Goal: Task Accomplishment & Management: Complete application form

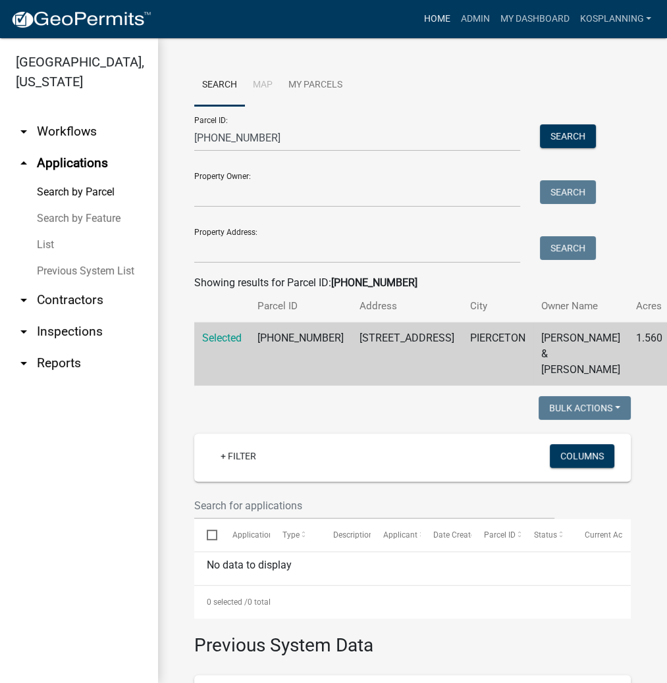
click at [429, 21] on link "Home" at bounding box center [436, 19] width 37 height 25
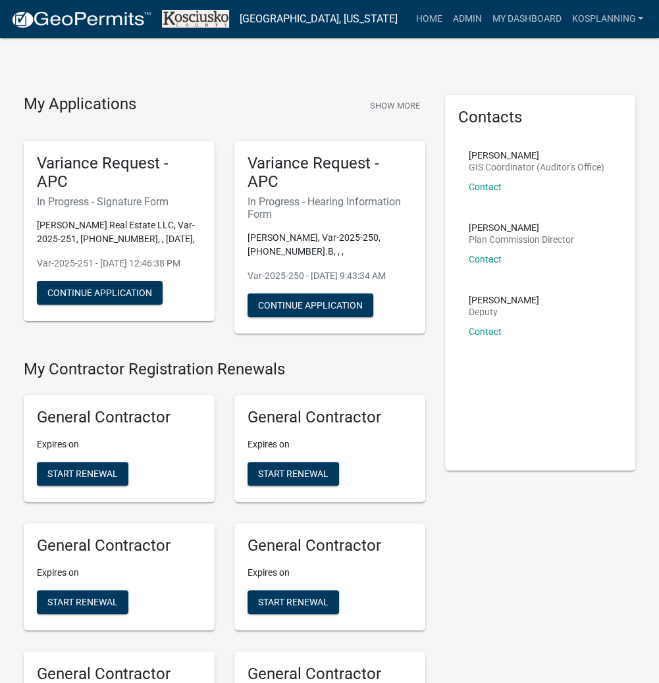
scroll to position [1284, 0]
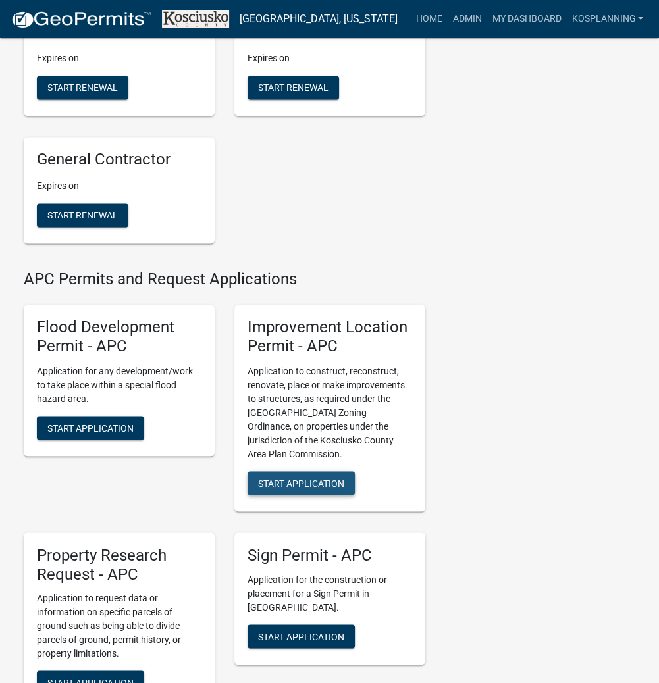
click at [290, 488] on span "Start Application" at bounding box center [301, 482] width 86 height 11
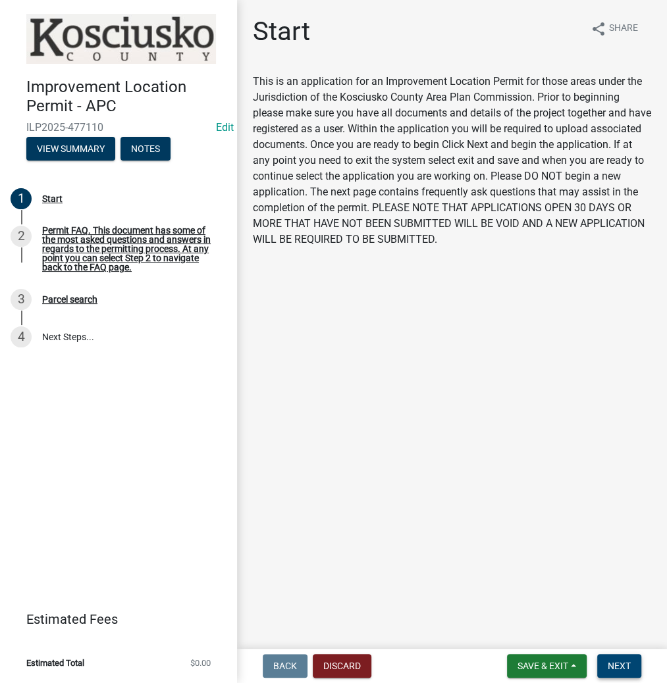
click at [623, 668] on span "Next" at bounding box center [619, 666] width 23 height 11
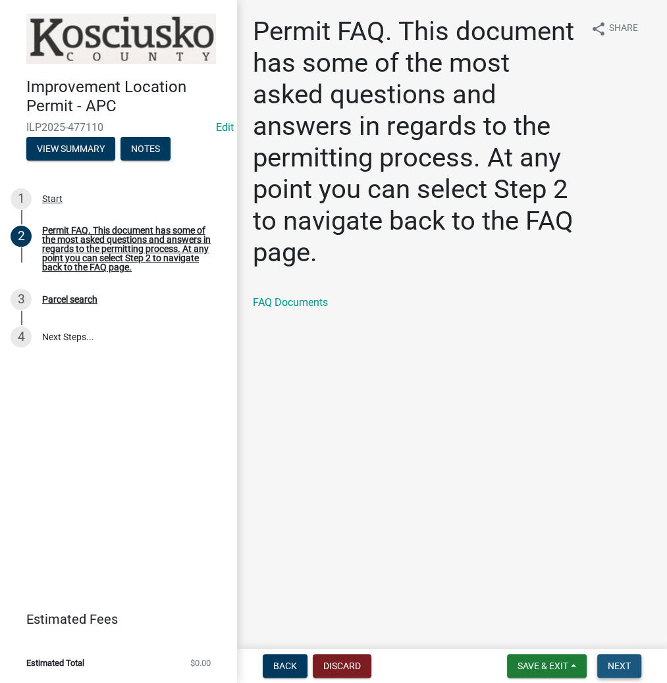
click at [619, 662] on span "Next" at bounding box center [619, 666] width 23 height 11
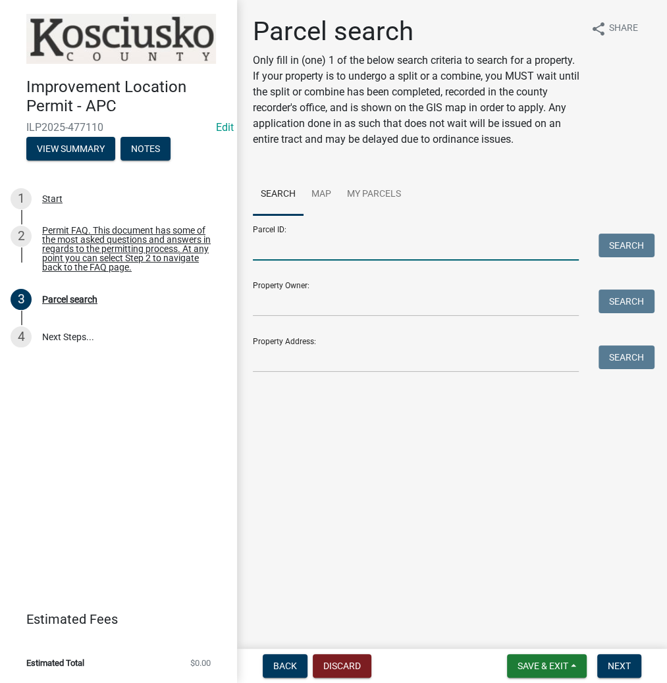
click at [330, 259] on input "Parcel ID:" at bounding box center [416, 247] width 326 height 27
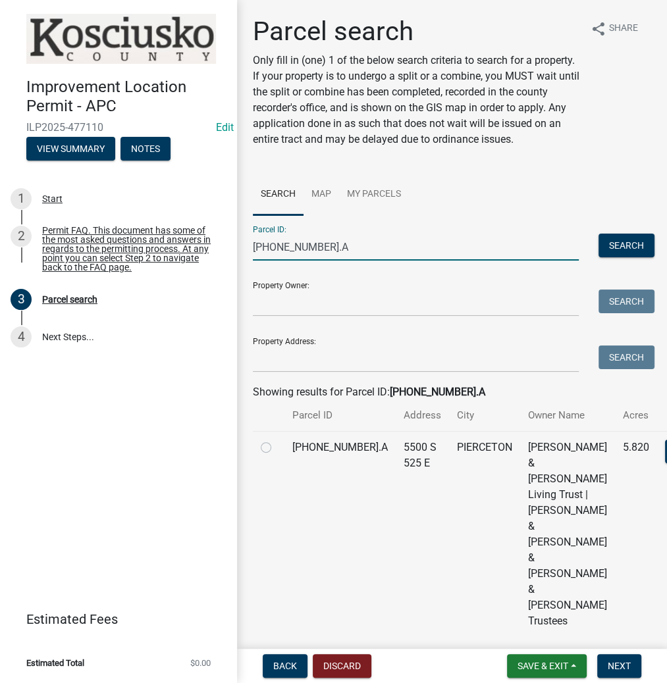
type input "[PHONE_NUMBER].A"
click at [277, 440] on label at bounding box center [277, 440] width 0 height 0
click at [277, 448] on input "radio" at bounding box center [281, 444] width 9 height 9
radio input "true"
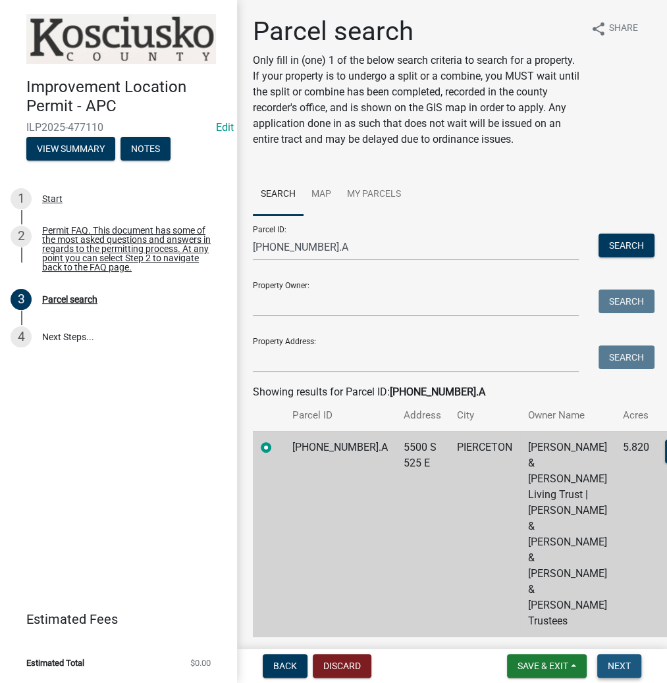
click at [625, 670] on span "Next" at bounding box center [619, 666] width 23 height 11
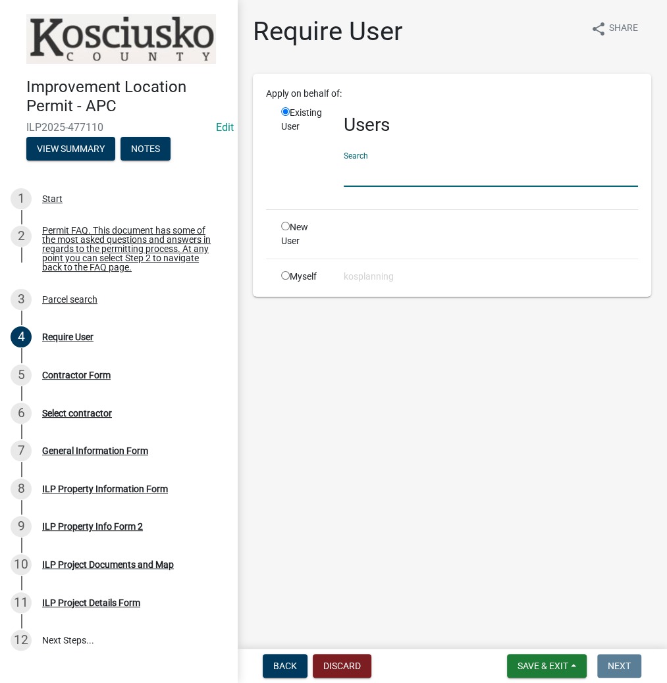
click at [367, 179] on input "text" at bounding box center [491, 173] width 294 height 27
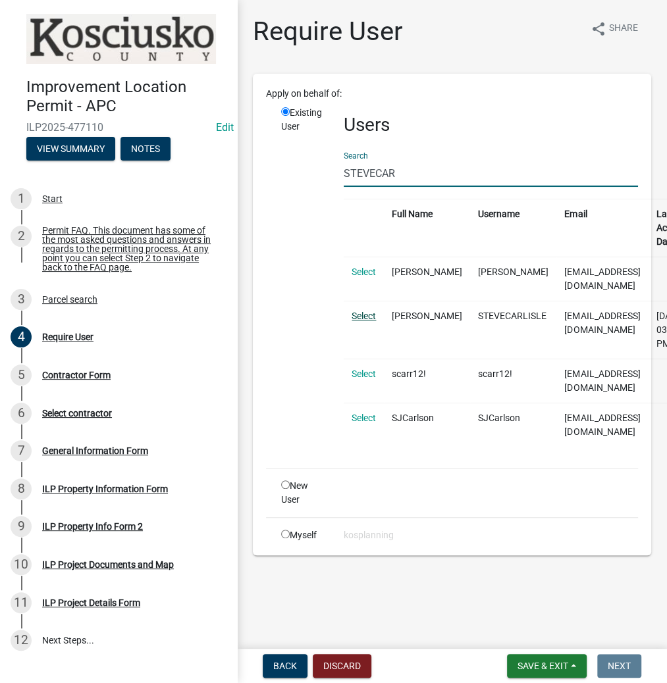
type input "STEVECAR"
click at [363, 315] on link "Select" at bounding box center [364, 316] width 24 height 11
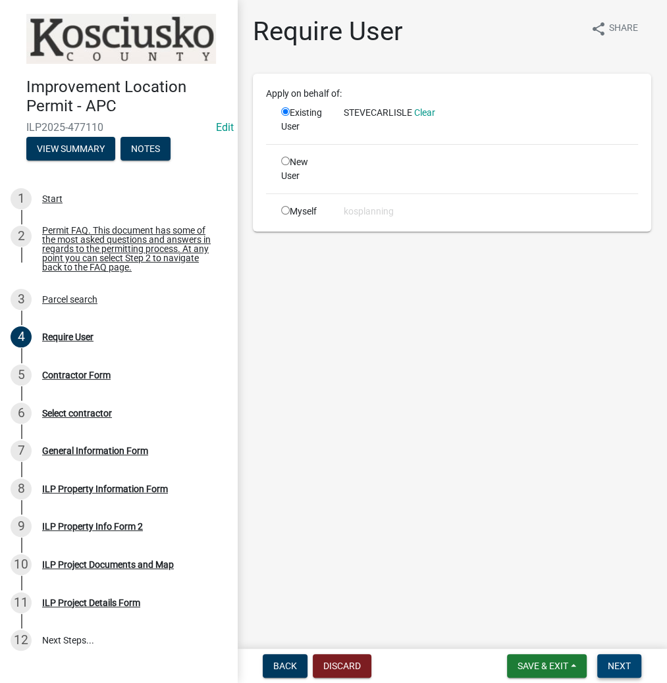
click at [614, 661] on span "Next" at bounding box center [619, 666] width 23 height 11
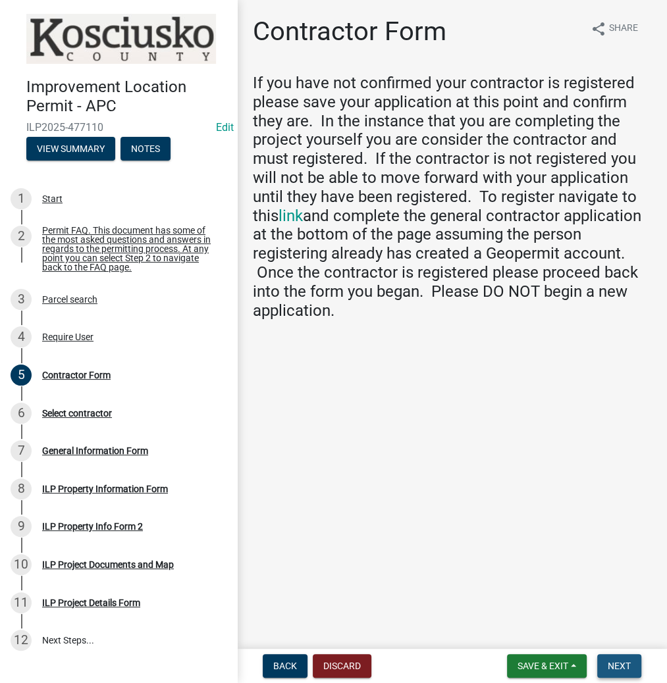
click at [612, 665] on span "Next" at bounding box center [619, 666] width 23 height 11
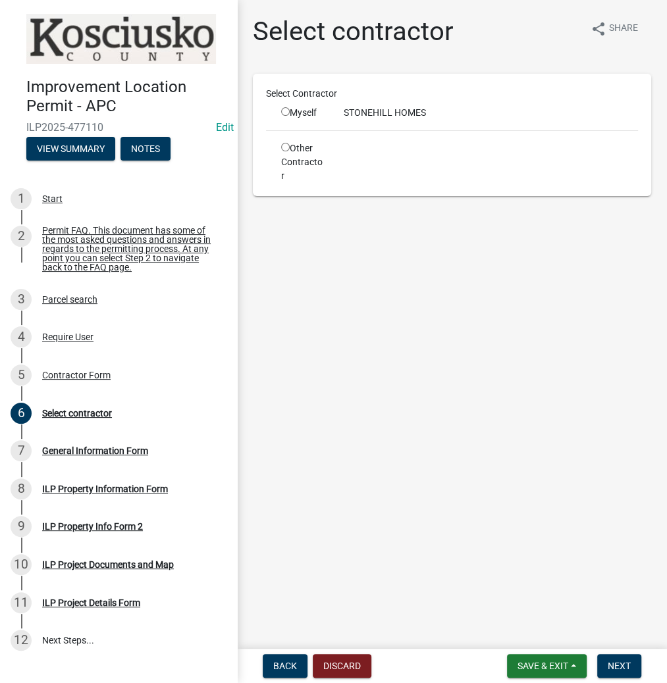
click at [284, 112] on input "radio" at bounding box center [285, 111] width 9 height 9
radio input "true"
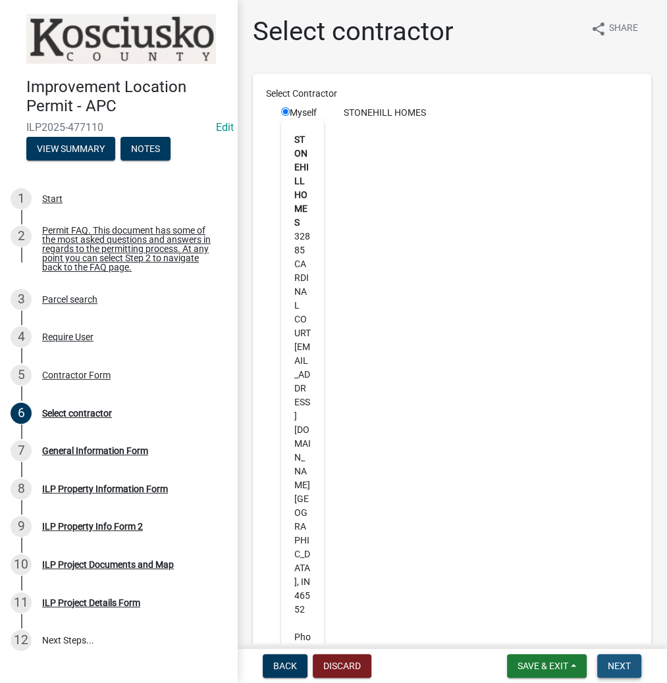
click at [620, 656] on button "Next" at bounding box center [619, 666] width 44 height 24
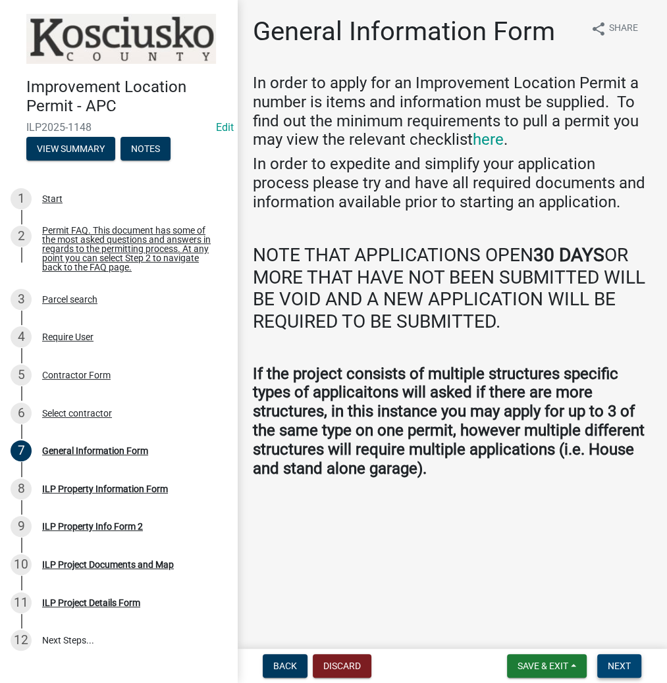
click at [622, 670] on span "Next" at bounding box center [619, 666] width 23 height 11
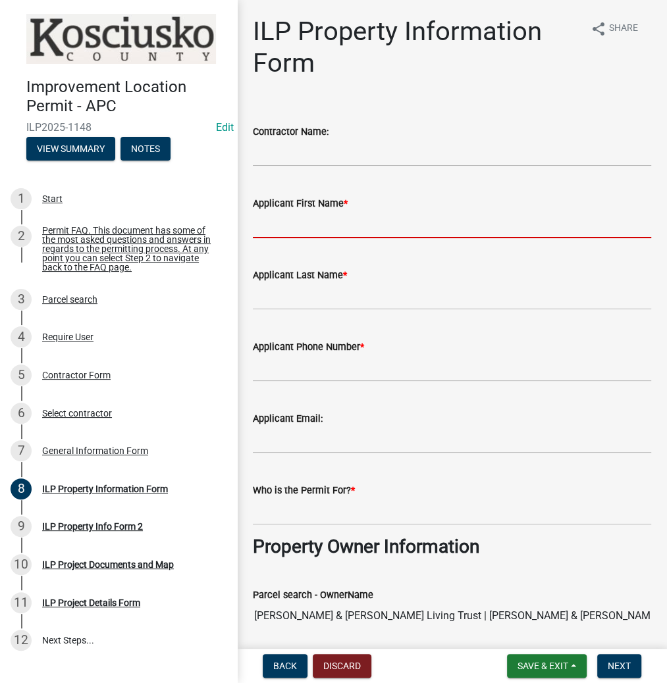
click at [313, 224] on input "Applicant First Name *" at bounding box center [452, 224] width 398 height 27
type input "[PERSON_NAME]"
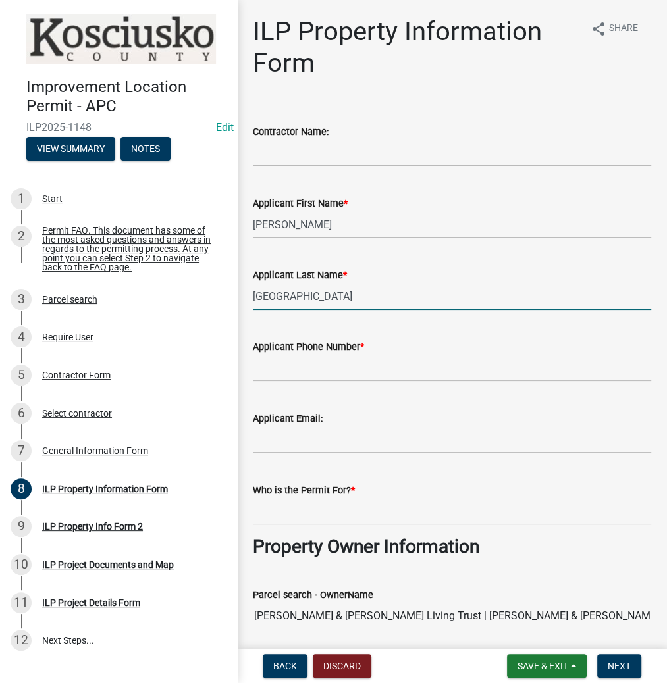
type input "[GEOGRAPHIC_DATA]"
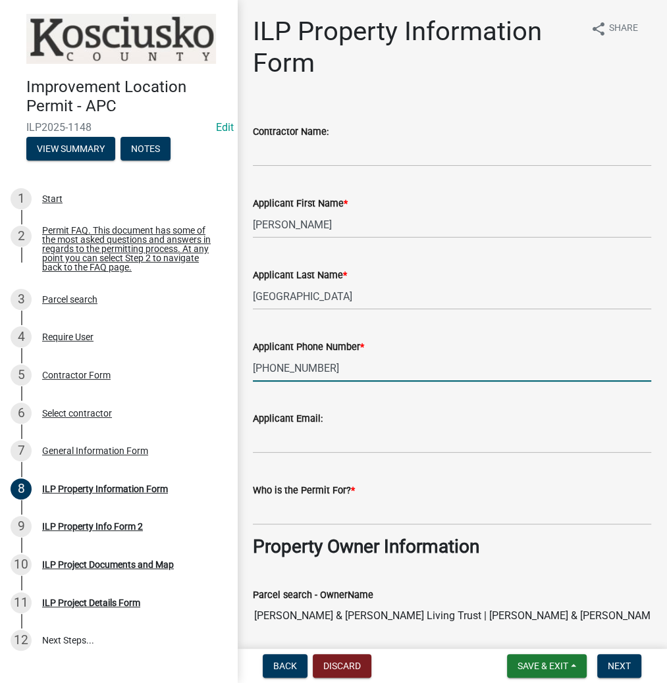
type input "[PHONE_NUMBER]"
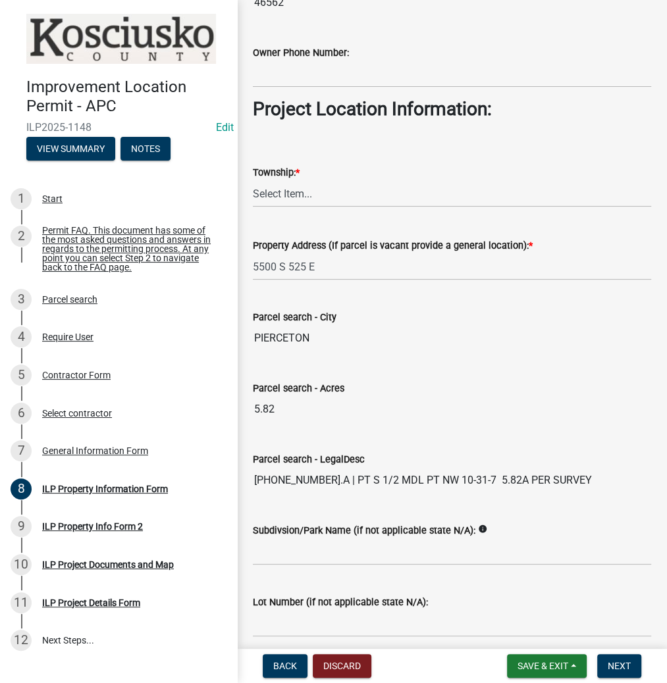
scroll to position [948, 0]
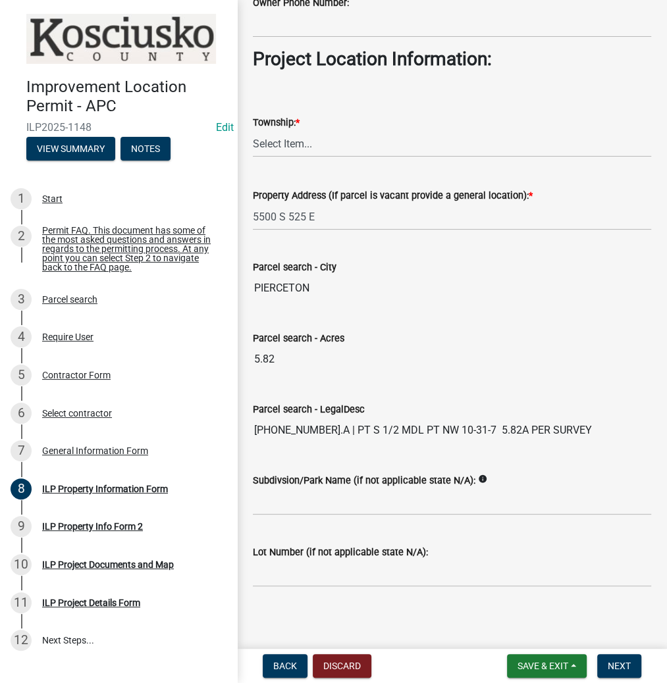
type input "[PERSON_NAME]"
click at [308, 140] on select "Select Item... [PERSON_NAME] - Elkhart Co Clay Etna [GEOGRAPHIC_DATA][PERSON_NA…" at bounding box center [452, 143] width 398 height 27
click at [253, 130] on select "Select Item... [PERSON_NAME] - Elkhart Co Clay Etna [GEOGRAPHIC_DATA][PERSON_NA…" at bounding box center [452, 143] width 398 height 27
select select "ef3fb7ca-e19f-4eb5-bfeb-f79fea49208d"
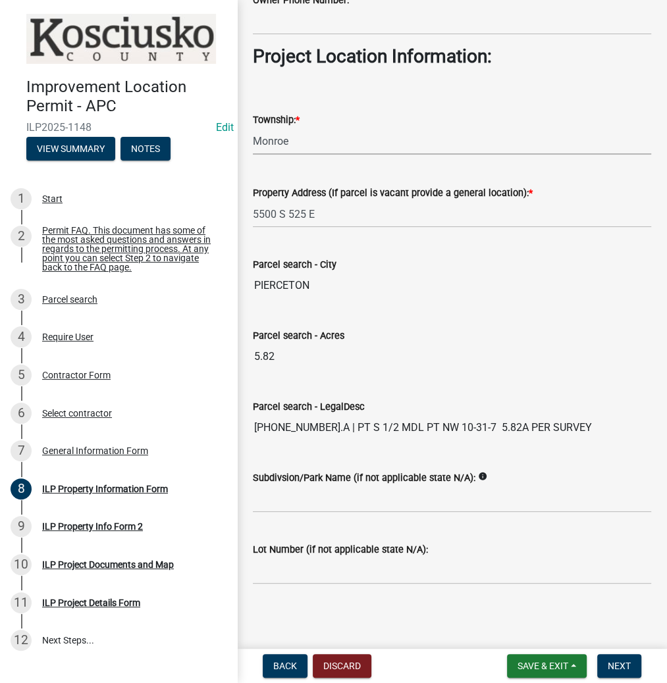
scroll to position [951, 0]
click at [614, 667] on span "Next" at bounding box center [619, 666] width 23 height 11
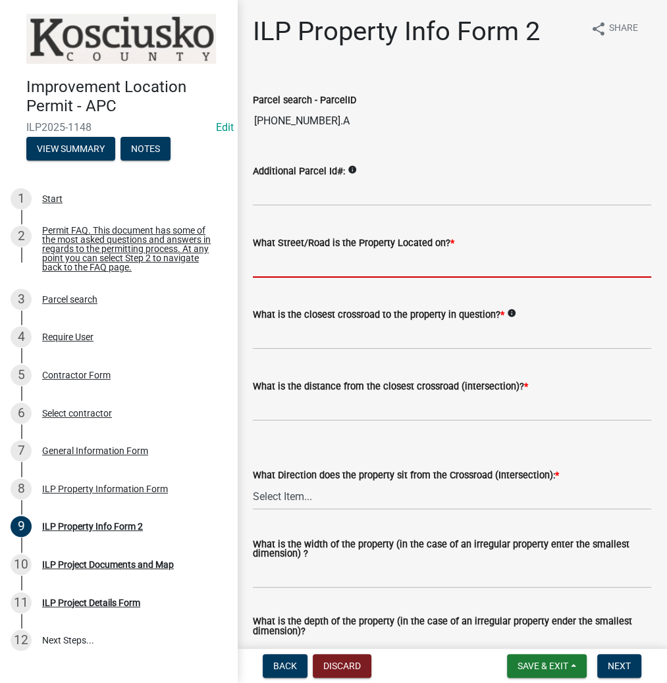
click at [328, 265] on input "What Street/Road is the Property Located on? *" at bounding box center [452, 264] width 398 height 27
type input "525 E"
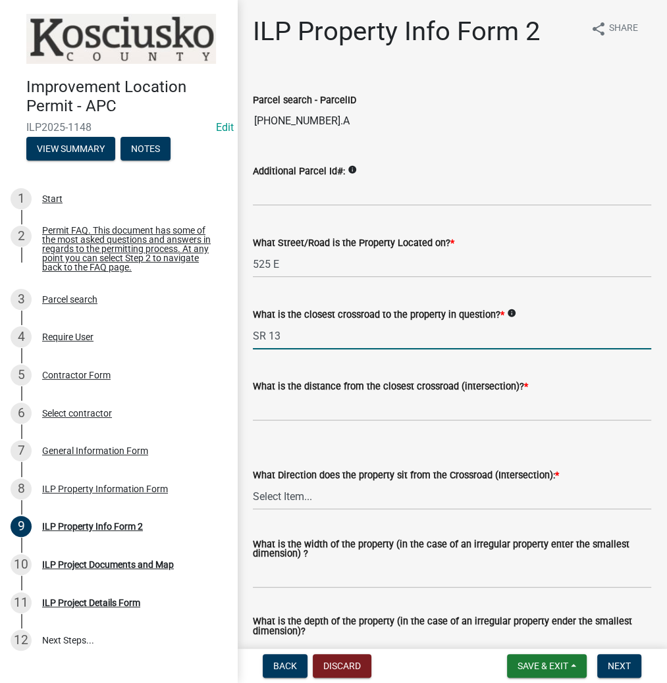
type input "SR 13"
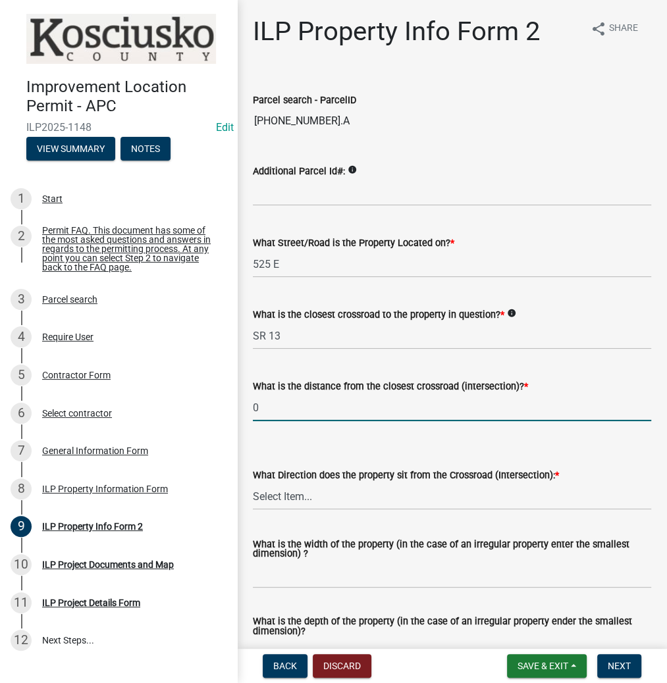
type input "0"
select select "7b11be74-d7bb-4878-8b50-4ecdc0000cbf"
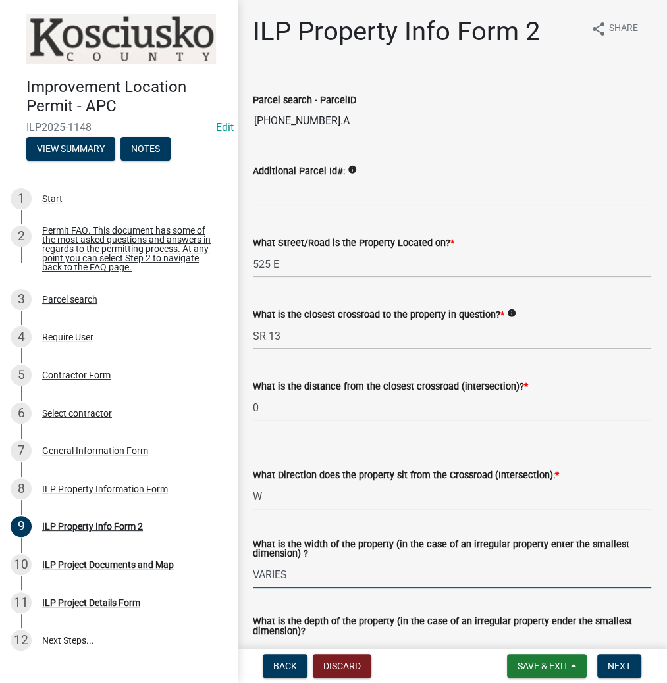
type input "VARIES"
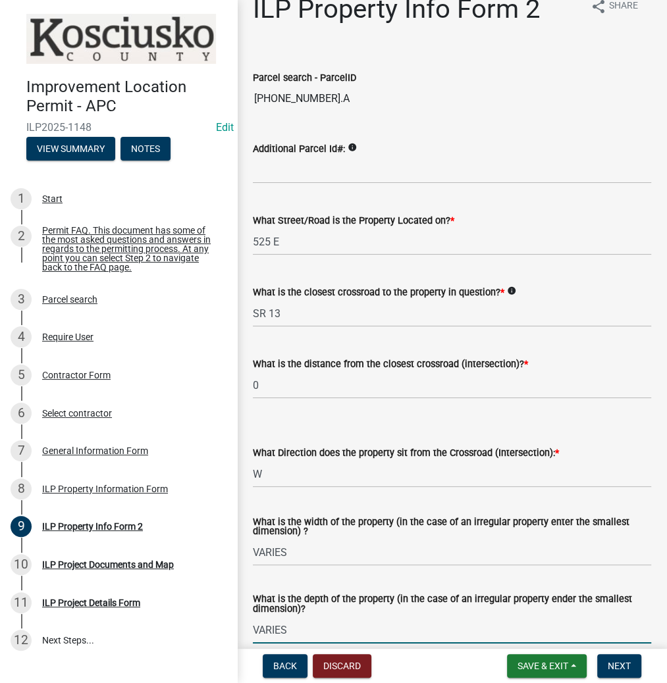
type input "VARIES"
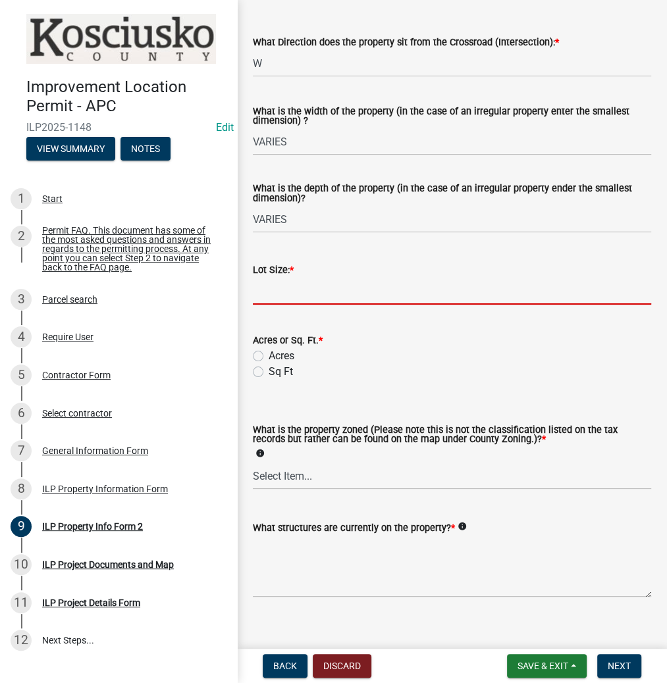
scroll to position [450, 0]
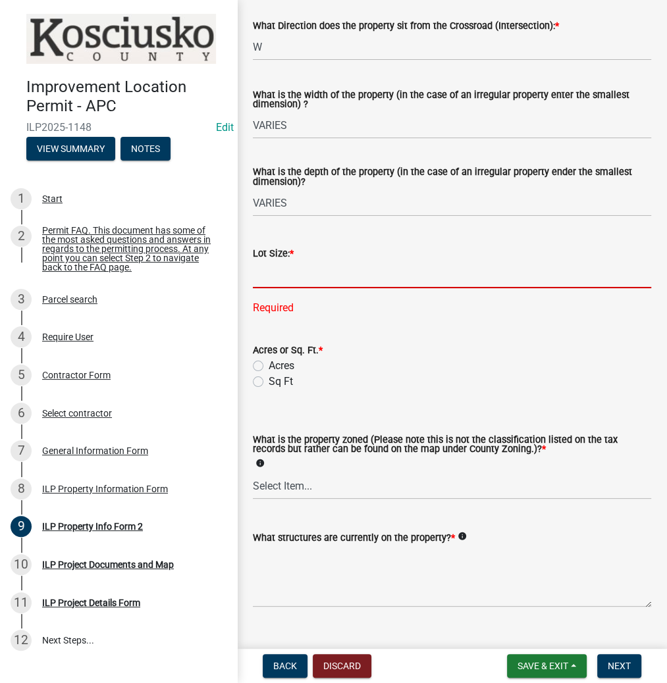
click at [336, 281] on input "text" at bounding box center [452, 274] width 398 height 27
type input "5.82"
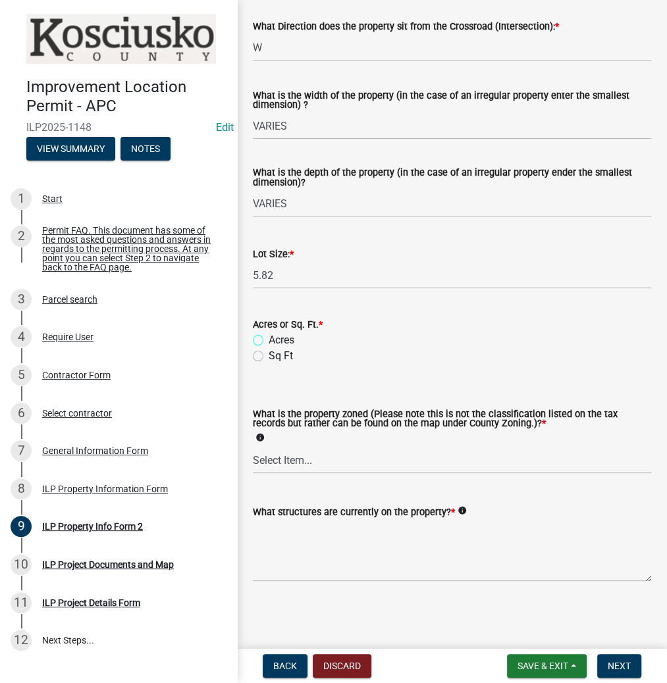
click at [269, 332] on input "Acres" at bounding box center [273, 336] width 9 height 9
radio input "true"
select select "ea119d11-e52e-4559-b746-af06211fe819"
type textarea "RESIDENCE"
click at [622, 665] on span "Next" at bounding box center [619, 666] width 23 height 11
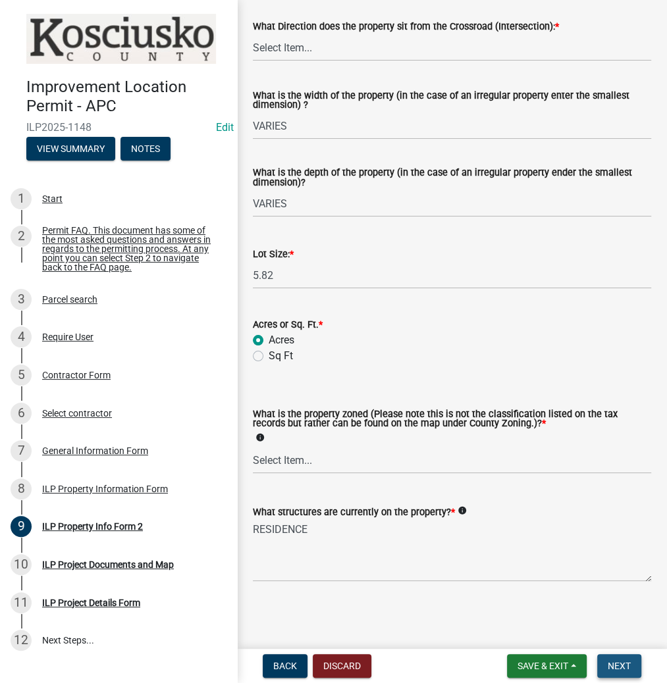
scroll to position [0, 0]
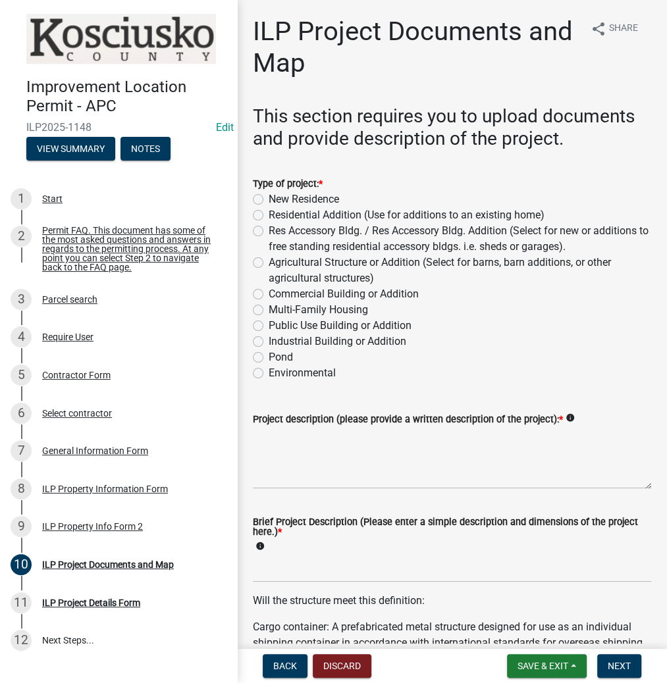
click at [269, 216] on label "Residential Addition (Use for additions to an existing home)" at bounding box center [407, 215] width 276 height 16
click at [269, 216] on input "Residential Addition (Use for additions to an existing home)" at bounding box center [273, 211] width 9 height 9
radio input "true"
click at [325, 438] on textarea "Project description (please provide a written description of the project): *" at bounding box center [452, 458] width 398 height 62
type textarea "DECK AND STAIRS"
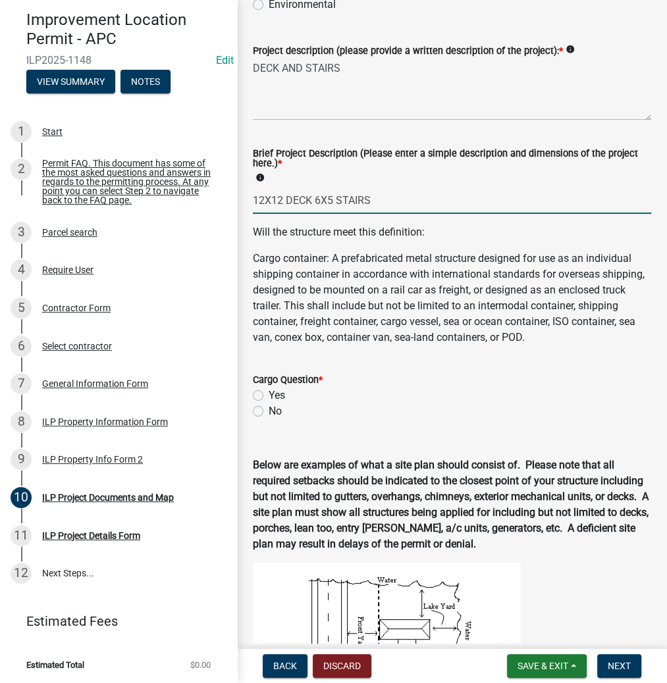
scroll to position [527, 0]
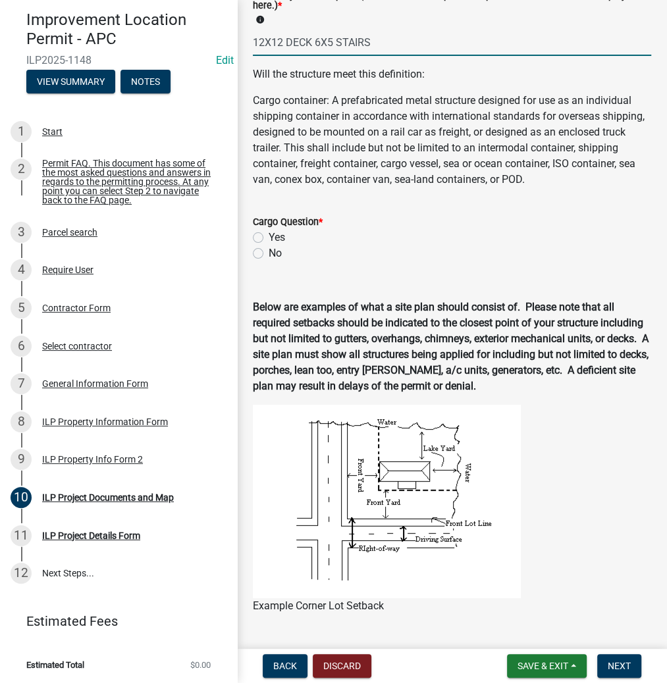
type input "12X12 DECK 6X5 STAIRS"
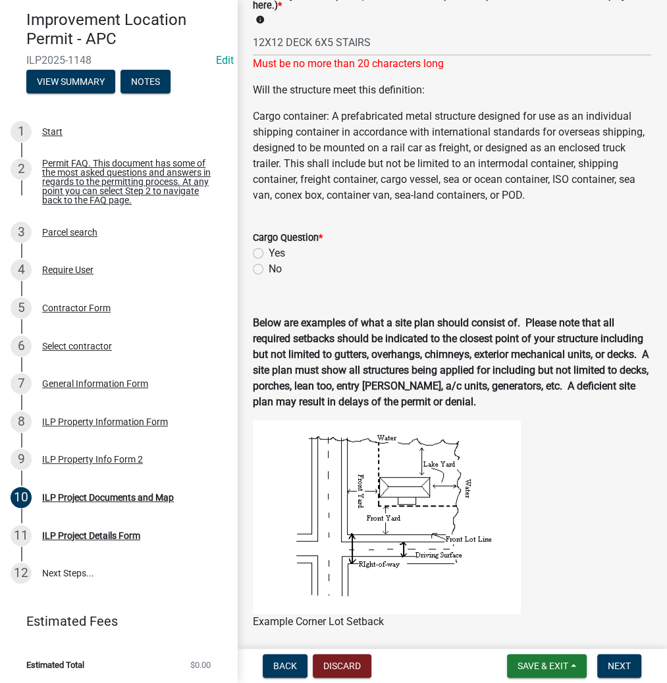
click at [255, 271] on div "Cargo Question * Yes No" at bounding box center [452, 253] width 398 height 47
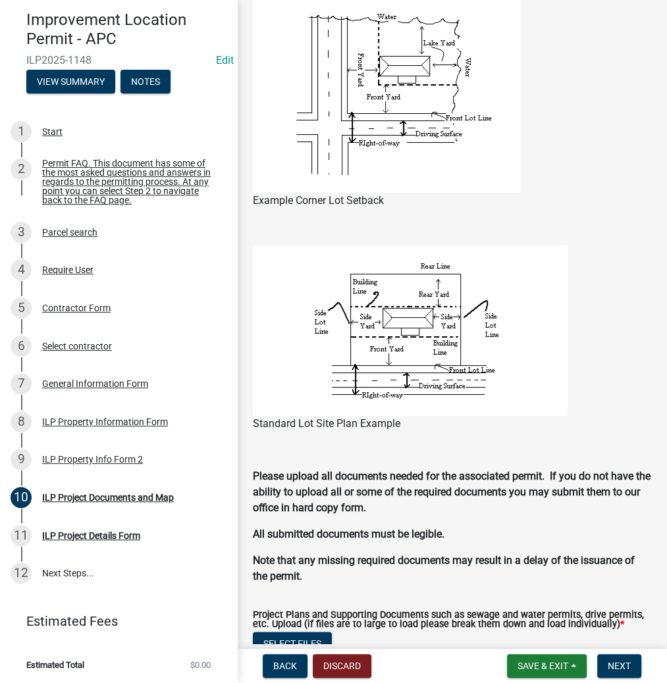
scroll to position [790, 0]
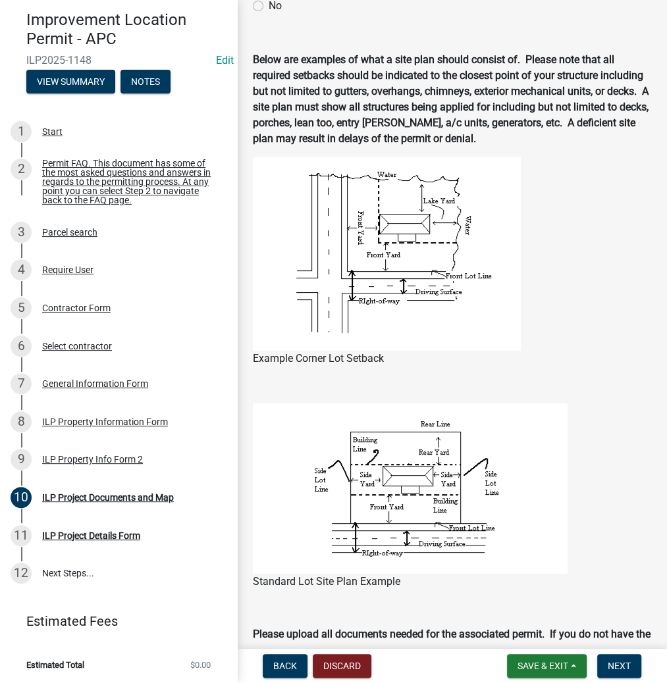
click at [269, 14] on label "No" at bounding box center [275, 6] width 13 height 16
click at [269, 7] on input "No" at bounding box center [273, 2] width 9 height 9
radio input "true"
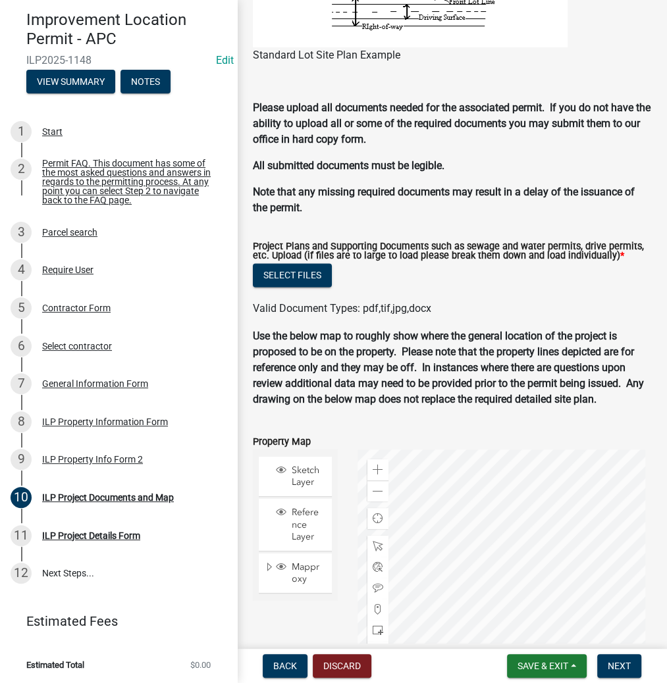
scroll to position [1294, 0]
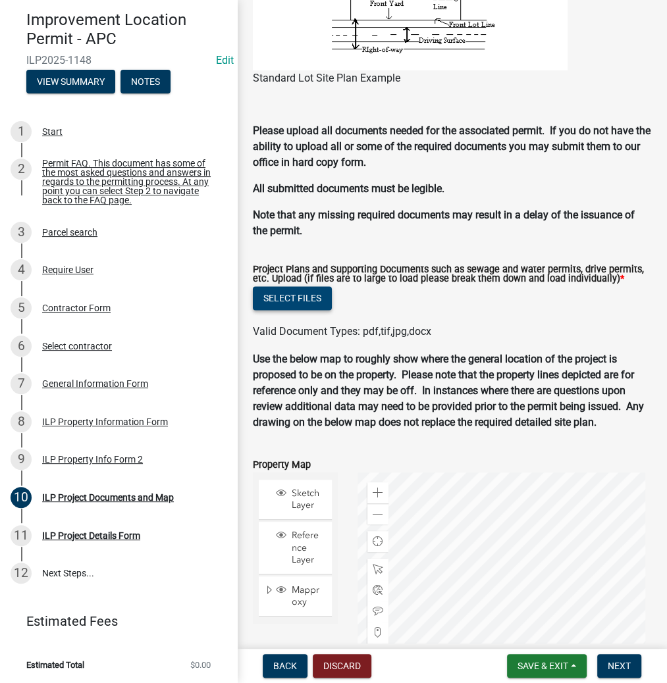
click at [292, 307] on button "Select files" at bounding box center [292, 298] width 79 height 24
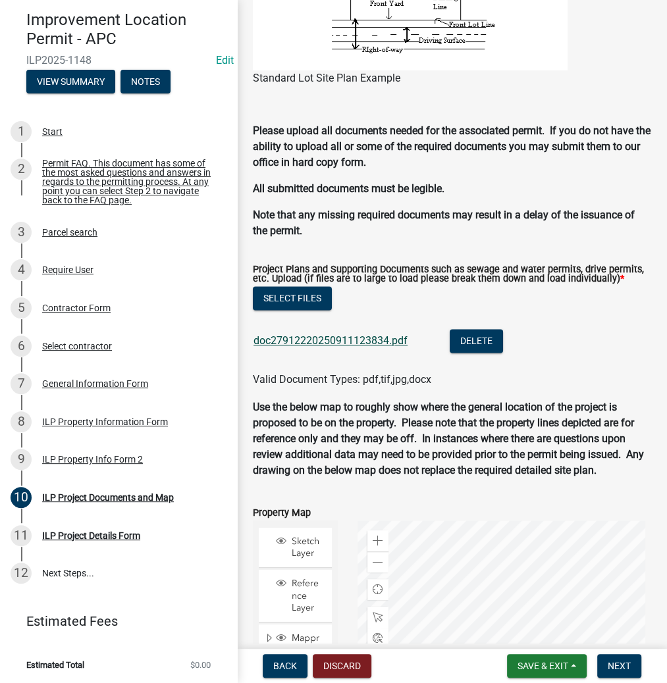
click at [311, 347] on link "doc27912220250911123834.pdf" at bounding box center [330, 340] width 154 height 13
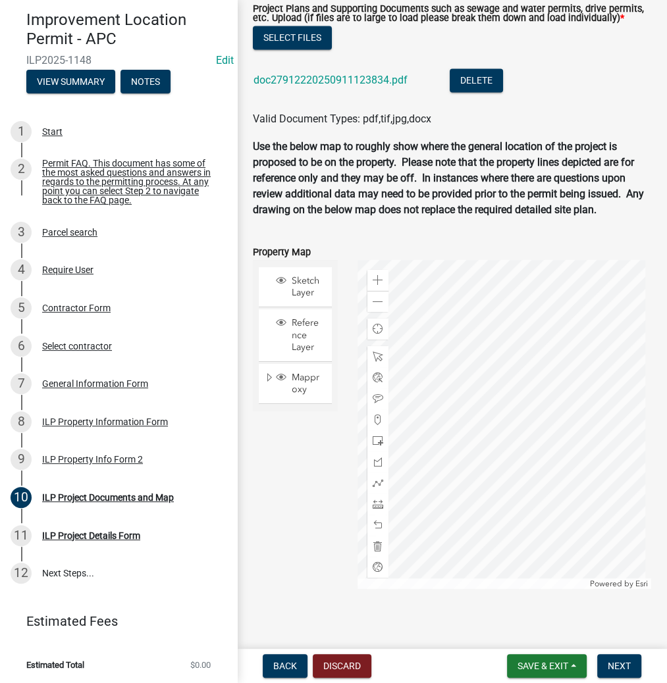
scroll to position [1557, 0]
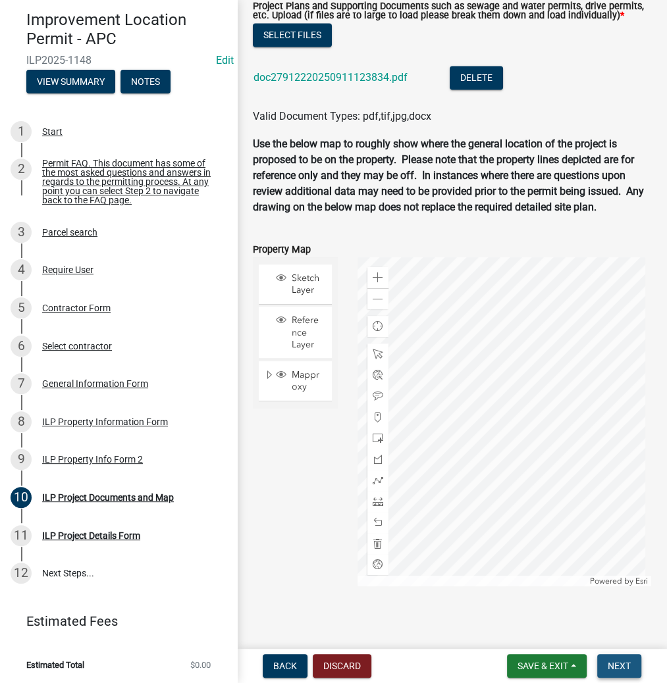
click at [622, 662] on span "Next" at bounding box center [619, 666] width 23 height 11
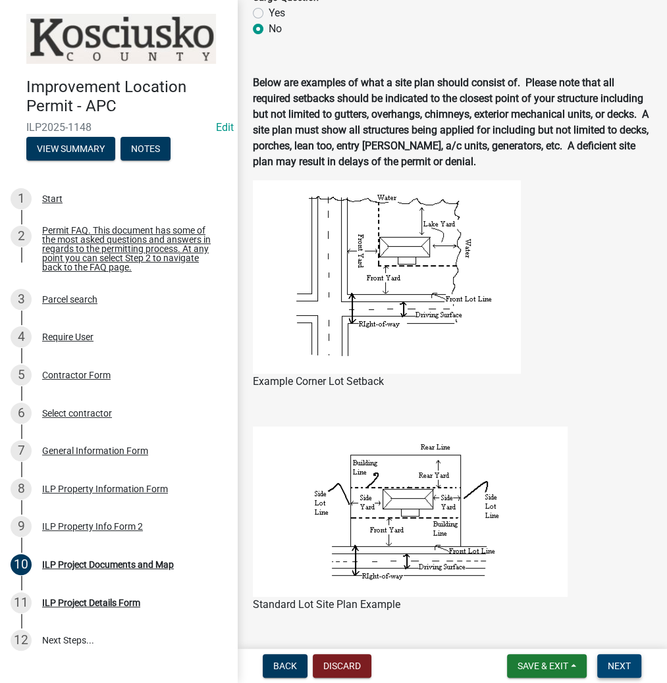
scroll to position [451, 0]
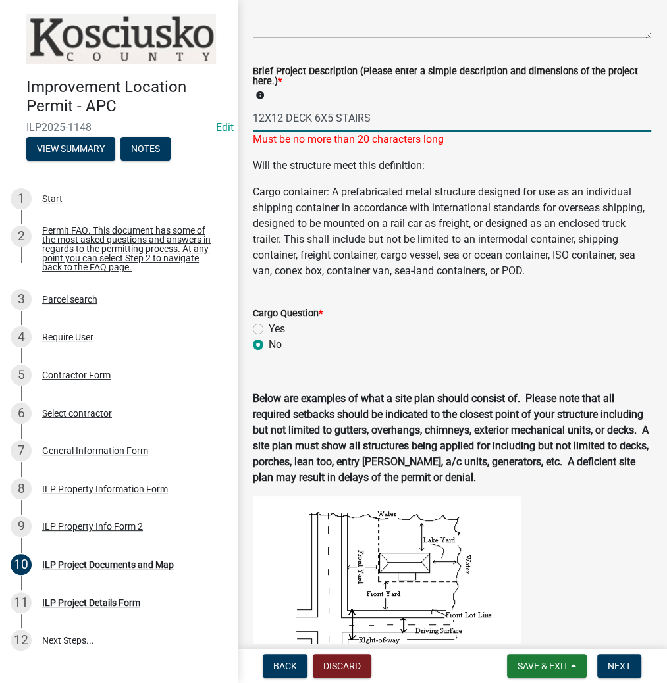
click at [334, 119] on input "12X12 DECK 6X5 STAIRS" at bounding box center [452, 118] width 398 height 27
click at [295, 118] on input "12X12 DECK 6X5 STAIRS" at bounding box center [452, 118] width 398 height 27
click at [354, 123] on input "12X12 DECK 6X5 STAIRS" at bounding box center [452, 118] width 398 height 27
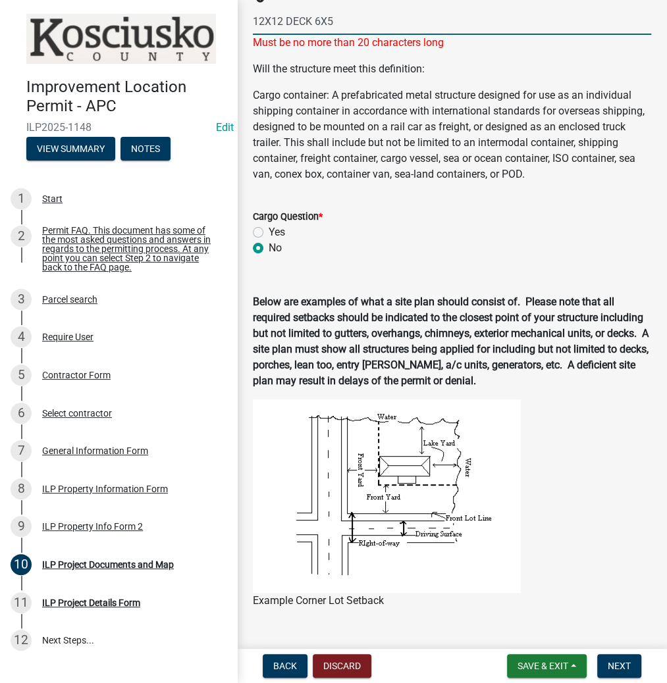
scroll to position [714, 0]
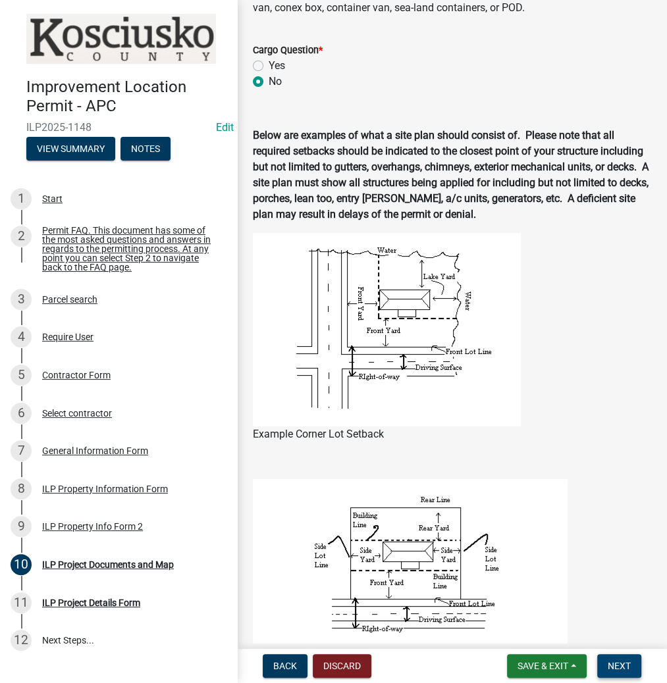
type input "12X12 DECK 6X5"
click at [632, 661] on button "Next" at bounding box center [619, 666] width 44 height 24
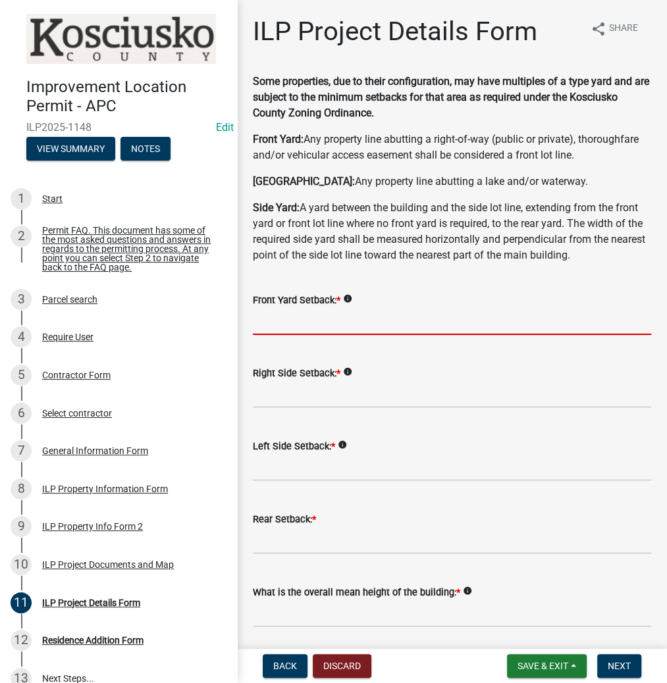
click at [288, 318] on input "text" at bounding box center [452, 321] width 398 height 27
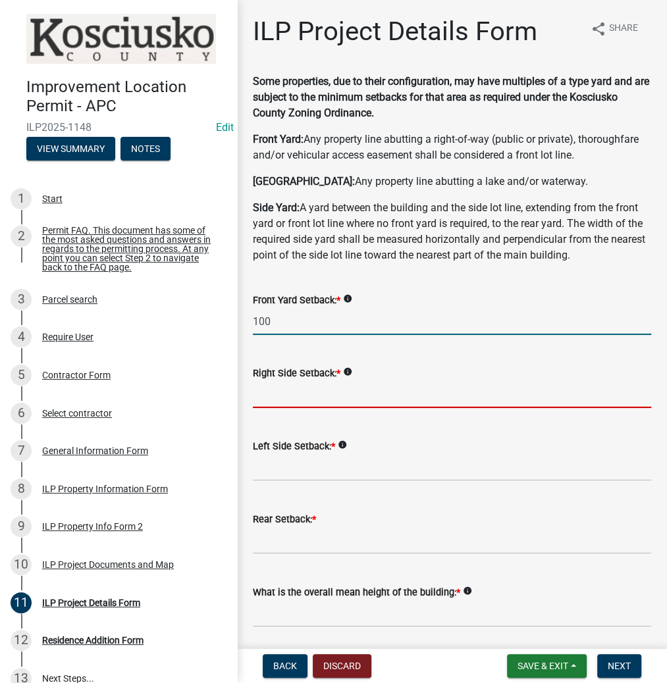
type input "100.0"
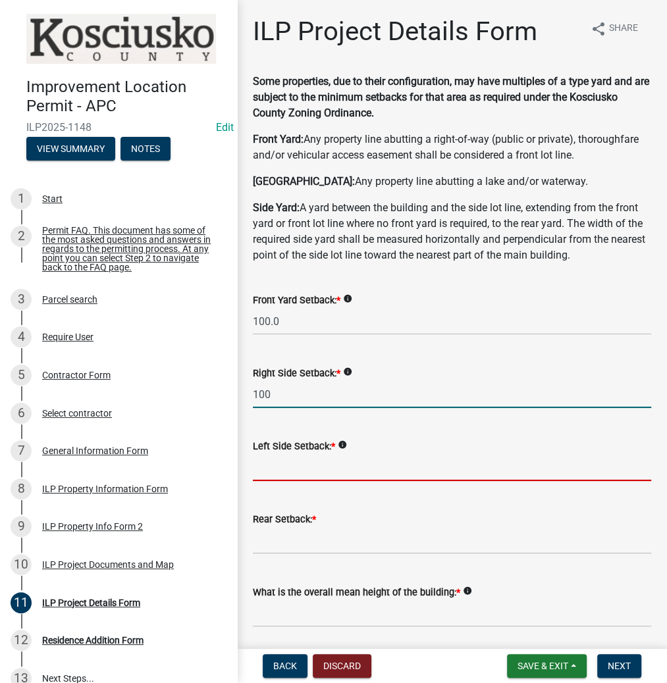
type input "100.0"
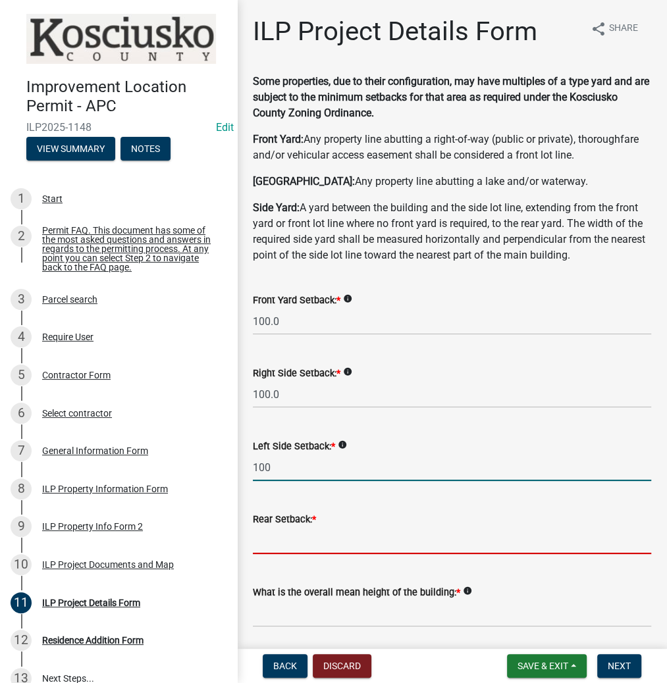
type input "100.0"
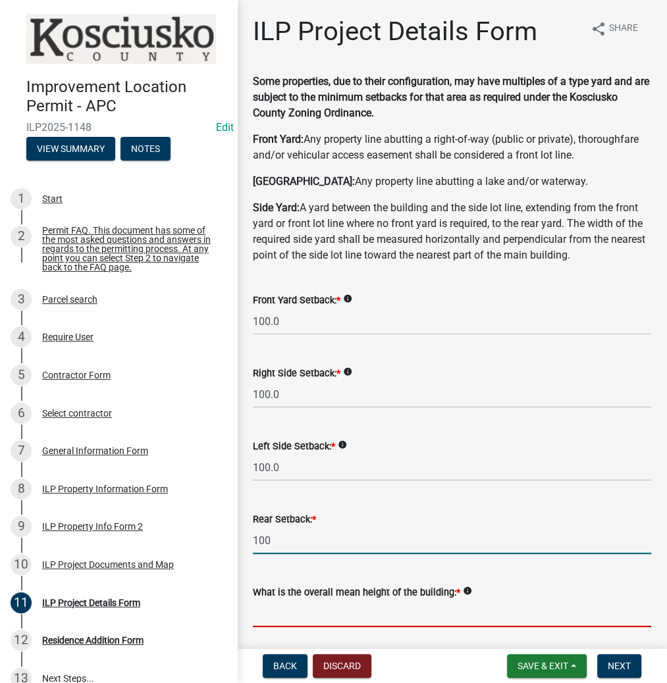
type input "100.0"
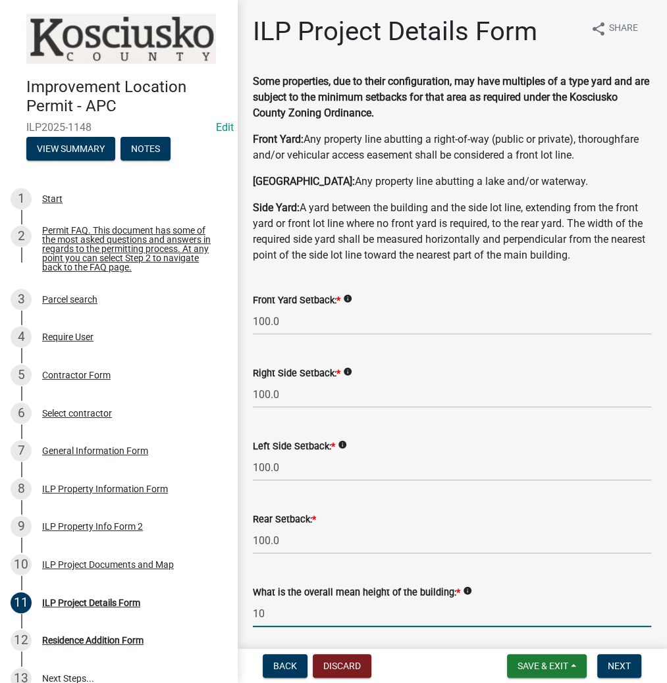
type input "10.0"
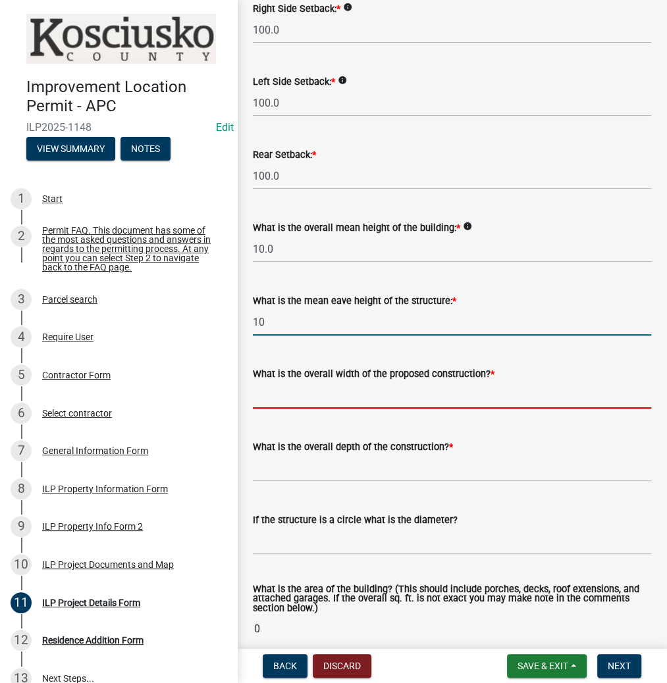
type input "10.0"
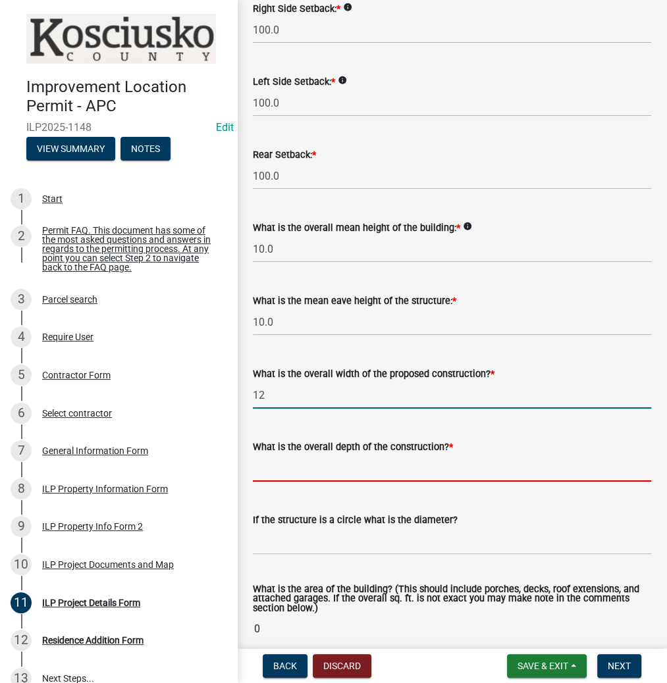
type input "12.00"
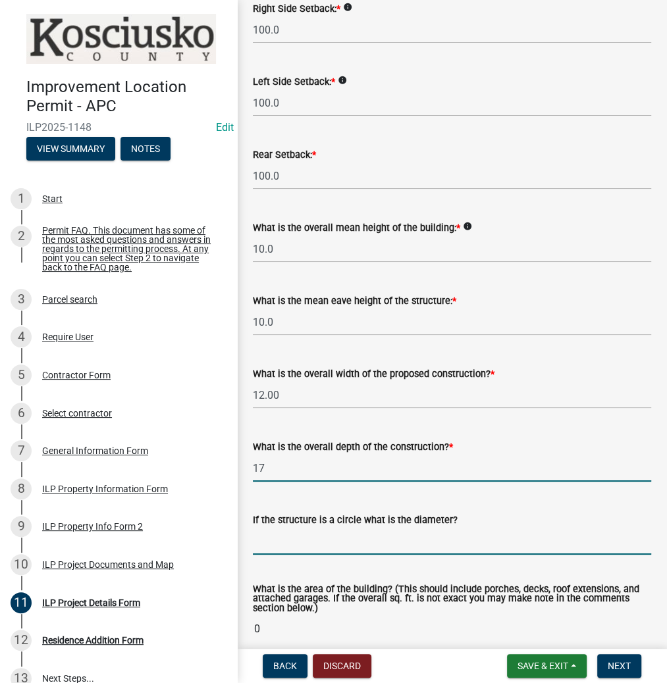
type input "17.00"
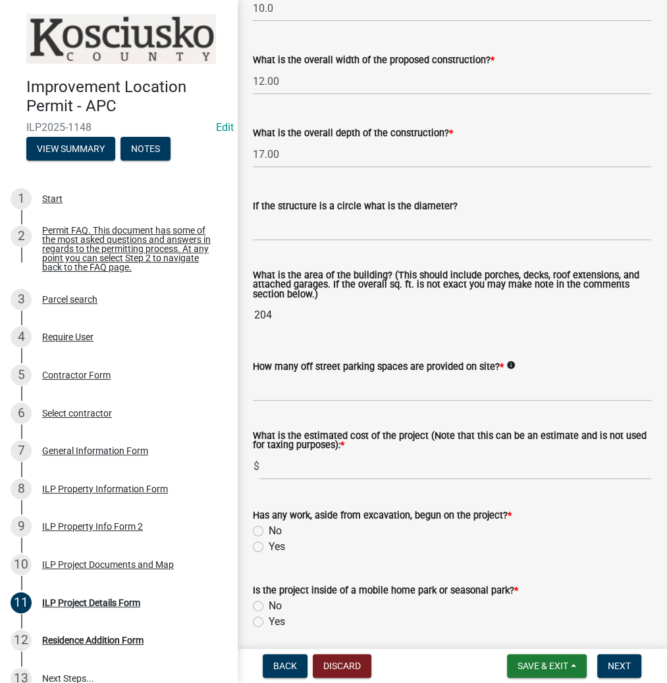
scroll to position [681, 0]
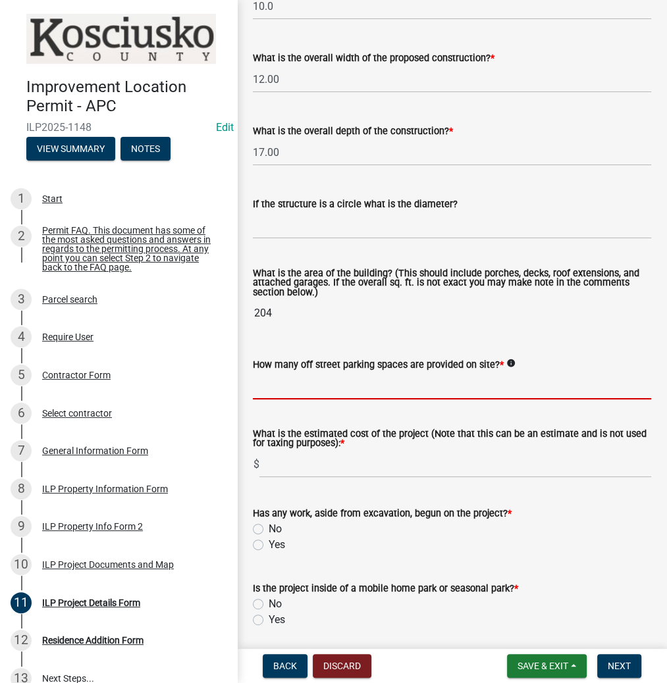
click at [345, 375] on input "text" at bounding box center [452, 386] width 398 height 27
type input "2"
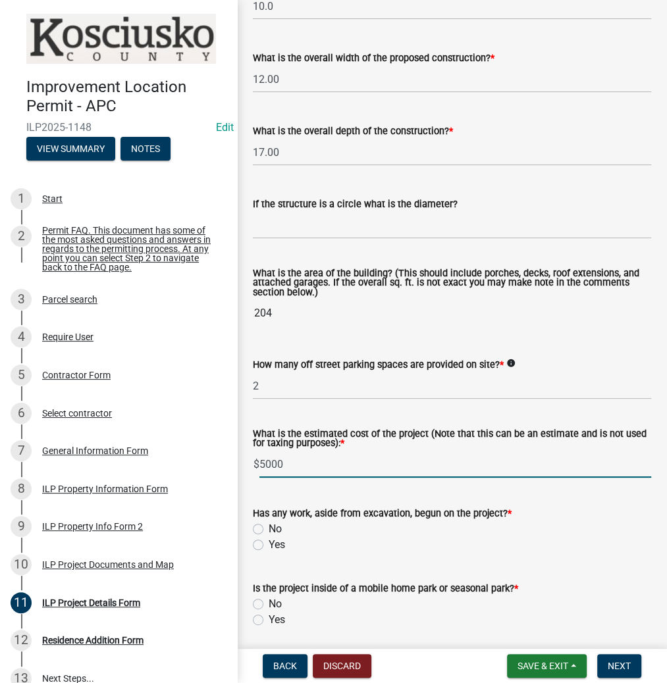
type input "5000"
click at [269, 537] on input "Yes" at bounding box center [273, 541] width 9 height 9
radio input "true"
click at [269, 596] on input "No" at bounding box center [273, 600] width 9 height 9
radio input "true"
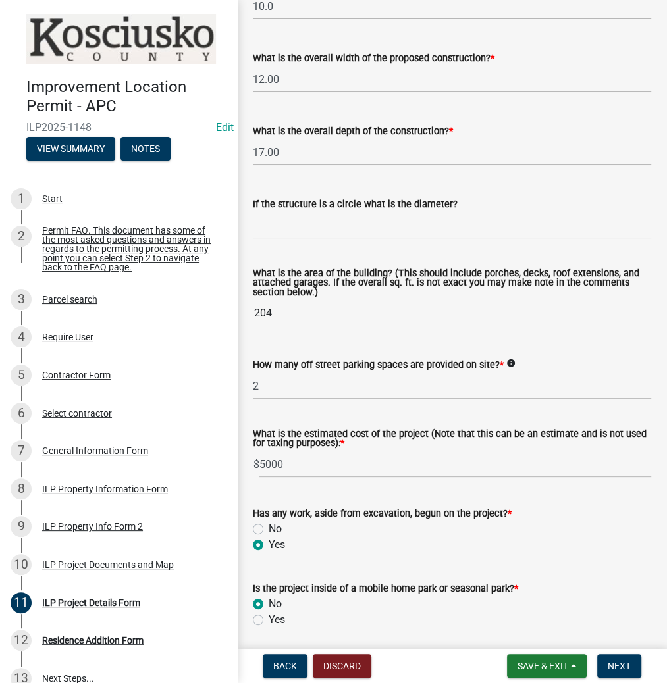
scroll to position [882, 0]
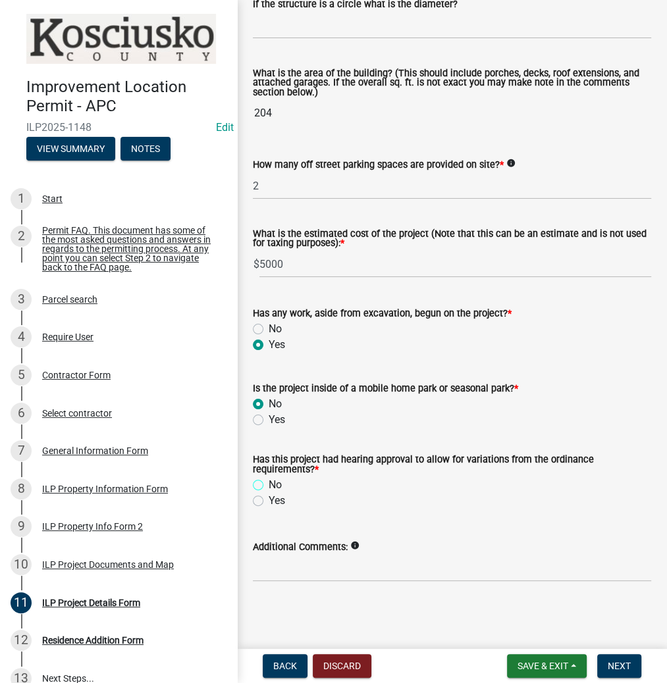
click at [269, 477] on input "No" at bounding box center [273, 481] width 9 height 9
radio input "true"
click at [614, 662] on span "Next" at bounding box center [619, 666] width 23 height 11
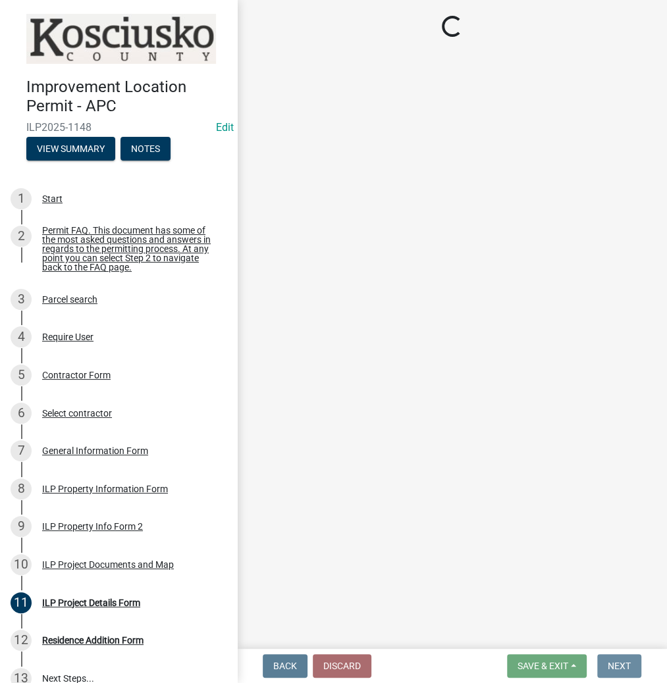
scroll to position [0, 0]
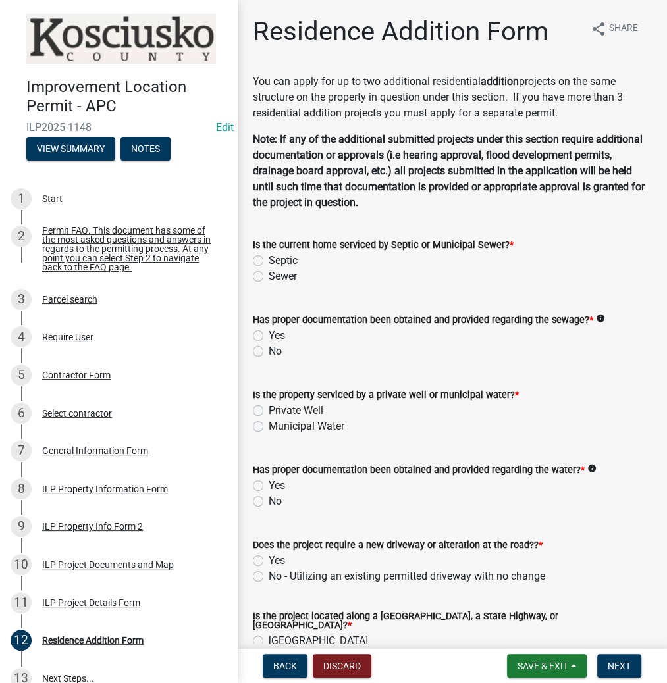
click at [269, 261] on label "Septic" at bounding box center [283, 261] width 29 height 16
click at [269, 261] on input "Septic" at bounding box center [273, 257] width 9 height 9
radio input "true"
click at [269, 337] on label "Yes" at bounding box center [277, 336] width 16 height 16
click at [269, 336] on input "Yes" at bounding box center [273, 332] width 9 height 9
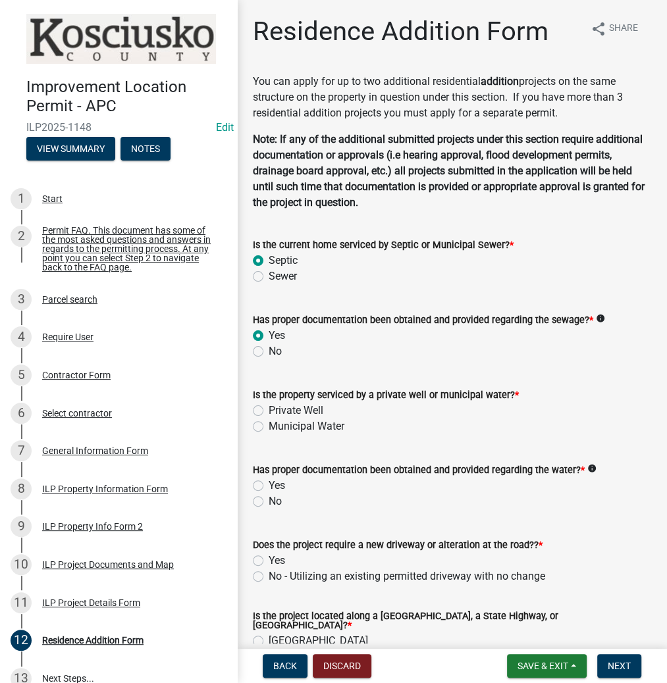
radio input "true"
click at [269, 408] on label "Private Well" at bounding box center [296, 411] width 55 height 16
click at [269, 408] on input "Private Well" at bounding box center [273, 407] width 9 height 9
radio input "true"
click at [269, 489] on label "Yes" at bounding box center [277, 486] width 16 height 16
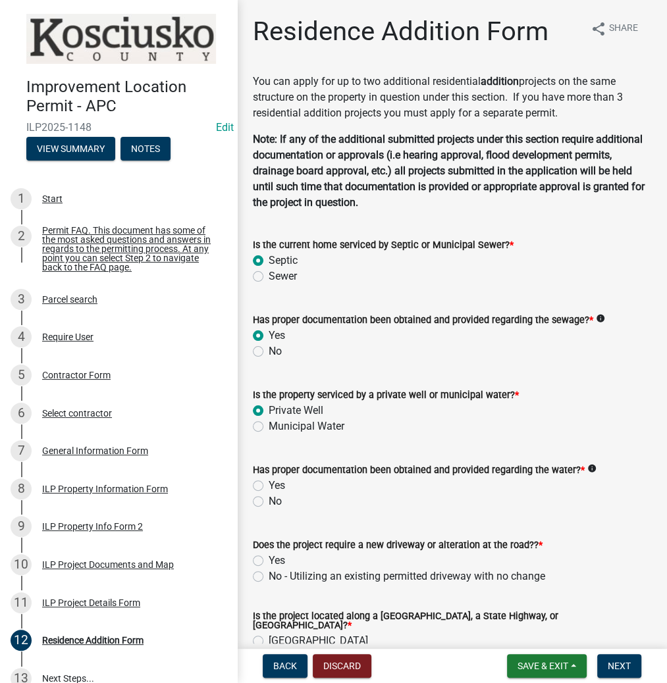
click at [269, 487] on input "Yes" at bounding box center [273, 482] width 9 height 9
radio input "true"
click at [269, 576] on label "No - Utilizing an existing permitted driveway with no change" at bounding box center [407, 577] width 277 height 16
click at [269, 576] on input "No - Utilizing an existing permitted driveway with no change" at bounding box center [273, 573] width 9 height 9
radio input "true"
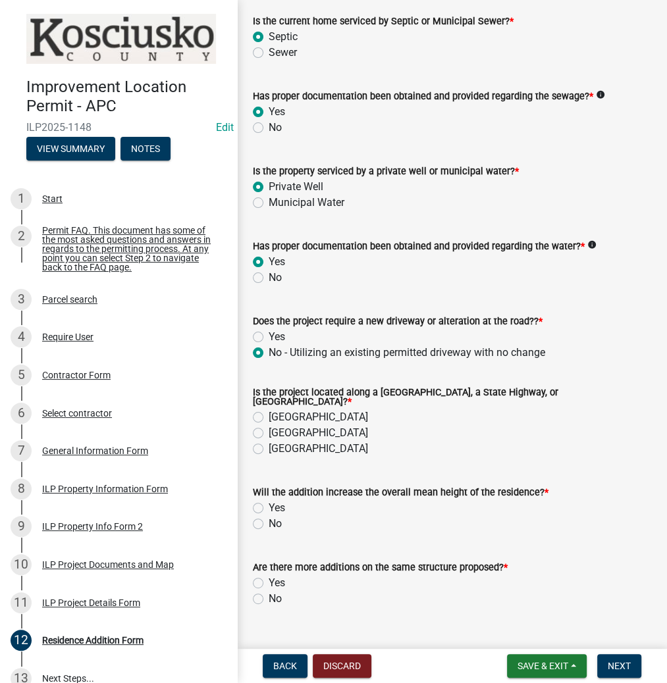
scroll to position [245, 0]
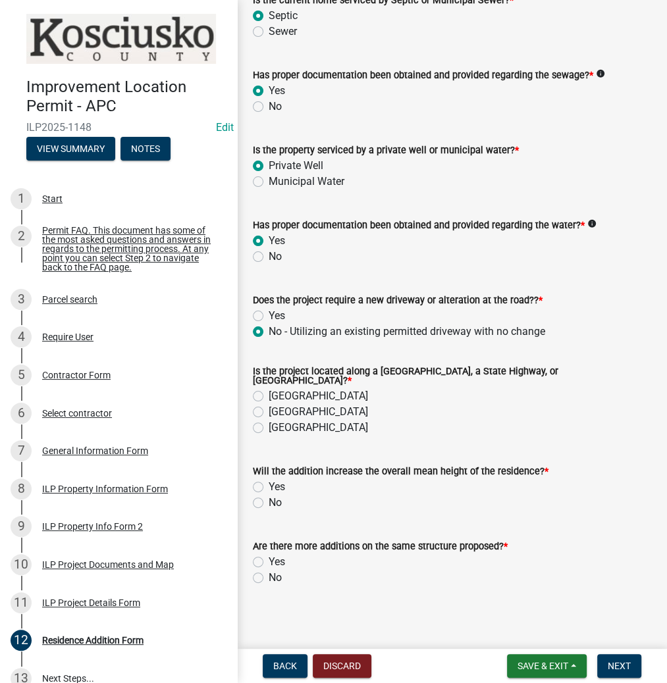
click at [269, 390] on label "[GEOGRAPHIC_DATA]" at bounding box center [318, 396] width 99 height 16
click at [269, 390] on input "[GEOGRAPHIC_DATA]" at bounding box center [273, 392] width 9 height 9
radio input "true"
click at [269, 495] on label "No" at bounding box center [275, 503] width 13 height 16
click at [269, 495] on input "No" at bounding box center [273, 499] width 9 height 9
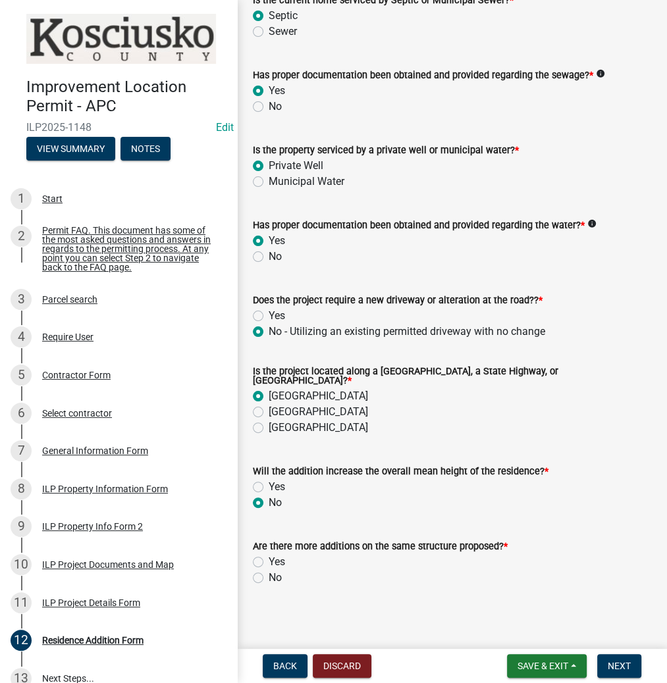
radio input "true"
click at [255, 597] on div "Residence Addition Form share Share You can apply for up to two additional resi…" at bounding box center [452, 190] width 418 height 839
click at [269, 574] on label "No" at bounding box center [275, 578] width 13 height 16
click at [269, 574] on input "No" at bounding box center [273, 574] width 9 height 9
radio input "true"
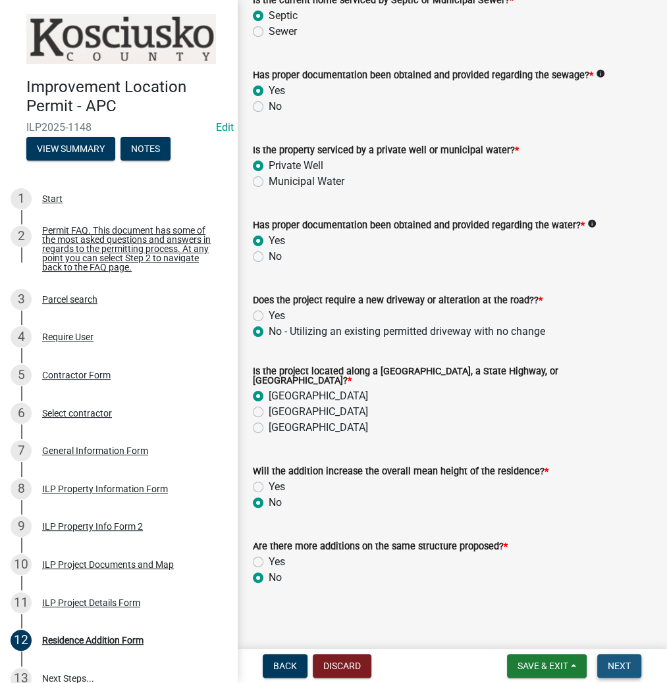
click at [616, 666] on span "Next" at bounding box center [619, 666] width 23 height 11
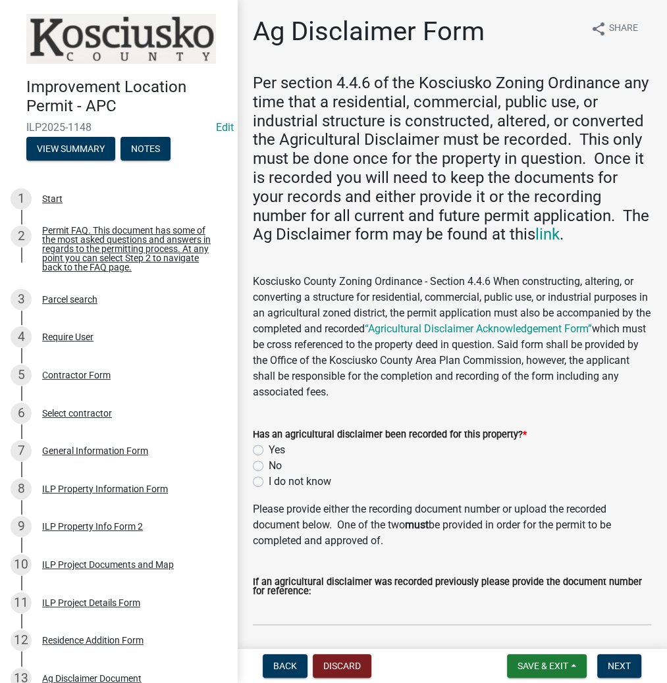
click at [269, 448] on label "Yes" at bounding box center [277, 450] width 16 height 16
click at [269, 448] on input "Yes" at bounding box center [273, 446] width 9 height 9
radio input "true"
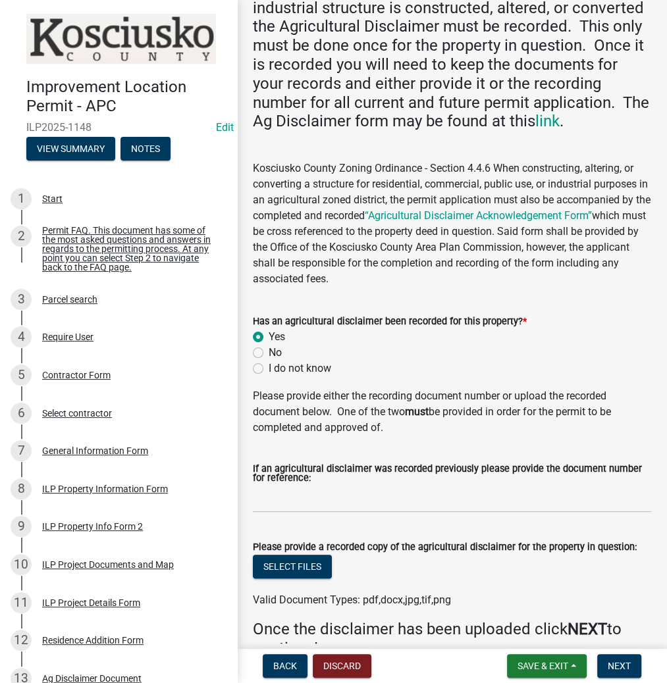
scroll to position [158, 0]
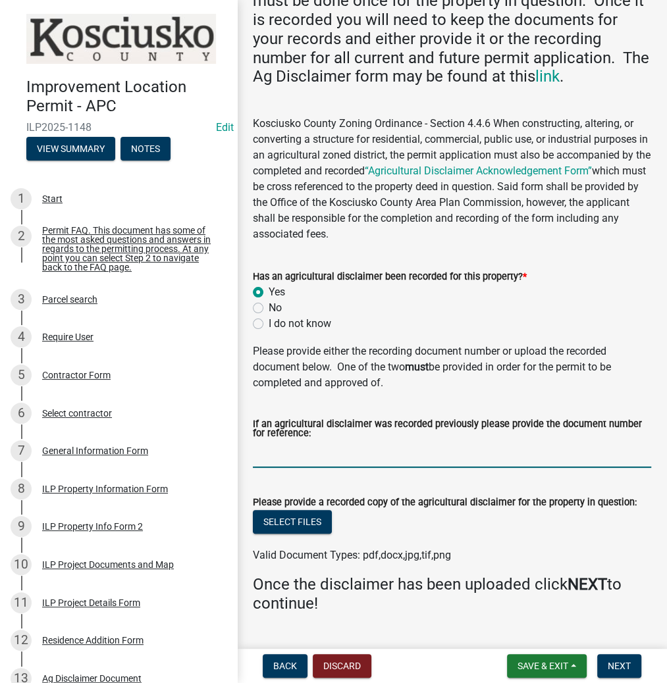
click at [314, 459] on input "If an agricultural disclaimer was recorded previously please provide the docume…" at bounding box center [452, 454] width 398 height 27
type input "2023070801"
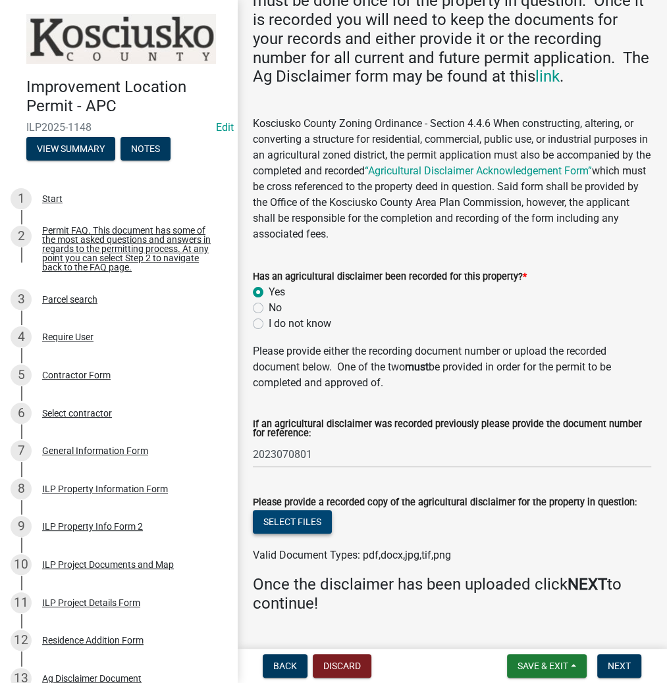
click at [282, 524] on button "Select files" at bounding box center [292, 522] width 79 height 24
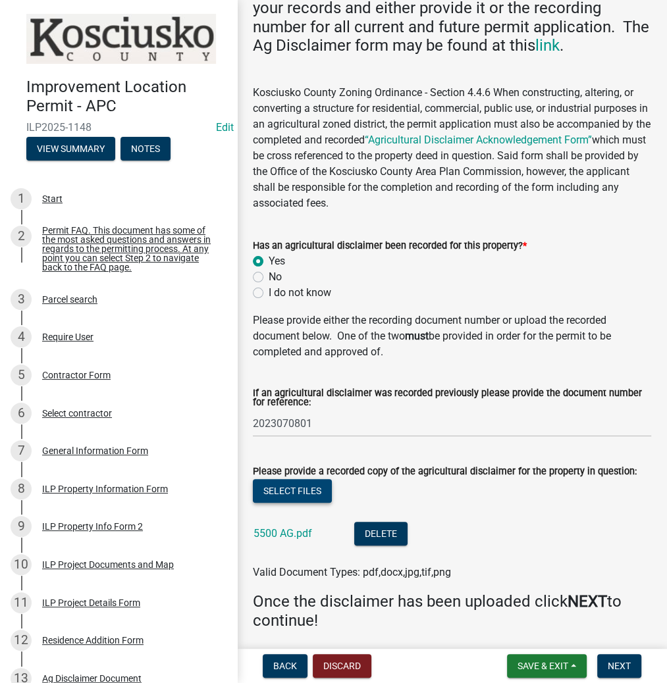
scroll to position [238, 0]
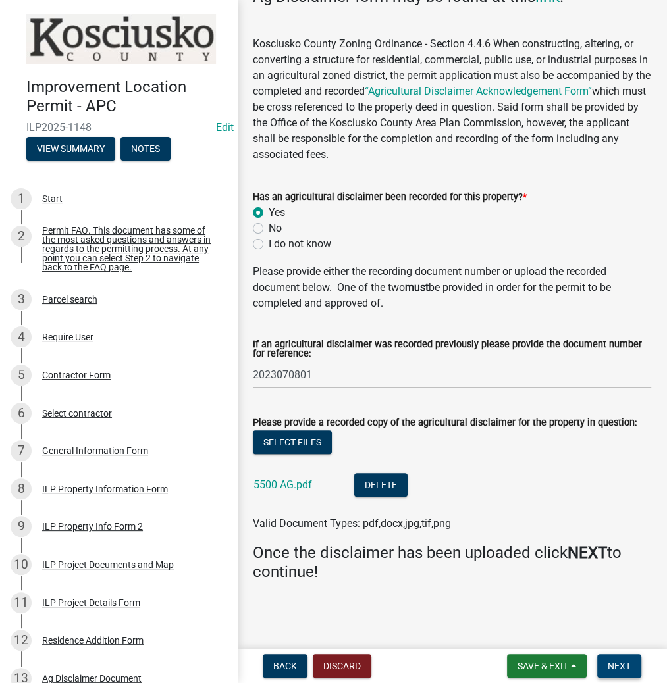
click at [620, 668] on span "Next" at bounding box center [619, 666] width 23 height 11
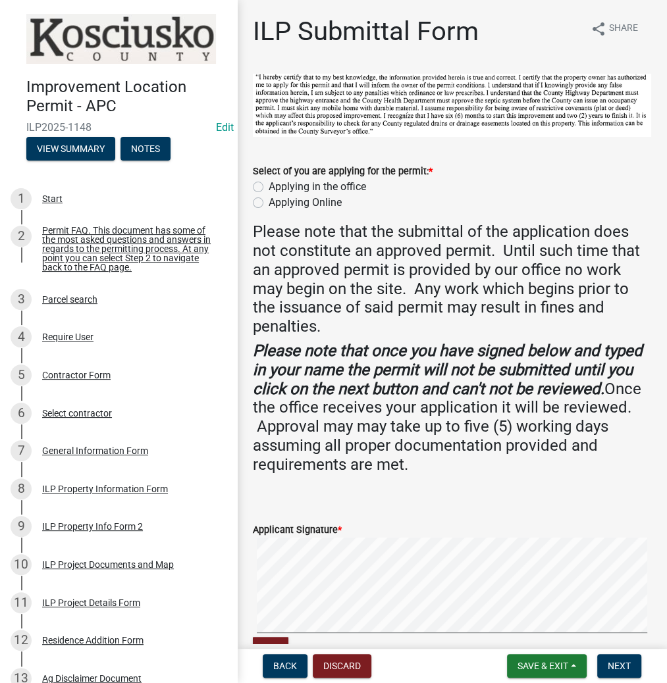
click at [269, 190] on label "Applying in the office" at bounding box center [317, 187] width 97 height 16
click at [269, 188] on input "Applying in the office" at bounding box center [273, 183] width 9 height 9
radio input "true"
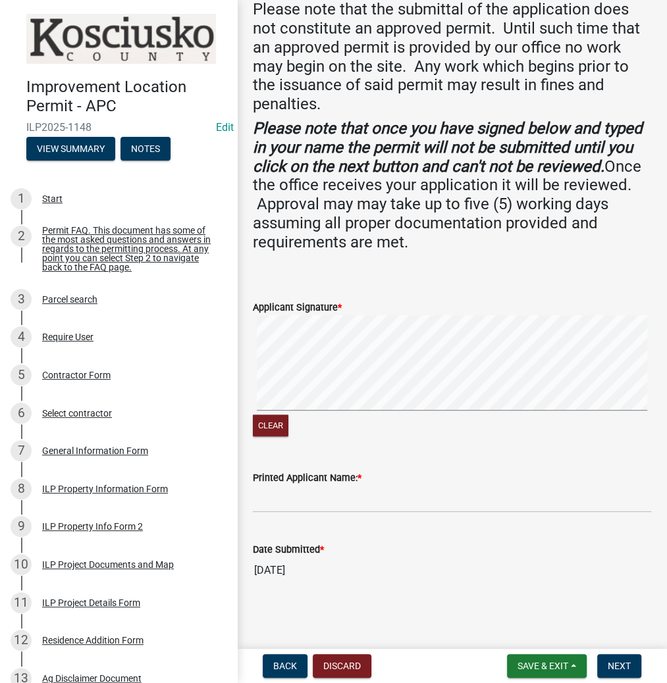
scroll to position [223, 0]
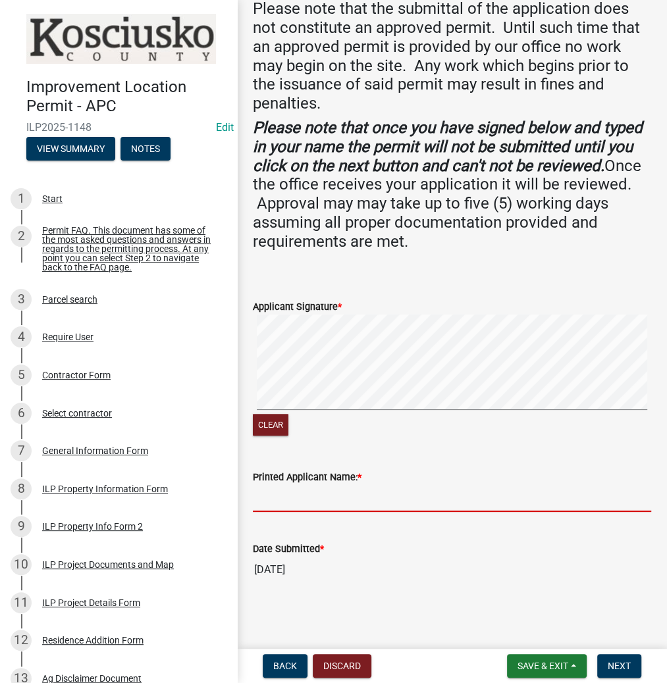
click at [284, 498] on input "Printed Applicant Name: *" at bounding box center [452, 498] width 398 height 27
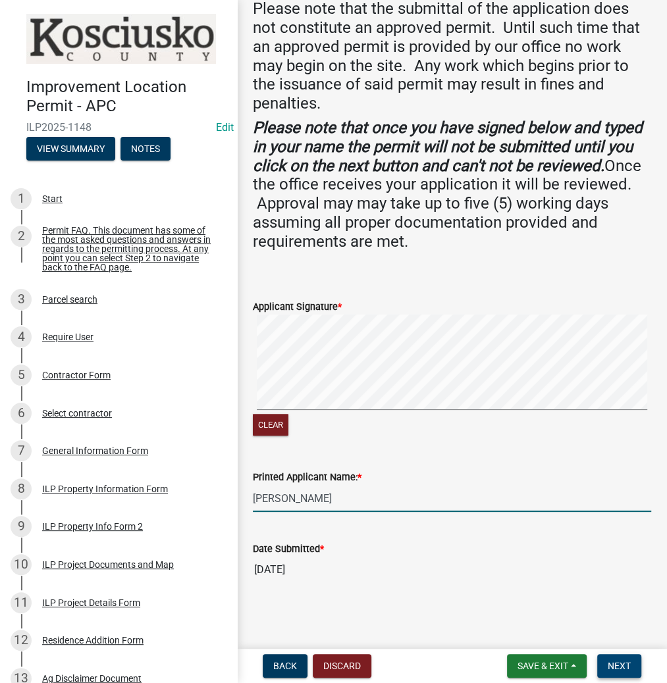
type input "[PERSON_NAME]"
click at [616, 661] on span "Next" at bounding box center [619, 666] width 23 height 11
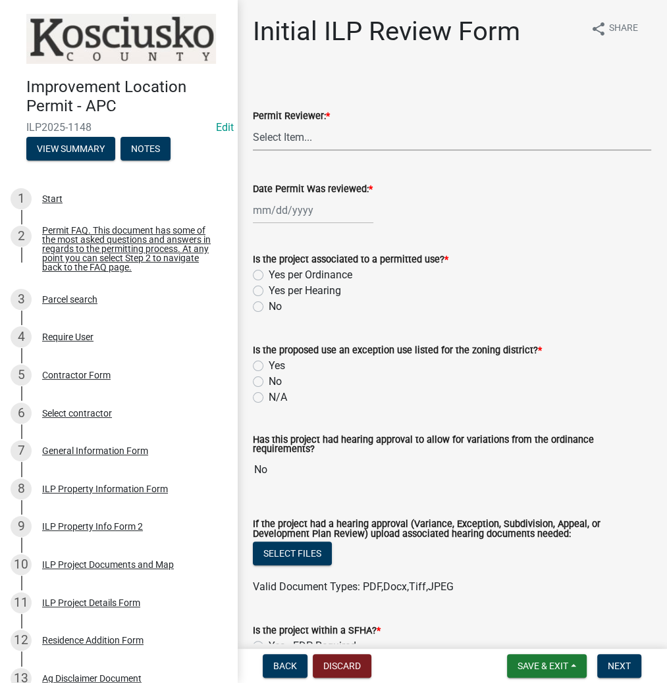
drag, startPoint x: 296, startPoint y: 139, endPoint x: 296, endPoint y: 147, distance: 7.9
click at [296, 139] on select "Select Item... MMS LT AT CS [PERSON_NAME]" at bounding box center [452, 137] width 398 height 27
click at [253, 124] on select "Select Item... MMS LT AT CS [PERSON_NAME]" at bounding box center [452, 137] width 398 height 27
select select "fc758b50-acba-4166-9f24-5248f0f78016"
select select "9"
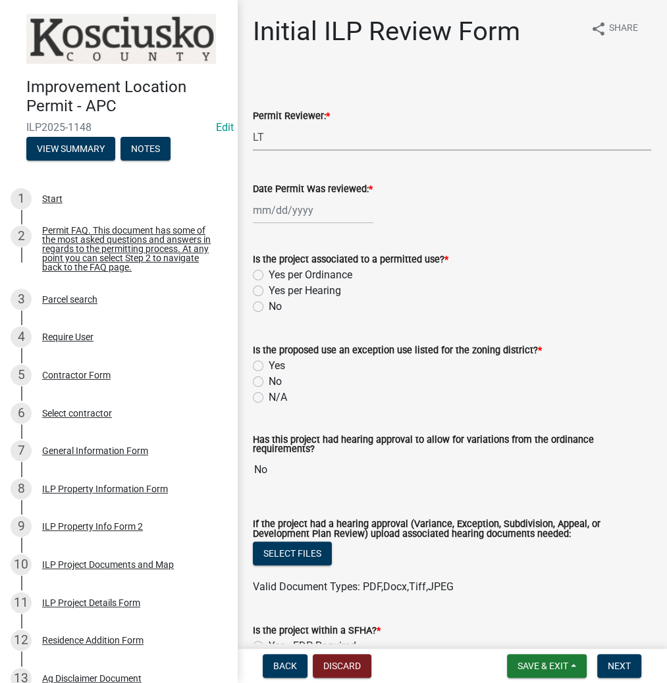
select select "2025"
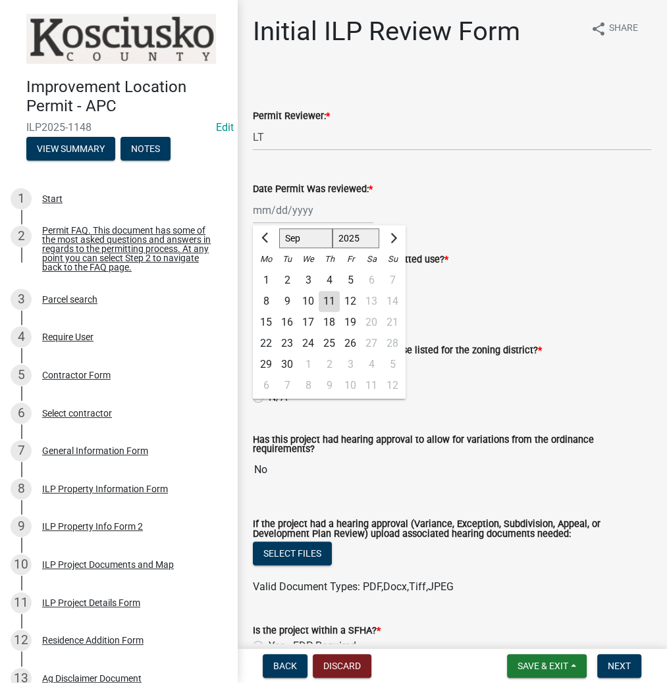
click at [279, 212] on div "[PERSON_NAME] Feb Mar Apr [PERSON_NAME][DATE] Oct Nov [DATE] 1526 1527 1528 152…" at bounding box center [313, 210] width 120 height 27
click at [332, 299] on div "11" at bounding box center [329, 301] width 21 height 21
type input "[DATE]"
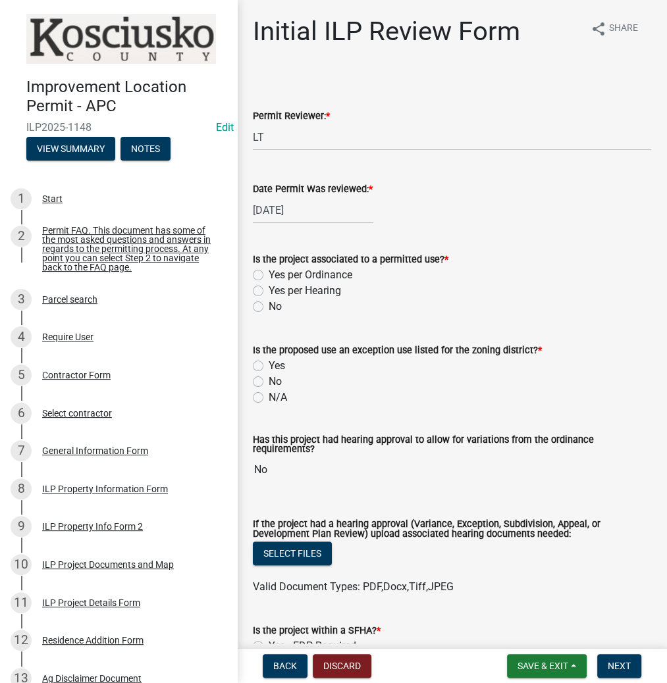
click at [269, 275] on label "Yes per Ordinance" at bounding box center [311, 275] width 84 height 16
click at [269, 275] on input "Yes per Ordinance" at bounding box center [273, 271] width 9 height 9
radio input "true"
click at [252, 382] on div "Is the proposed use an exception use listed for the zoning district? * Yes No N…" at bounding box center [452, 366] width 418 height 79
click at [269, 380] on label "No" at bounding box center [275, 382] width 13 height 16
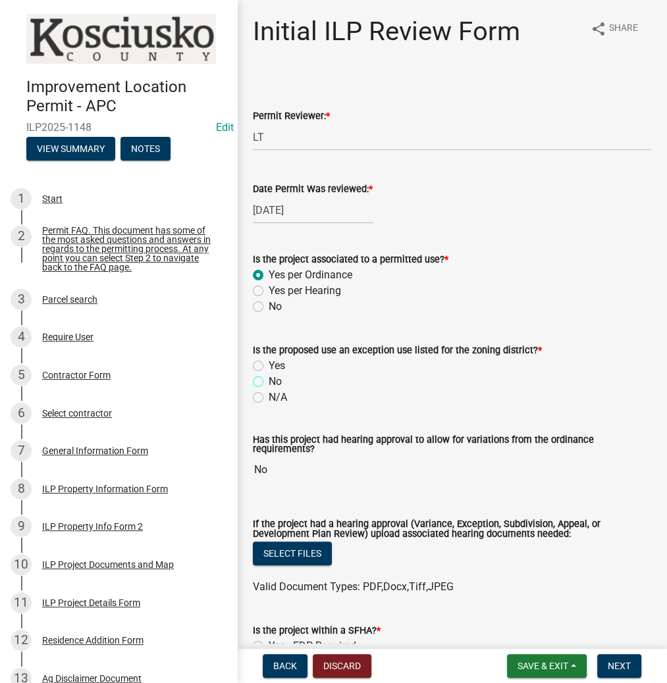
click at [269, 380] on input "No" at bounding box center [273, 378] width 9 height 9
radio input "true"
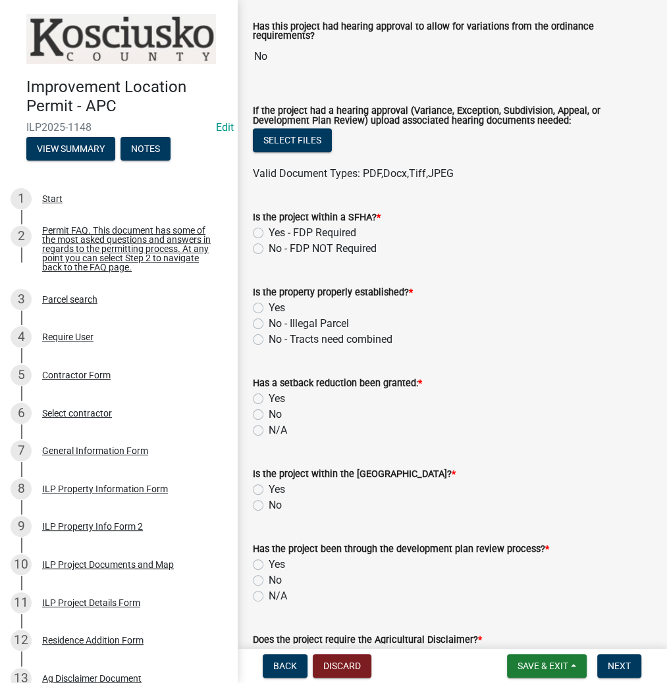
scroll to position [474, 0]
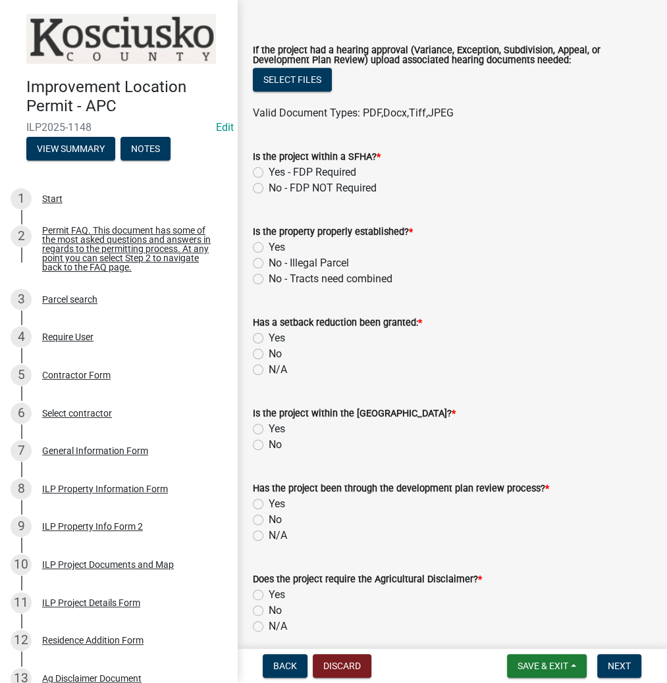
click at [269, 187] on label "No - FDP NOT Required" at bounding box center [323, 188] width 108 height 16
click at [269, 187] on input "No - FDP NOT Required" at bounding box center [273, 184] width 9 height 9
radio input "true"
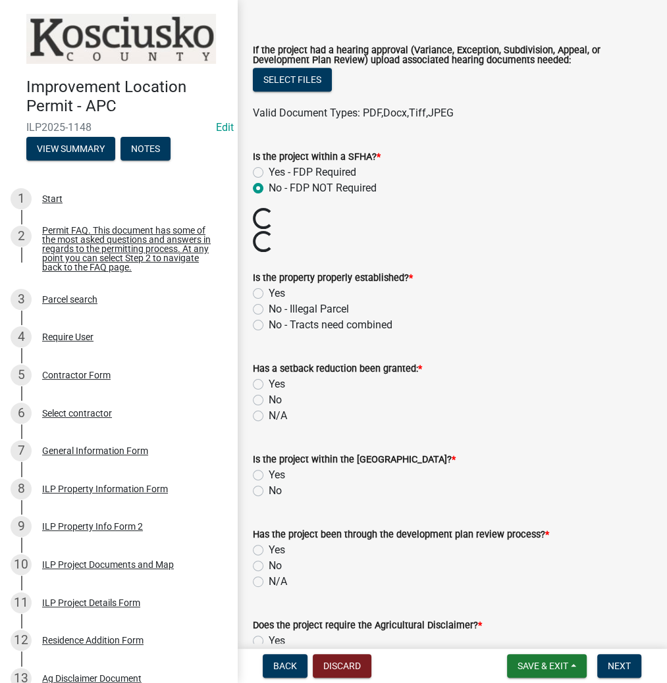
click at [269, 295] on label "Yes" at bounding box center [277, 294] width 16 height 16
click at [269, 294] on input "Yes" at bounding box center [273, 290] width 9 height 9
radio input "true"
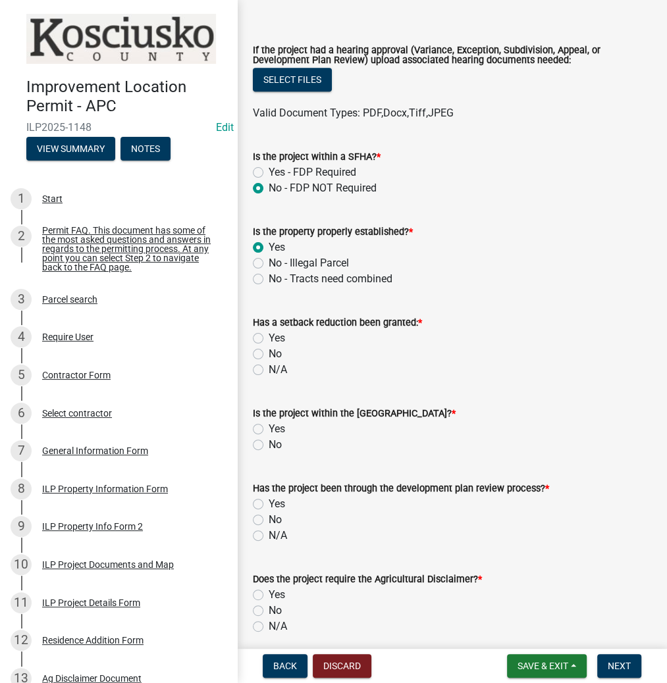
click at [269, 355] on label "No" at bounding box center [275, 354] width 13 height 16
click at [269, 355] on input "No" at bounding box center [273, 350] width 9 height 9
radio input "true"
click at [269, 448] on label "No" at bounding box center [275, 445] width 13 height 16
click at [269, 446] on input "No" at bounding box center [273, 441] width 9 height 9
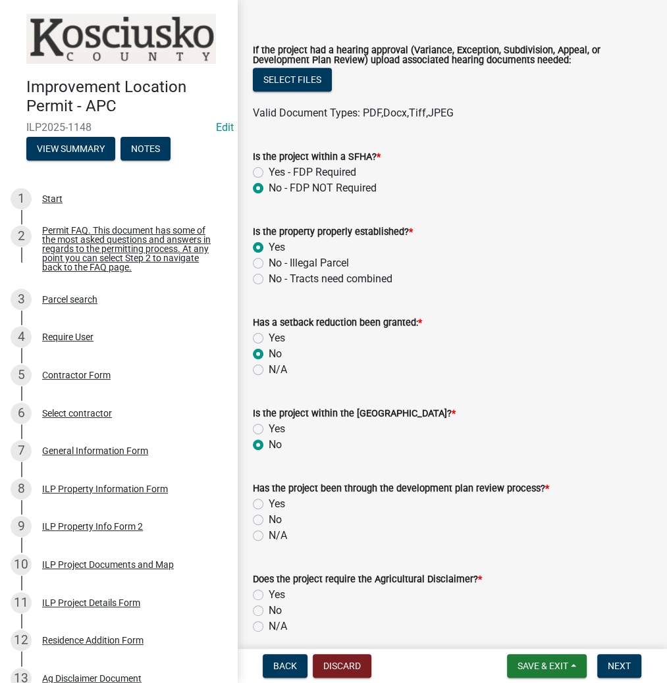
radio input "true"
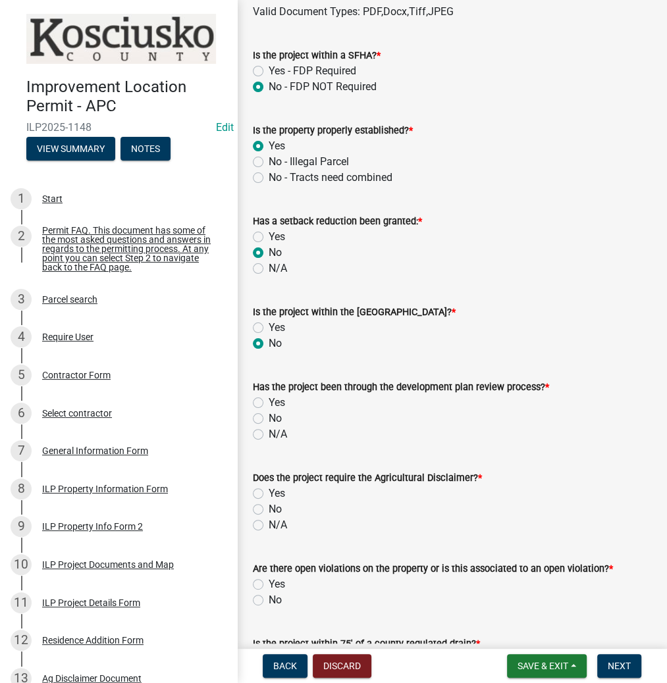
scroll to position [579, 0]
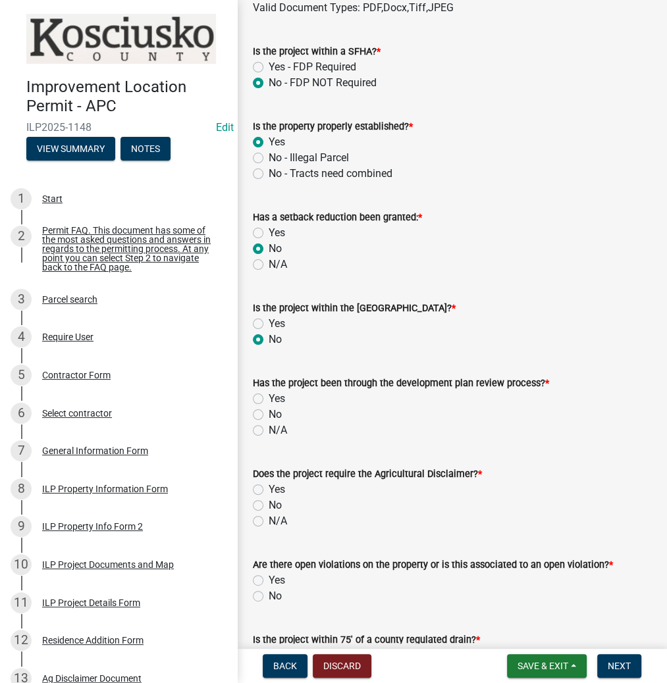
click at [269, 428] on label "N/A" at bounding box center [278, 431] width 18 height 16
click at [269, 428] on input "N/A" at bounding box center [273, 427] width 9 height 9
radio input "true"
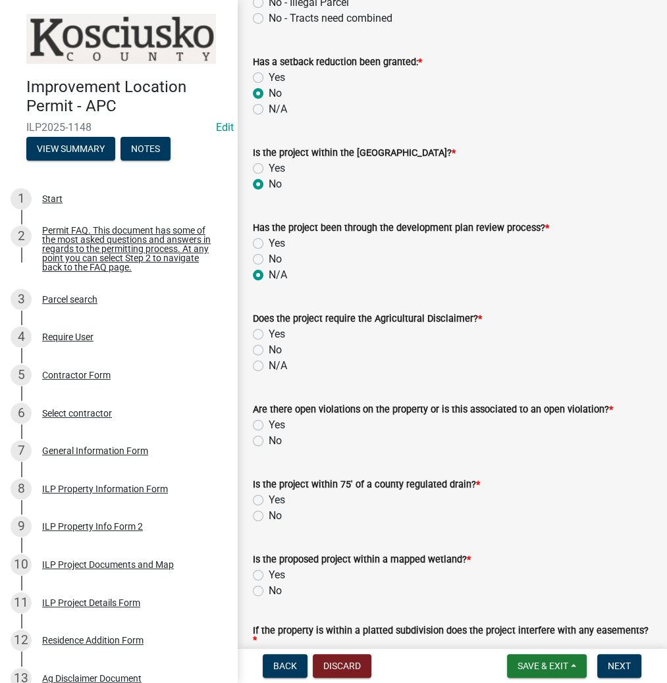
scroll to position [790, 0]
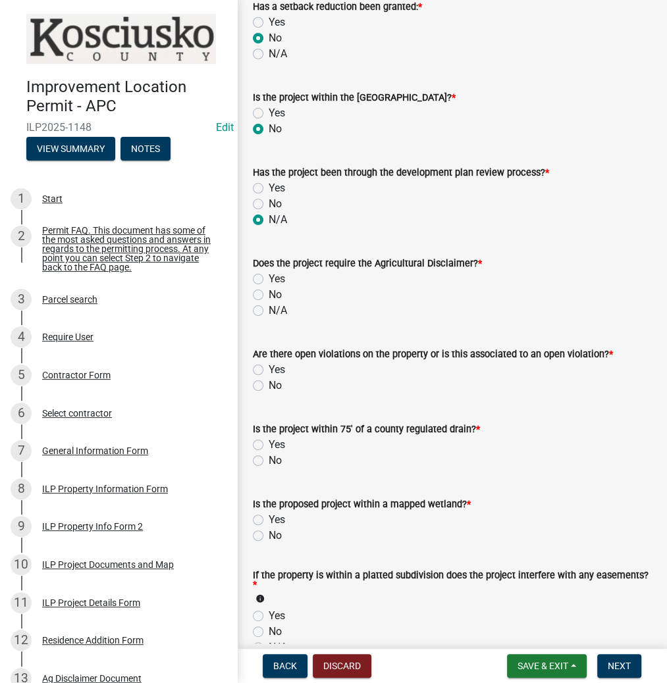
click at [269, 279] on label "Yes" at bounding box center [277, 279] width 16 height 16
click at [269, 279] on input "Yes" at bounding box center [273, 275] width 9 height 9
radio input "true"
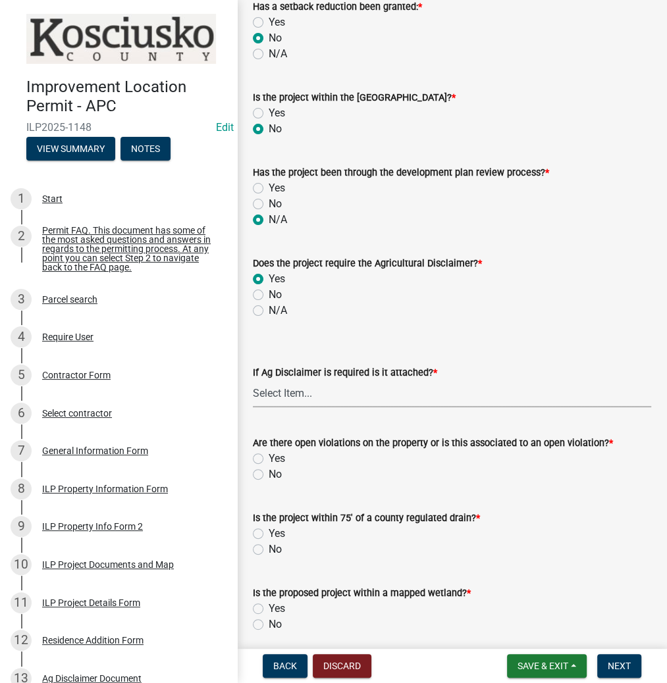
click at [313, 402] on select "Select Item... Yes No" at bounding box center [452, 394] width 398 height 27
click at [253, 381] on select "Select Item... Yes No" at bounding box center [452, 394] width 398 height 27
select select "c0fa77dd-9ee0-4144-9979-eb2eebb8c086"
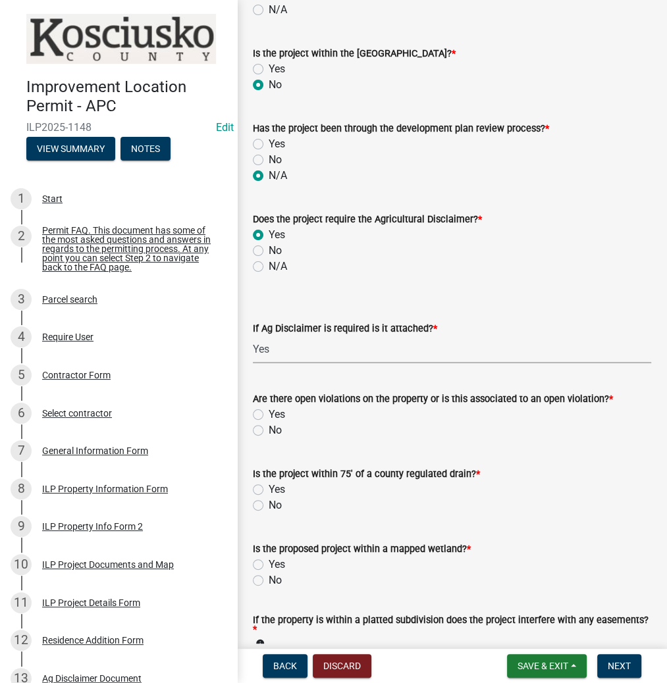
scroll to position [1001, 0]
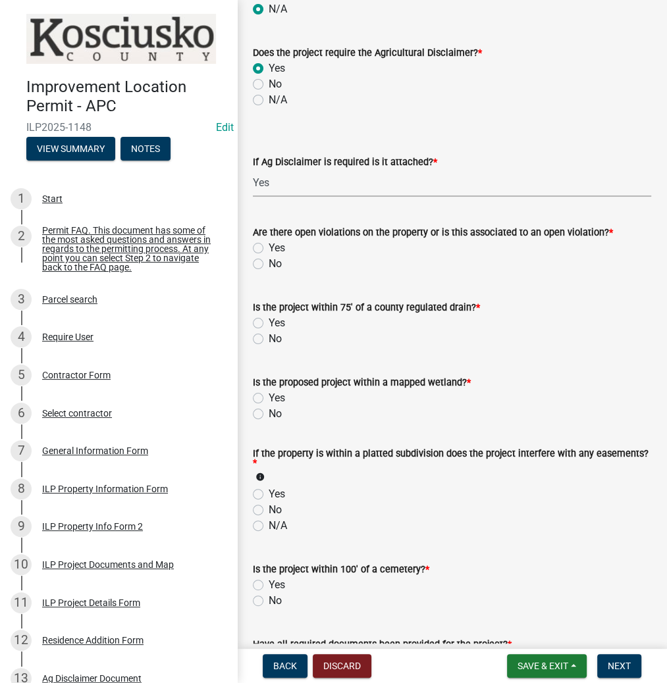
click at [269, 248] on label "Yes" at bounding box center [277, 248] width 16 height 16
click at [269, 248] on input "Yes" at bounding box center [273, 244] width 9 height 9
radio input "true"
click at [269, 338] on label "No" at bounding box center [275, 339] width 13 height 16
click at [269, 338] on input "No" at bounding box center [273, 335] width 9 height 9
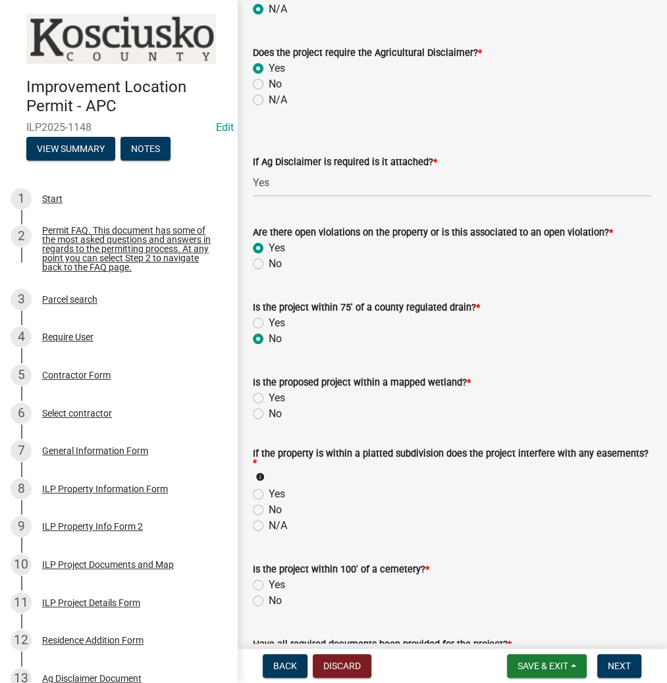
radio input "true"
click at [263, 413] on div "No" at bounding box center [452, 414] width 398 height 16
click at [269, 413] on label "No" at bounding box center [275, 414] width 13 height 16
click at [269, 413] on input "No" at bounding box center [273, 410] width 9 height 9
radio input "true"
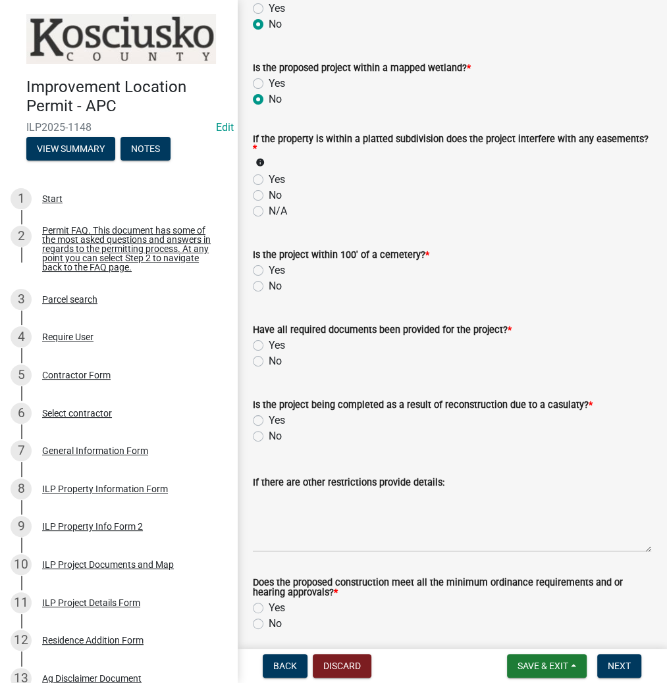
scroll to position [1317, 0]
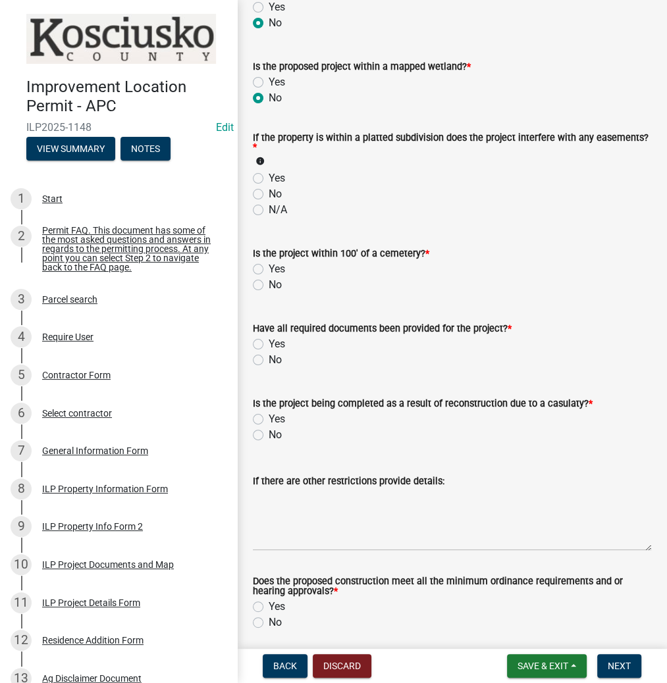
click at [269, 210] on label "N/A" at bounding box center [278, 210] width 18 height 16
click at [269, 210] on input "N/A" at bounding box center [273, 206] width 9 height 9
radio input "true"
click at [269, 286] on label "No" at bounding box center [275, 285] width 13 height 16
click at [269, 286] on input "No" at bounding box center [273, 281] width 9 height 9
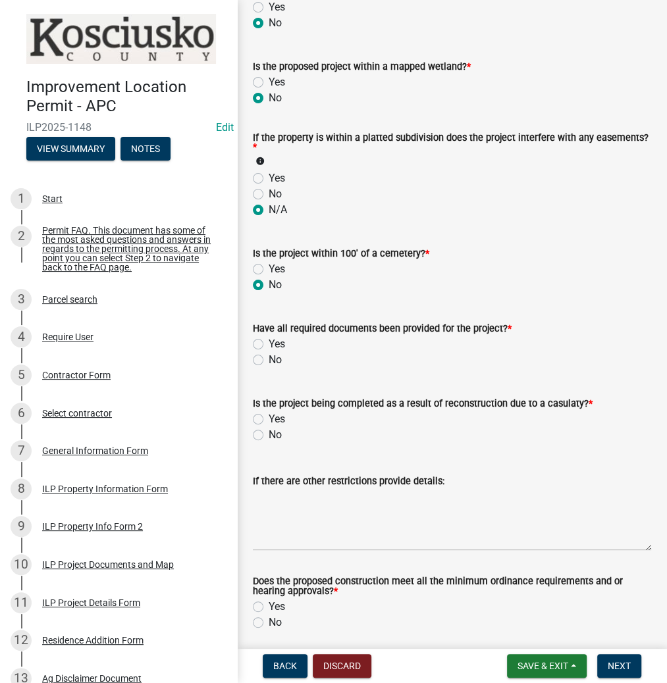
radio input "true"
click at [269, 344] on label "Yes" at bounding box center [277, 344] width 16 height 16
click at [269, 344] on input "Yes" at bounding box center [273, 340] width 9 height 9
radio input "true"
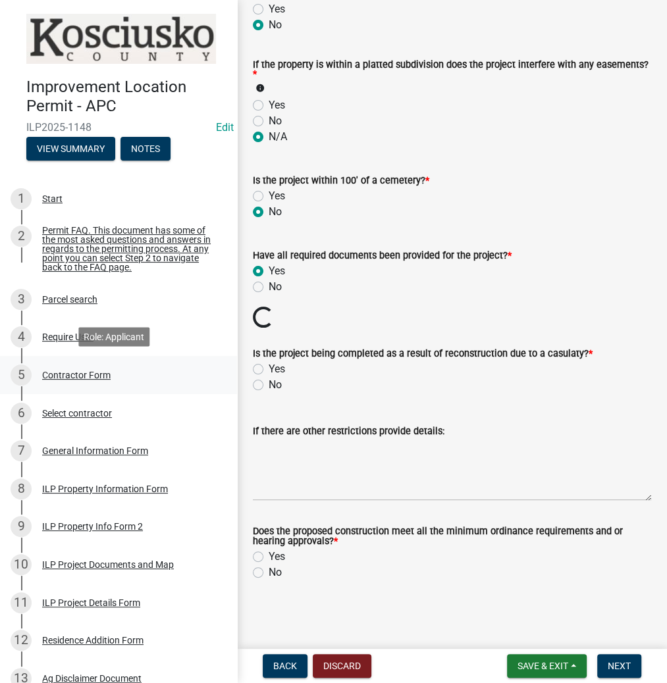
scroll to position [1390, 0]
click at [269, 385] on label "No" at bounding box center [275, 385] width 13 height 16
click at [269, 385] on input "No" at bounding box center [273, 381] width 9 height 9
radio input "true"
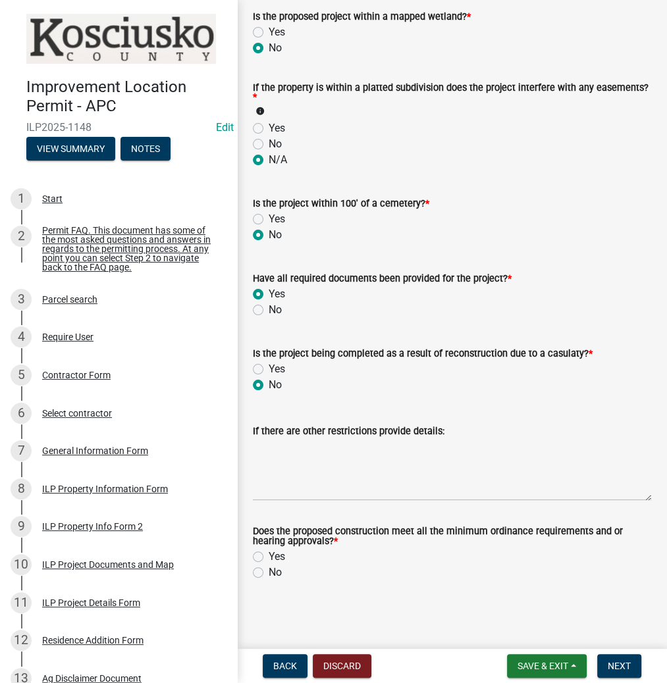
scroll to position [1367, 0]
click at [269, 553] on label "Yes" at bounding box center [277, 557] width 16 height 16
click at [269, 553] on input "Yes" at bounding box center [273, 553] width 9 height 9
radio input "true"
click at [617, 663] on span "Next" at bounding box center [619, 666] width 23 height 11
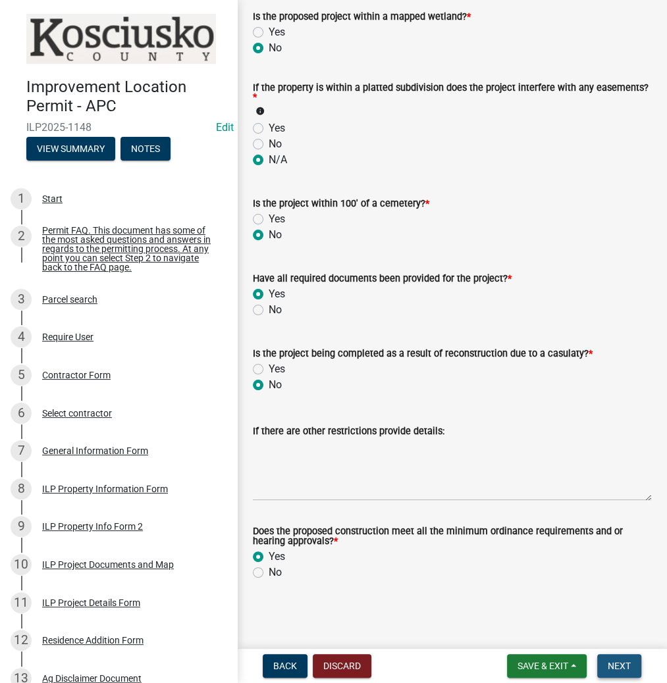
scroll to position [0, 0]
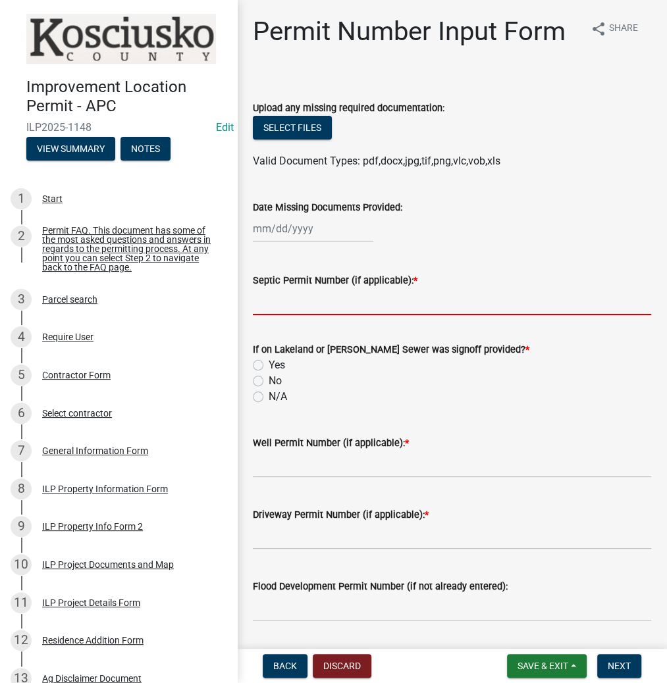
click at [342, 300] on input "Septic Permit Number (if applicable): *" at bounding box center [452, 301] width 398 height 27
type input "20935"
click at [269, 373] on input "No" at bounding box center [273, 377] width 9 height 9
radio input "true"
click at [269, 389] on input "N/A" at bounding box center [273, 393] width 9 height 9
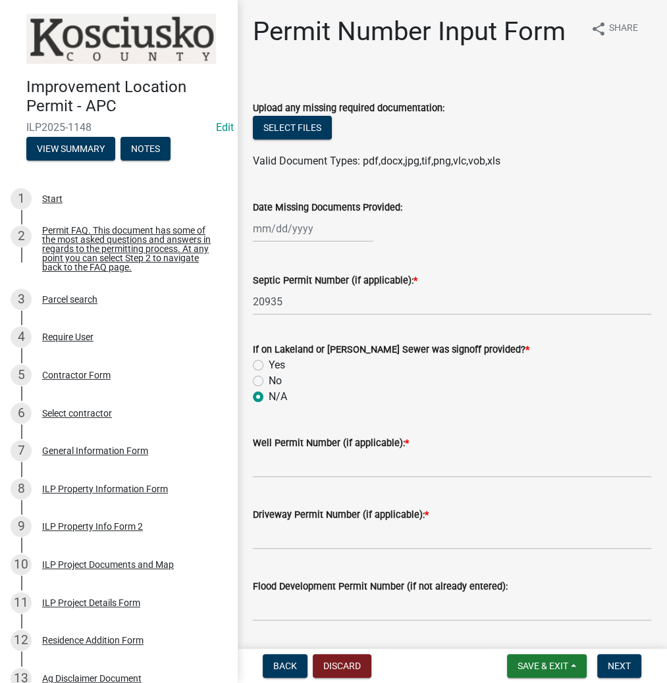
radio input "true"
type input "16260"
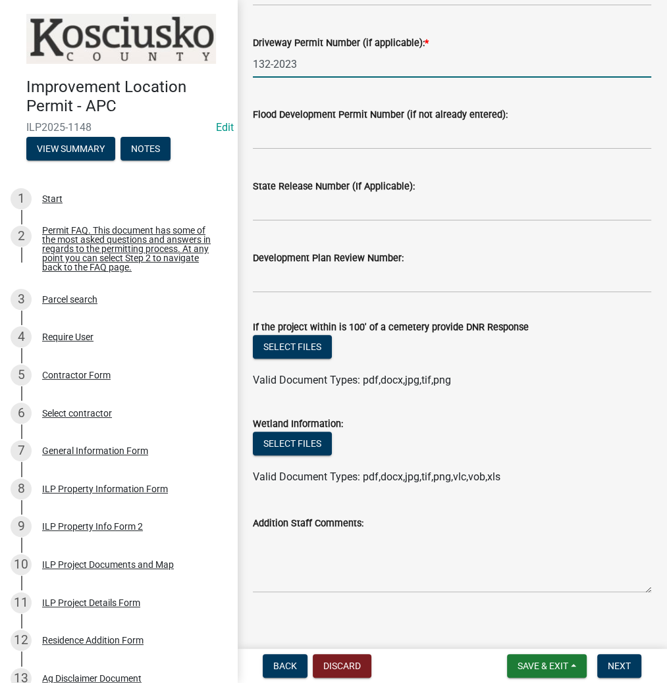
scroll to position [483, 0]
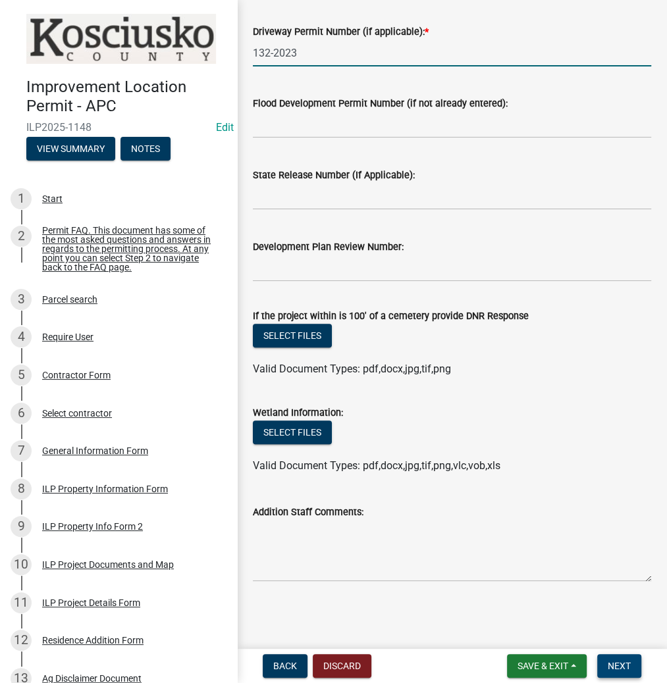
type input "132-2023"
click at [622, 665] on span "Next" at bounding box center [619, 666] width 23 height 11
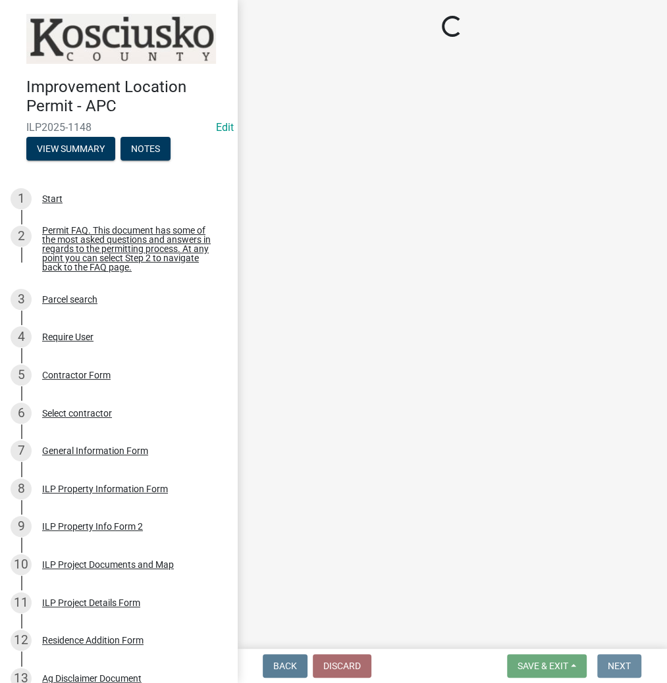
scroll to position [0, 0]
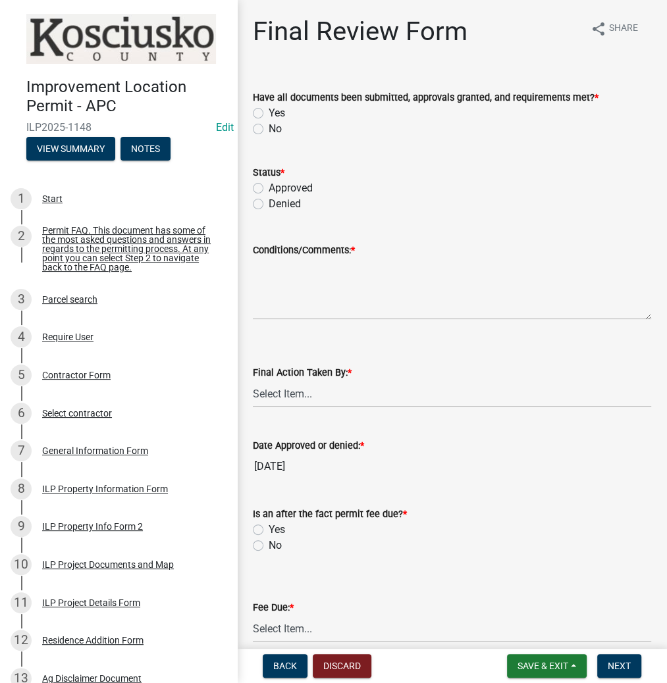
click at [269, 113] on label "Yes" at bounding box center [277, 113] width 16 height 16
click at [269, 113] on input "Yes" at bounding box center [273, 109] width 9 height 9
radio input "true"
click at [269, 186] on label "Approved" at bounding box center [291, 188] width 44 height 16
click at [269, 186] on input "Approved" at bounding box center [273, 184] width 9 height 9
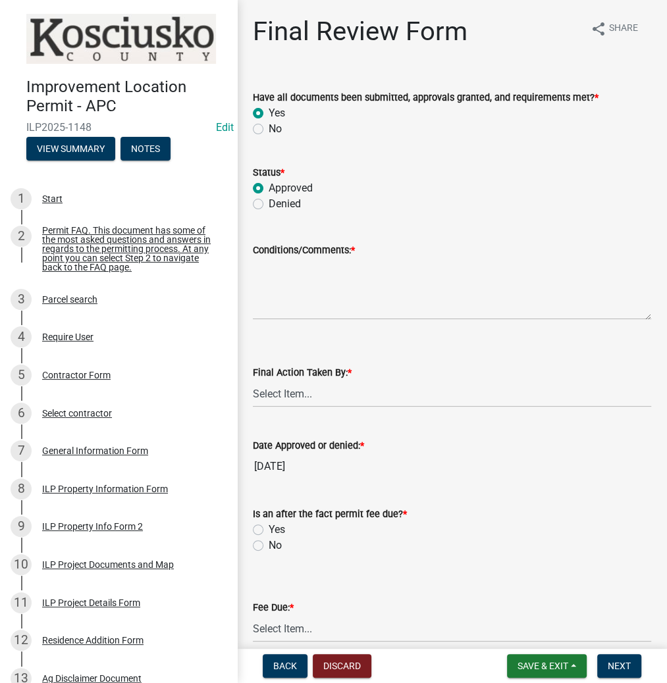
radio input "true"
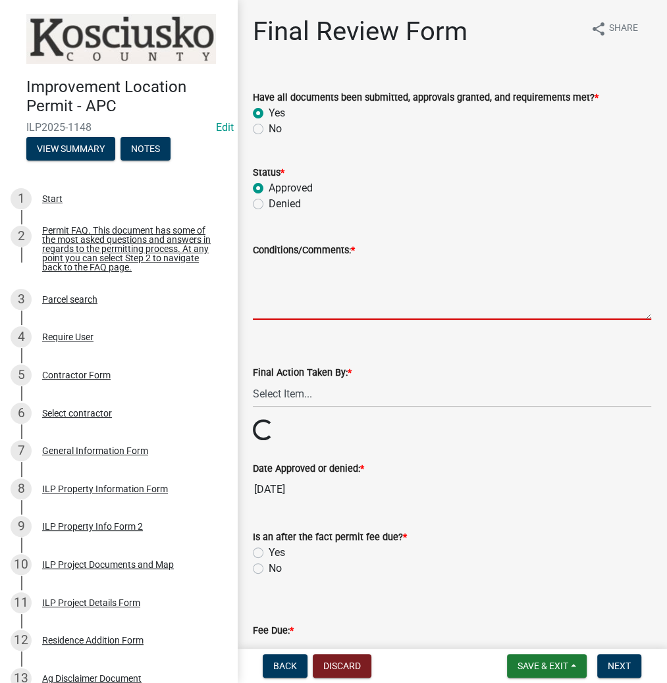
click at [321, 291] on textarea "Conditions/Comments: *" at bounding box center [452, 289] width 398 height 62
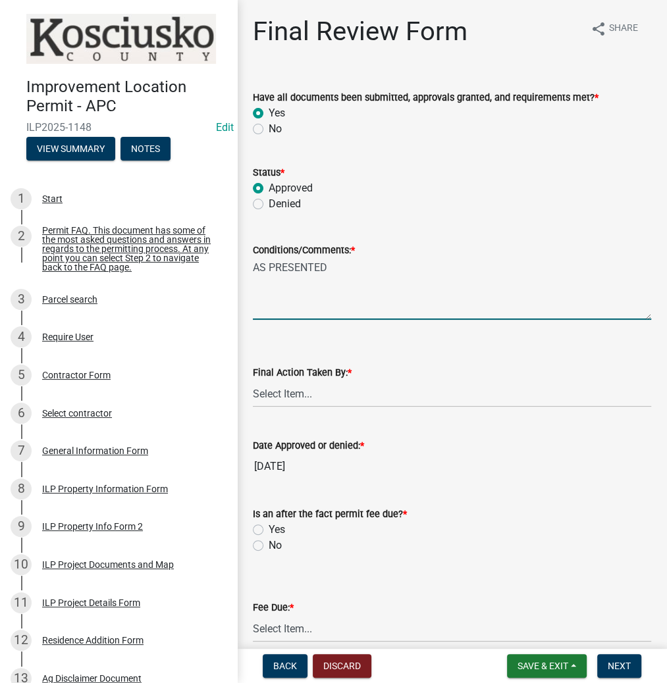
type textarea "AS PRESENTED"
select select "fc758b50-acba-4166-9f24-5248f0f78016"
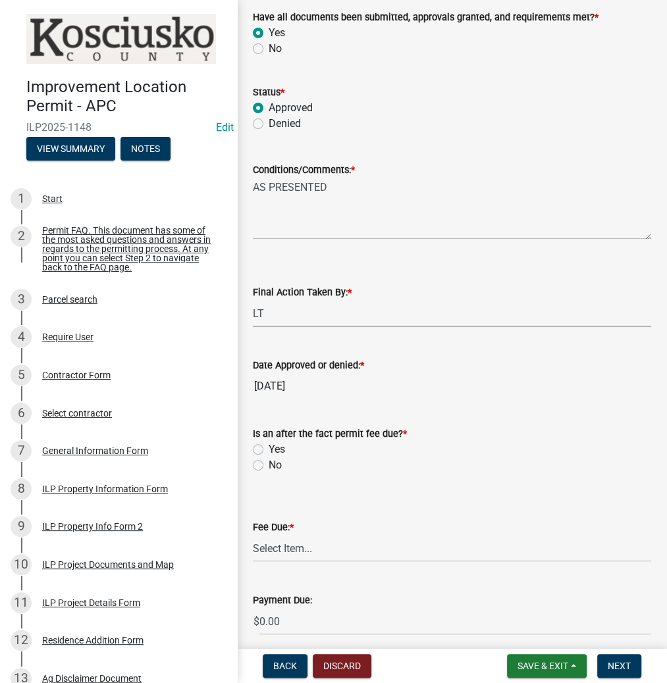
scroll to position [210, 0]
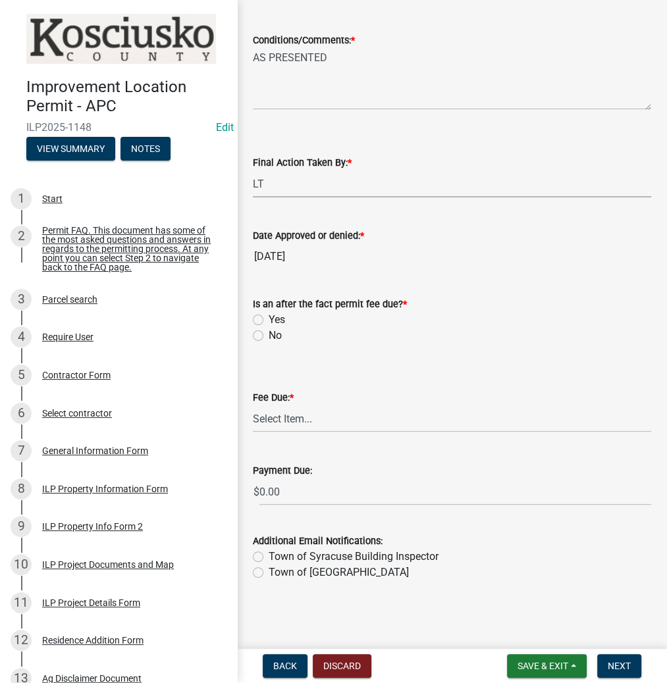
click at [269, 317] on label "Yes" at bounding box center [277, 320] width 16 height 16
click at [269, 317] on input "Yes" at bounding box center [273, 316] width 9 height 9
radio input "true"
click at [276, 419] on select "Select Item... N/A $10.00 $25.00 $125.00 $250 $500 $500 + $10.00 for every 10 s…" at bounding box center [452, 419] width 398 height 27
click at [253, 433] on select "Select Item... N/A $10.00 $25.00 $125.00 $250 $500 $500 + $10.00 for every 10 s…" at bounding box center [452, 419] width 398 height 27
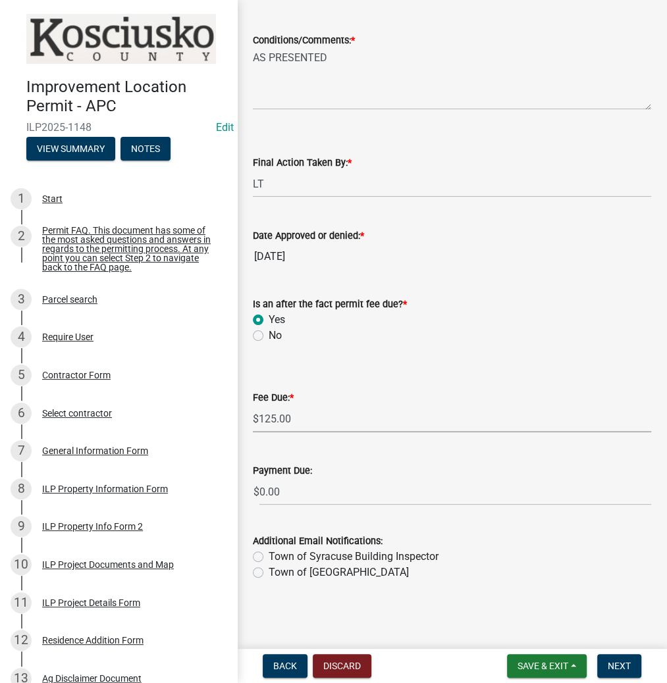
select select "654cf63f-9773-4a49-9949-bcaf97ebfa68"
click at [618, 665] on span "Next" at bounding box center [619, 666] width 23 height 11
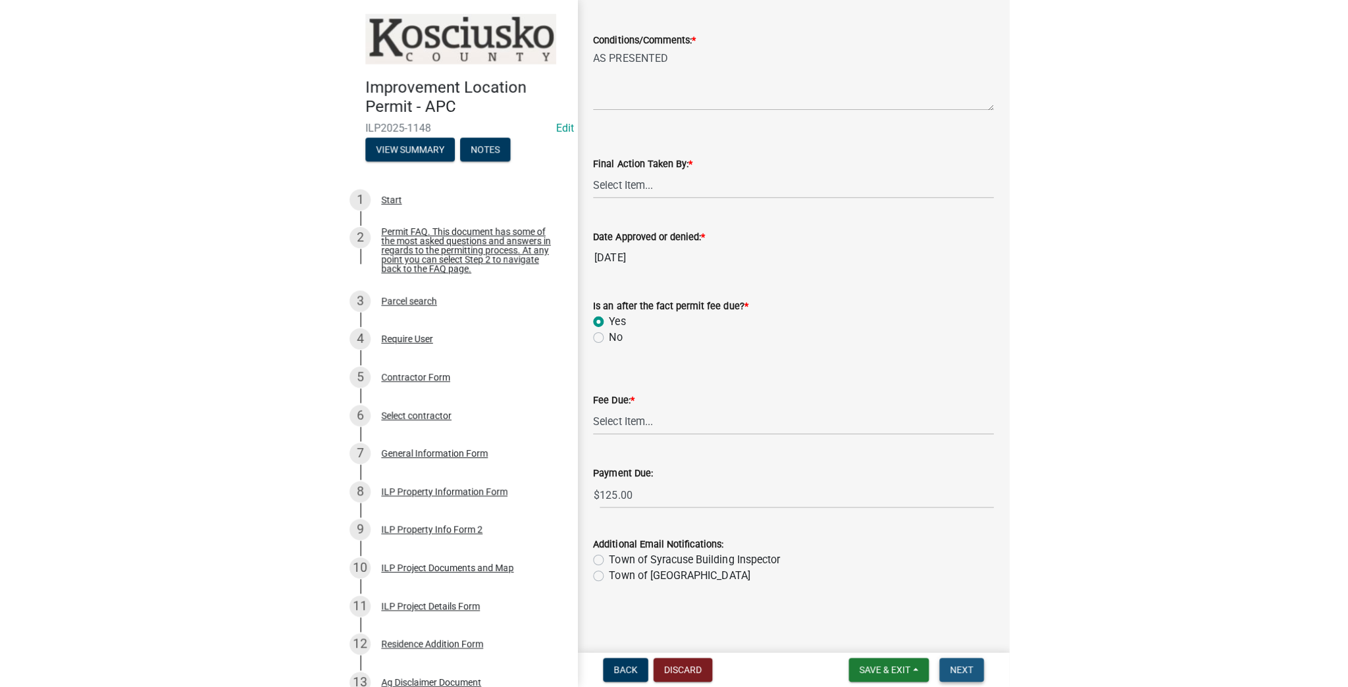
scroll to position [0, 0]
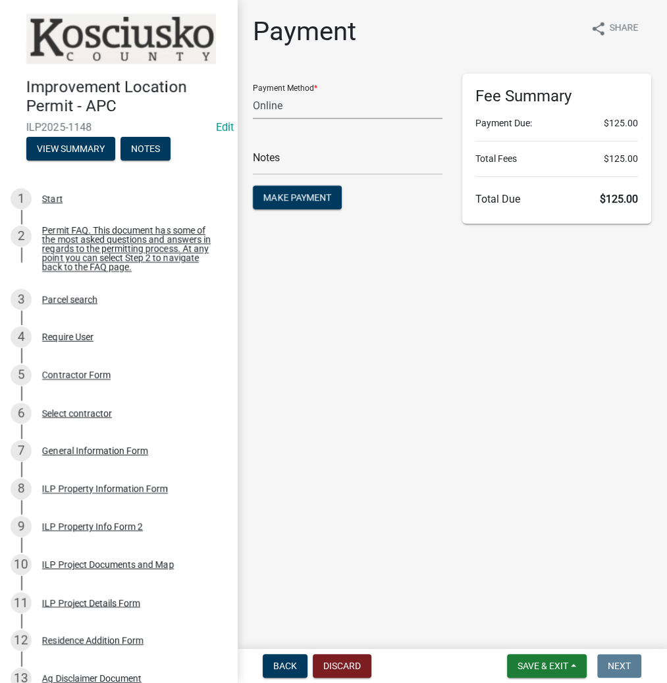
click at [298, 107] on select "Credit Card POS Check Cash Online" at bounding box center [348, 105] width 190 height 27
select select "1: 0"
click at [253, 92] on select "Credit Card POS Check Cash Online" at bounding box center [348, 105] width 190 height 27
click at [327, 146] on div "Check #" at bounding box center [348, 152] width 190 height 45
click at [321, 161] on input "text" at bounding box center [348, 161] width 190 height 27
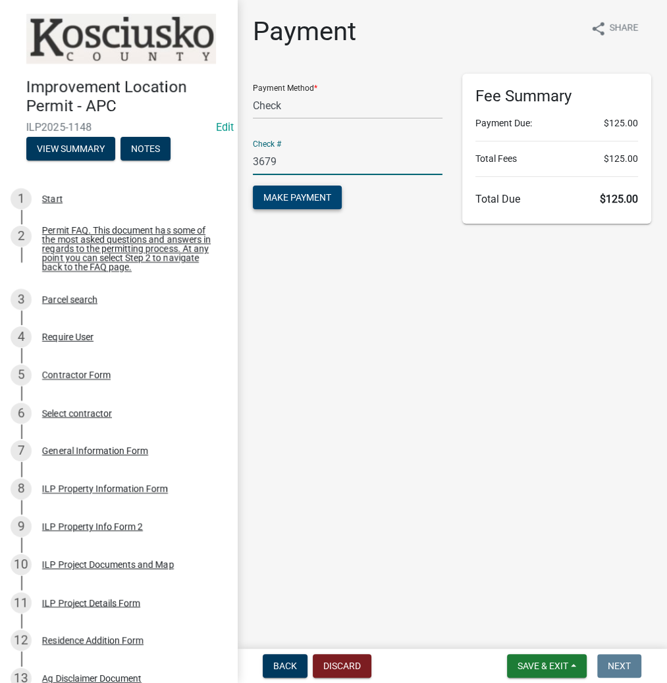
type input "3679"
click at [304, 198] on span "Make Payment" at bounding box center [297, 197] width 68 height 11
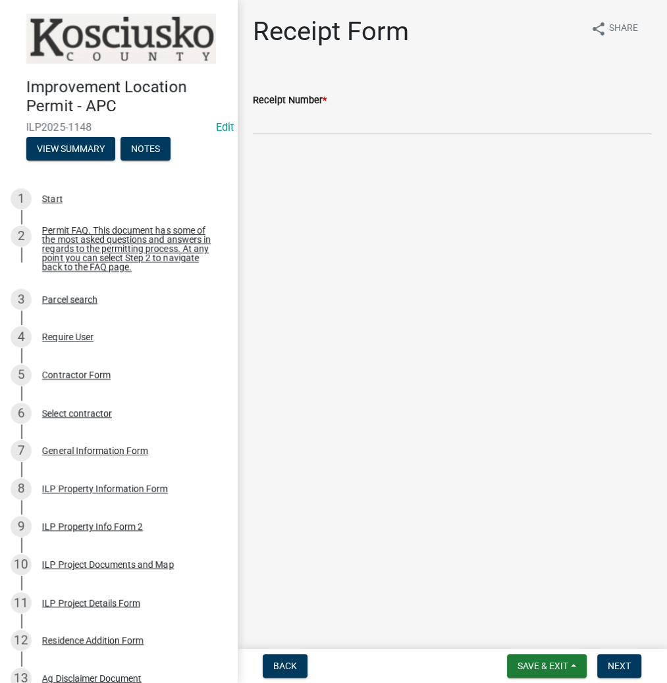
click at [500, 105] on div "Receipt Number *" at bounding box center [452, 100] width 398 height 16
drag, startPoint x: 495, startPoint y: 113, endPoint x: 491, endPoint y: 120, distance: 8.2
click at [491, 120] on input "Receipt Number *" at bounding box center [452, 121] width 398 height 27
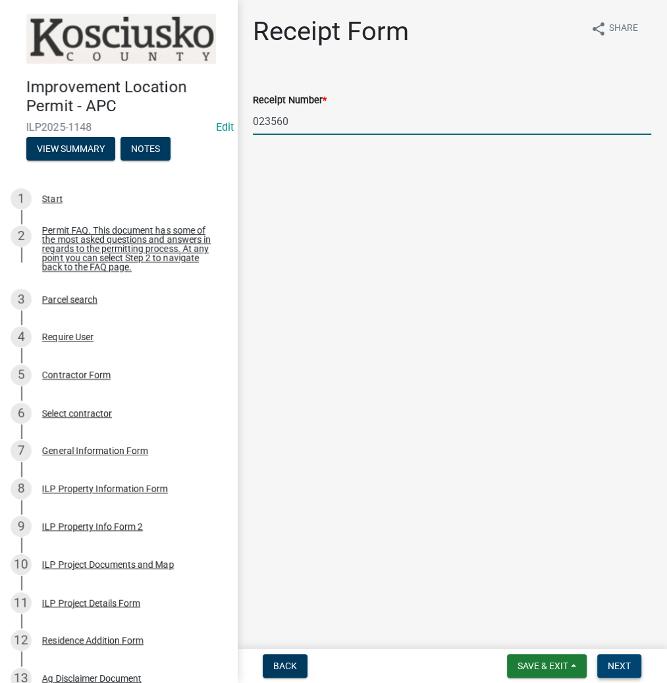
type input "023560"
click at [638, 664] on button "Next" at bounding box center [619, 666] width 44 height 24
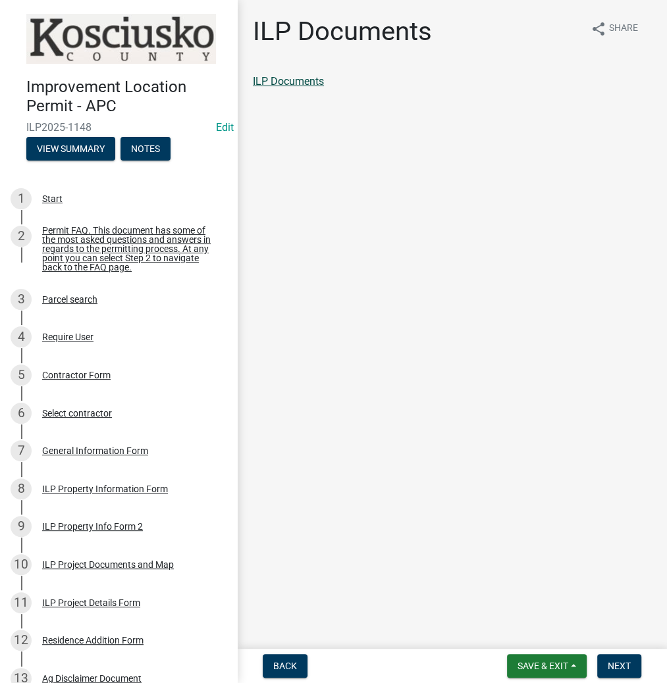
click at [308, 80] on link "ILP Documents" at bounding box center [288, 81] width 71 height 13
click at [623, 669] on span "Next" at bounding box center [619, 666] width 23 height 11
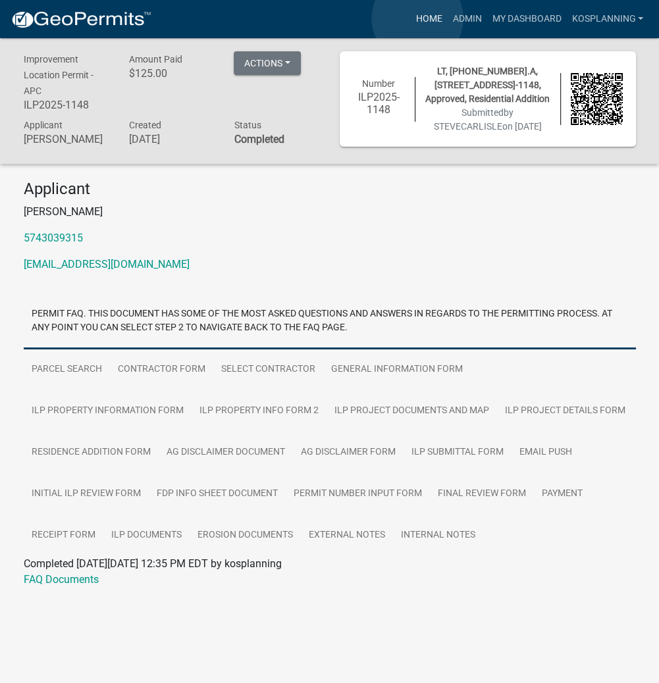
click at [419, 18] on link "Home" at bounding box center [428, 19] width 37 height 25
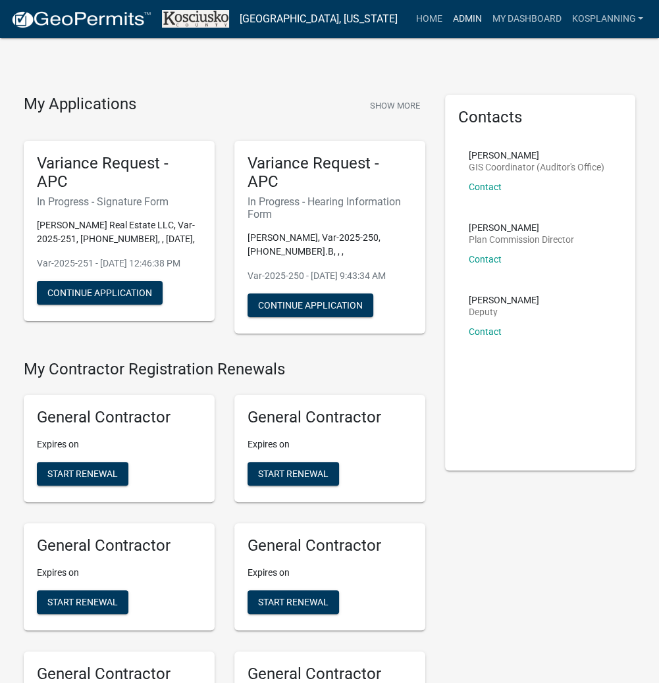
click at [469, 19] on link "Admin" at bounding box center [467, 19] width 40 height 25
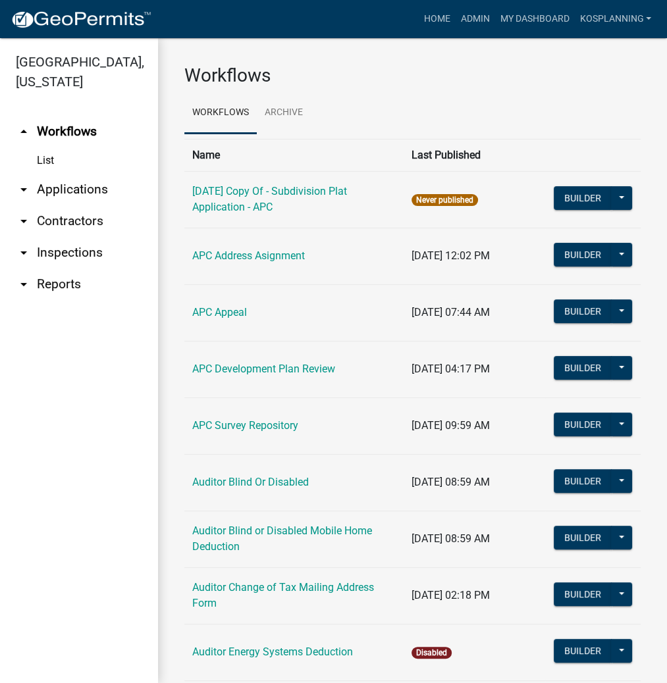
click at [74, 219] on link "arrow_drop_down Contractors" at bounding box center [79, 221] width 158 height 32
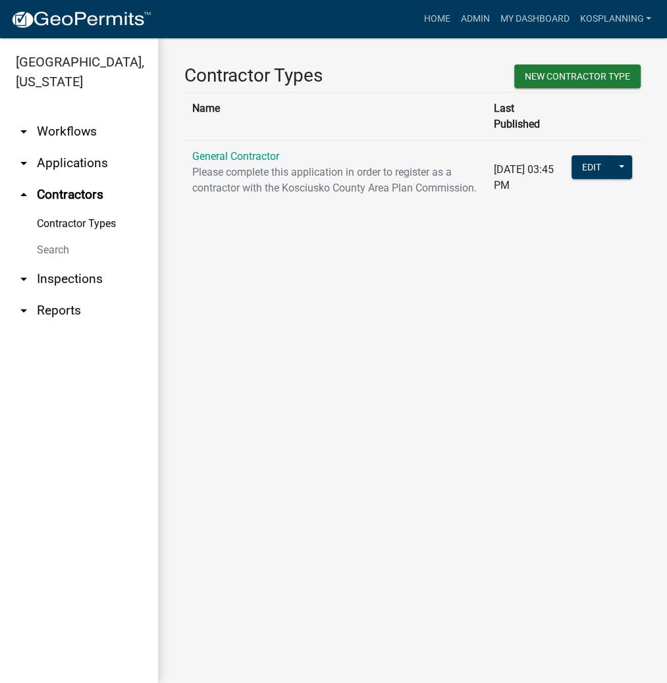
click at [263, 150] on link "General Contractor" at bounding box center [235, 156] width 87 height 13
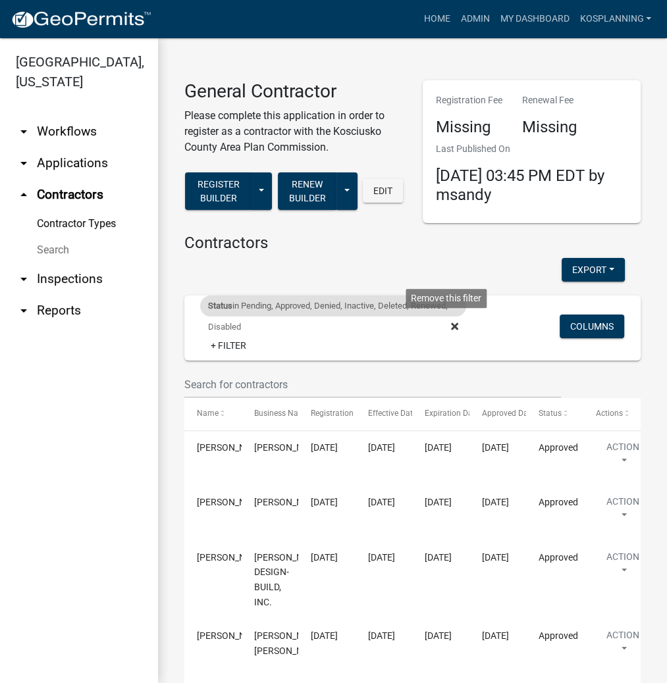
click at [451, 325] on icon at bounding box center [454, 326] width 7 height 7
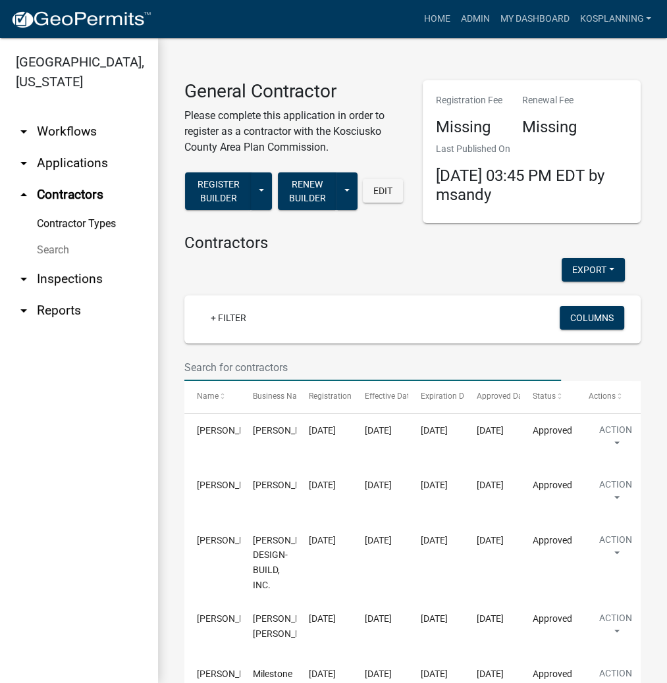
click at [223, 362] on input "text" at bounding box center [372, 367] width 377 height 27
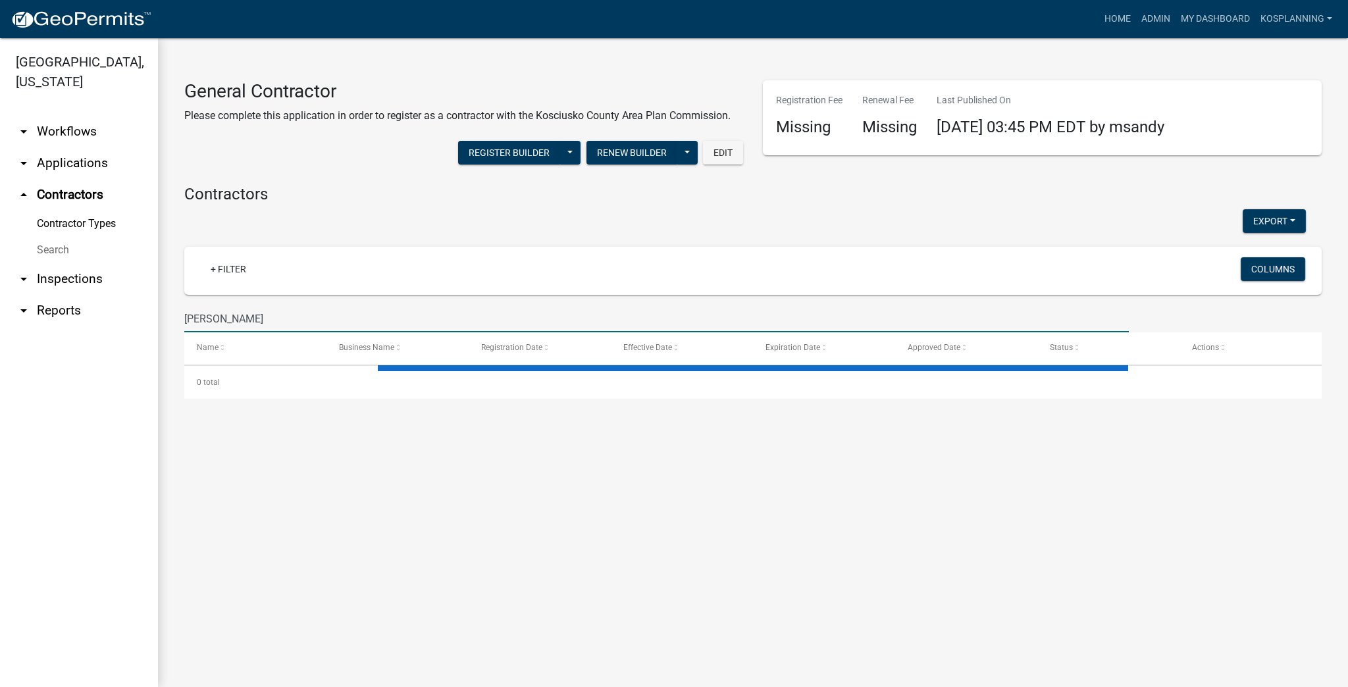
click at [229, 318] on input "[PERSON_NAME]" at bounding box center [656, 318] width 945 height 27
click at [266, 319] on input "[PERSON_NAME]" at bounding box center [656, 318] width 945 height 27
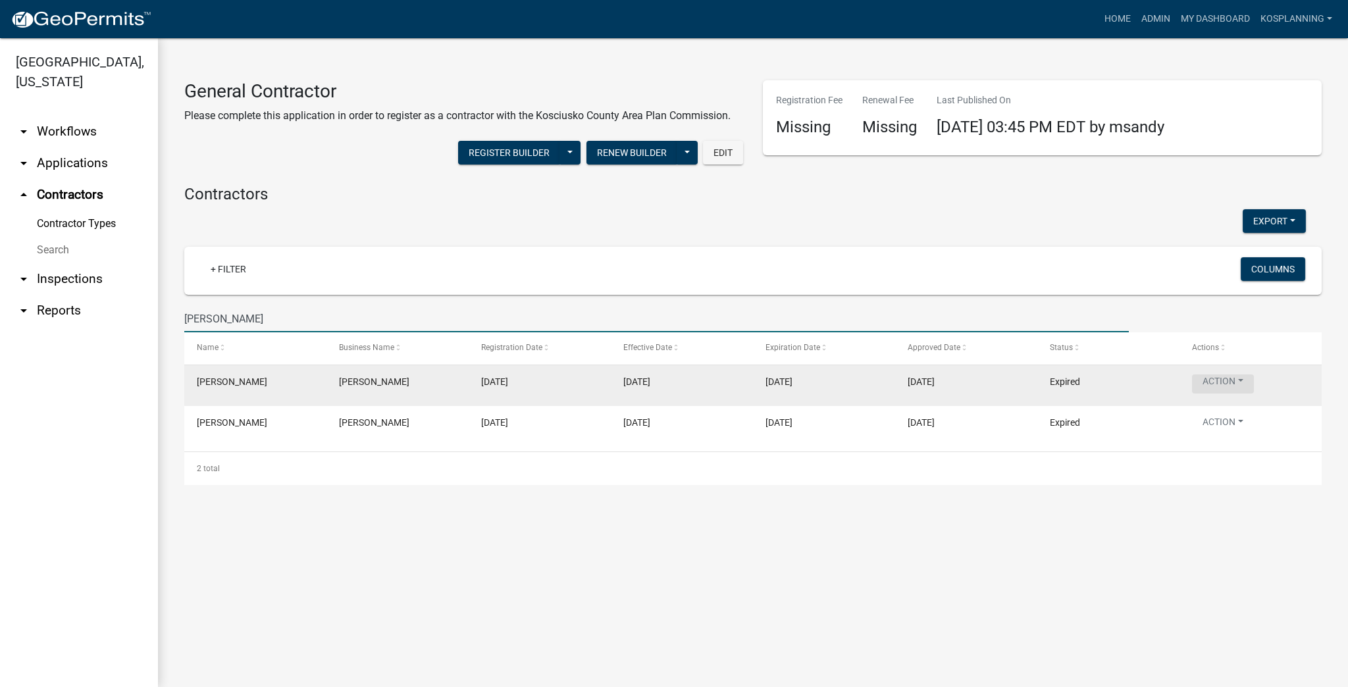
type input "[PERSON_NAME]"
click at [666, 382] on button "Action" at bounding box center [1223, 384] width 62 height 19
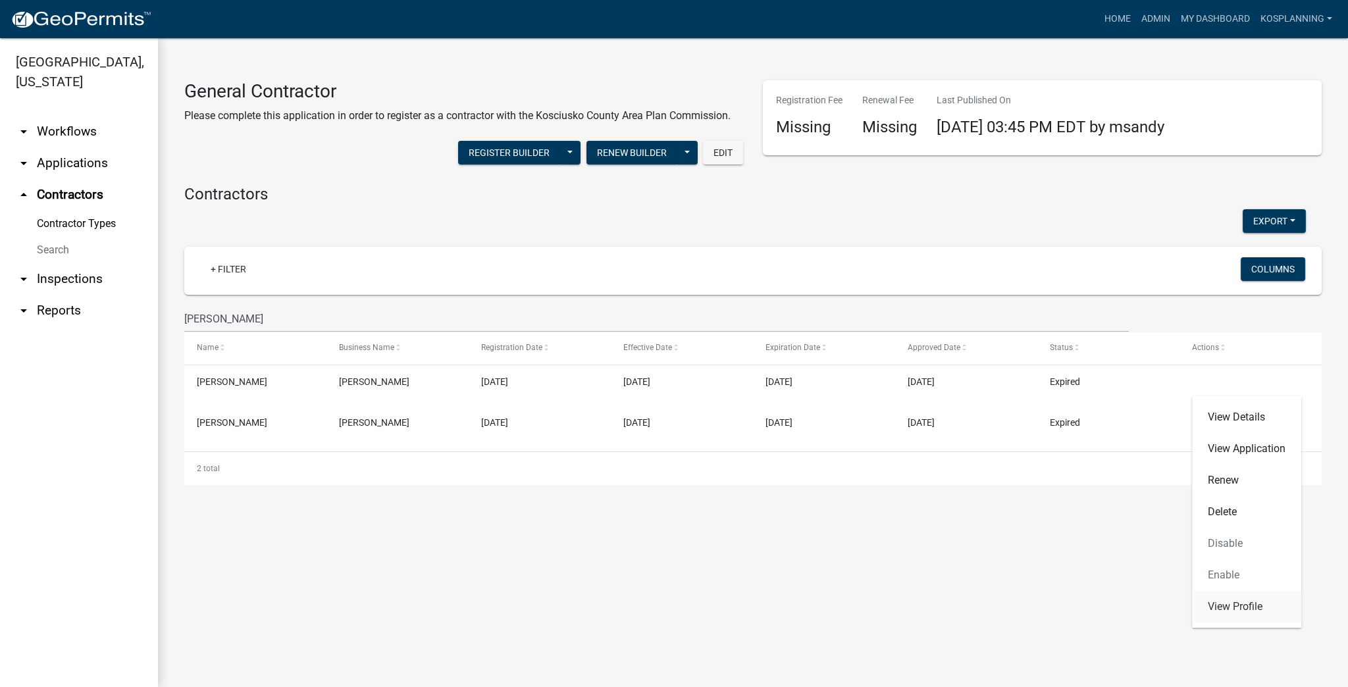
click at [666, 604] on link "View Profile" at bounding box center [1246, 607] width 109 height 32
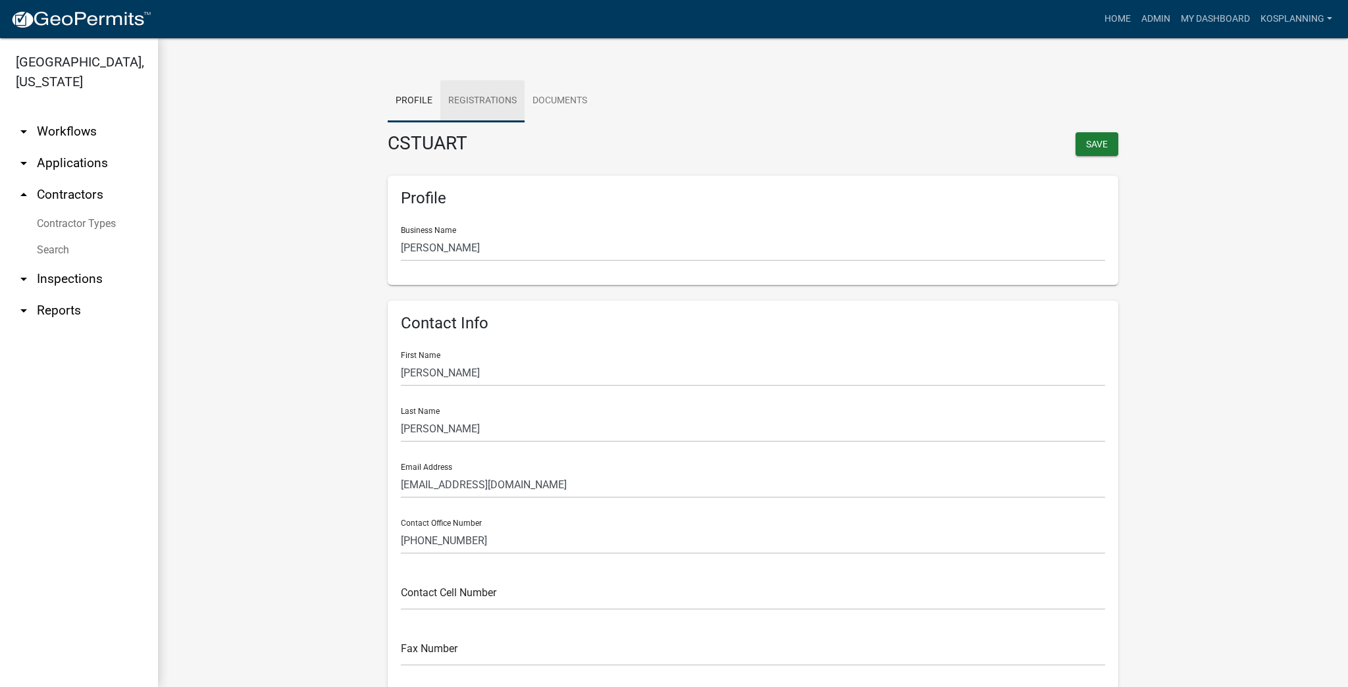
click at [469, 91] on link "Registrations" at bounding box center [482, 101] width 84 height 42
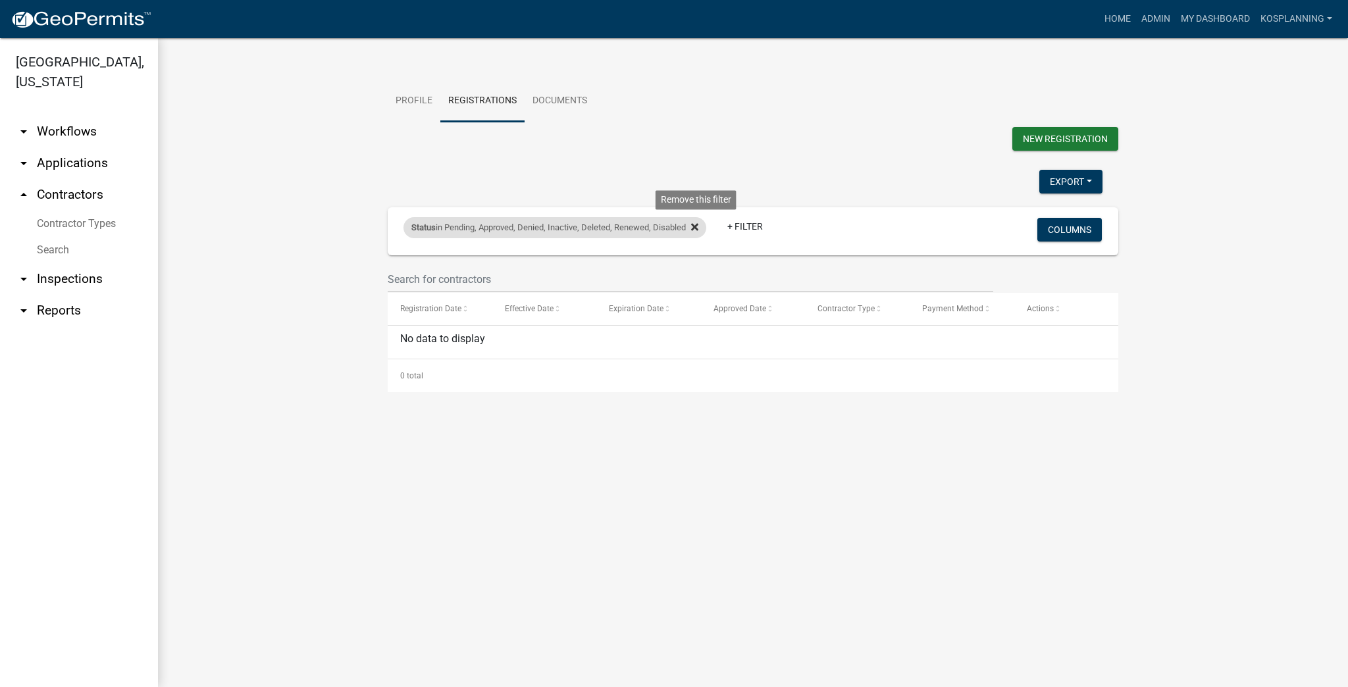
click at [666, 225] on fa-icon at bounding box center [692, 227] width 13 height 21
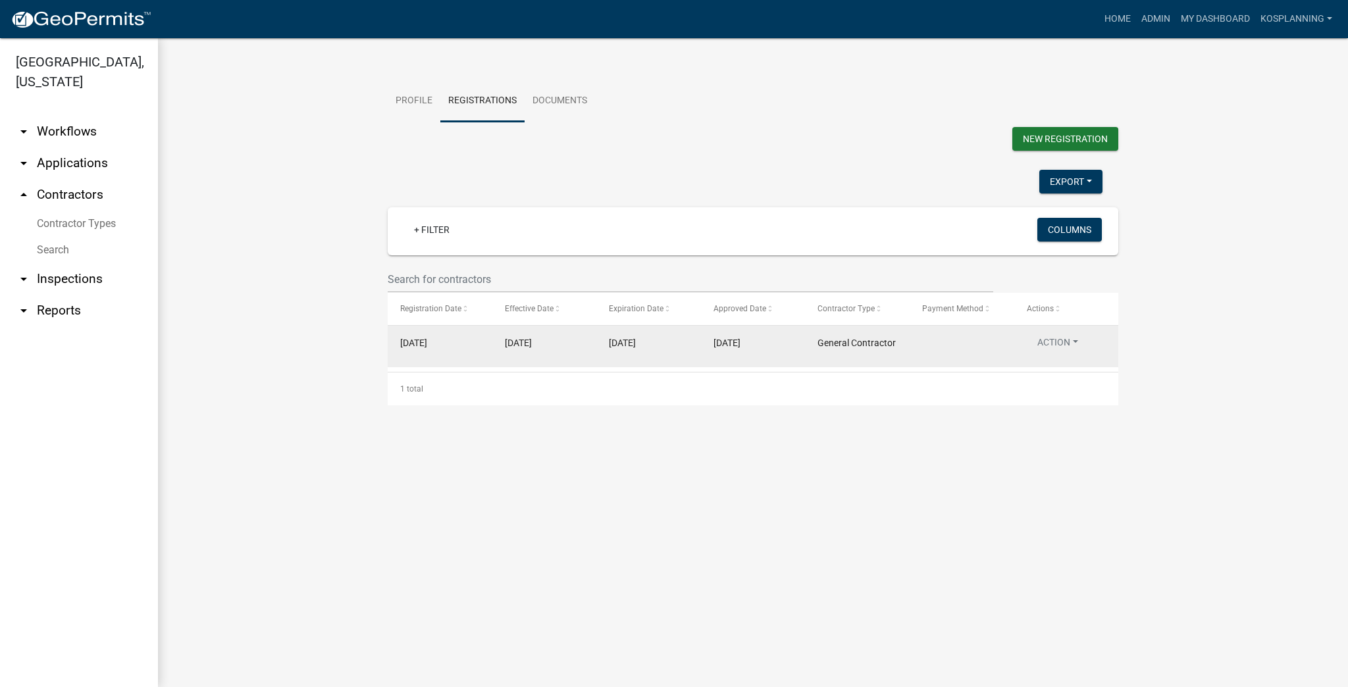
click at [666, 338] on button "Action" at bounding box center [1058, 345] width 62 height 19
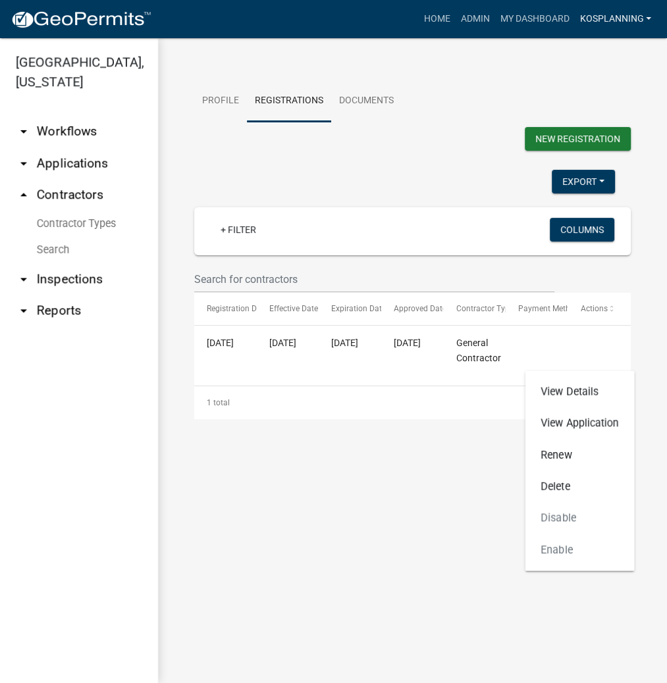
click at [623, 13] on link "kosplanning" at bounding box center [615, 19] width 82 height 25
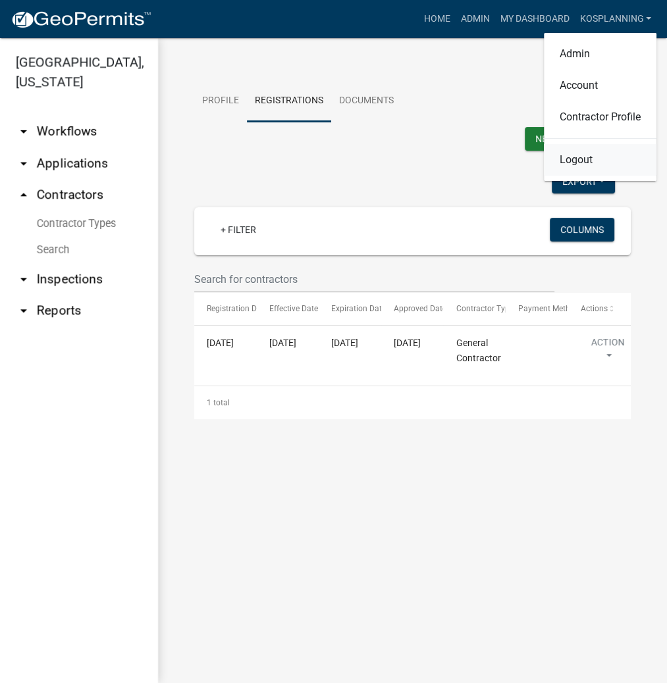
click at [581, 152] on link "Logout" at bounding box center [600, 160] width 113 height 32
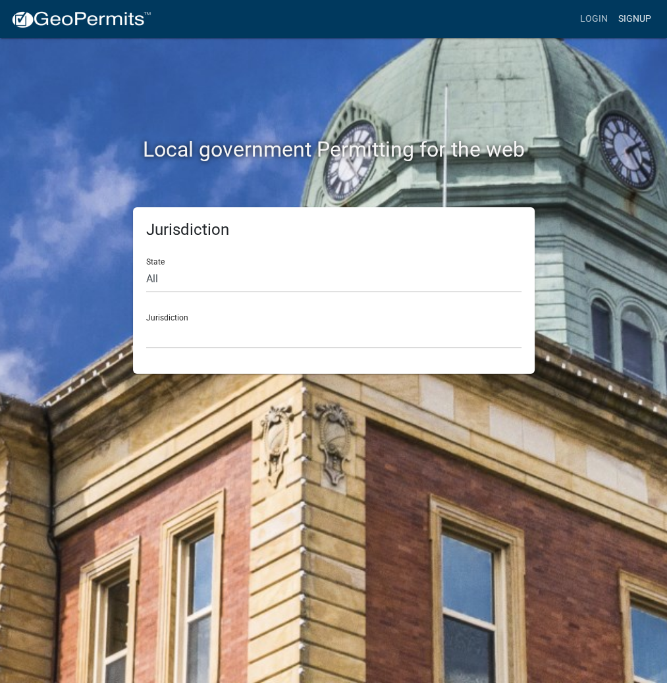
click at [627, 24] on link "Signup" at bounding box center [634, 19] width 43 height 25
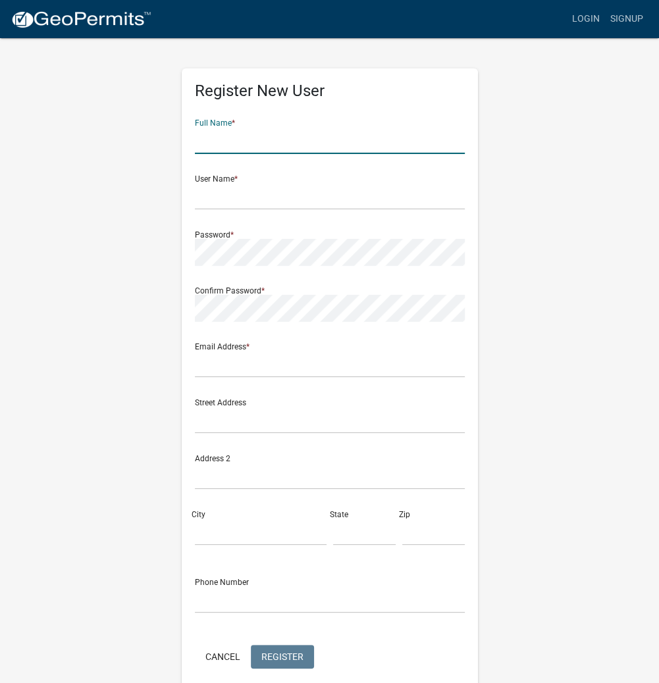
drag, startPoint x: 222, startPoint y: 147, endPoint x: 516, endPoint y: 136, distance: 293.8
click at [223, 147] on input "text" at bounding box center [330, 140] width 270 height 27
type input "[PERSON_NAME]"
click at [201, 196] on input "text" at bounding box center [330, 196] width 270 height 27
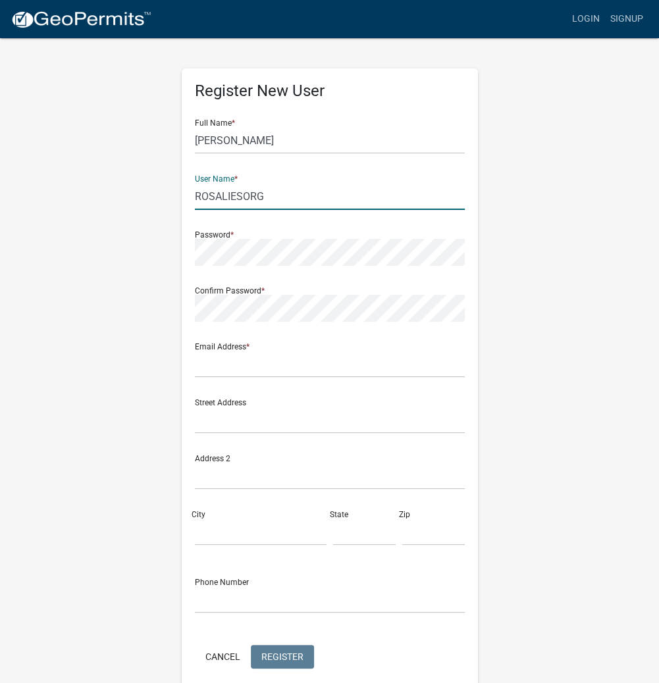
drag, startPoint x: 278, startPoint y: 201, endPoint x: 170, endPoint y: 194, distance: 108.2
click at [170, 194] on div "Register New User Full Name * [PERSON_NAME] User Name * ROSALIESORG Password * …" at bounding box center [330, 389] width 632 height 704
type input "ROSALIESORG"
click at [219, 347] on div "Email Address *" at bounding box center [330, 354] width 270 height 45
click at [221, 364] on input "text" at bounding box center [330, 364] width 270 height 27
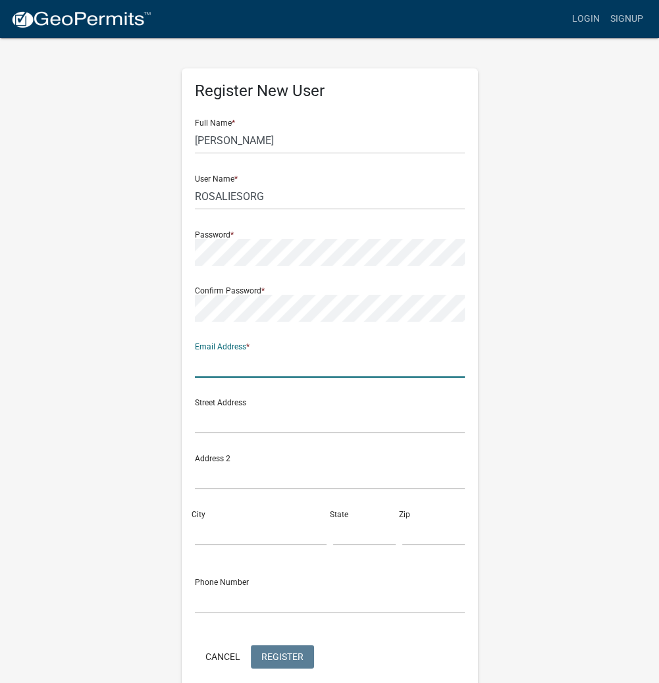
type input "[EMAIL_ADDRESS][DOMAIN_NAME]"
click at [295, 656] on span "Register" at bounding box center [282, 656] width 42 height 11
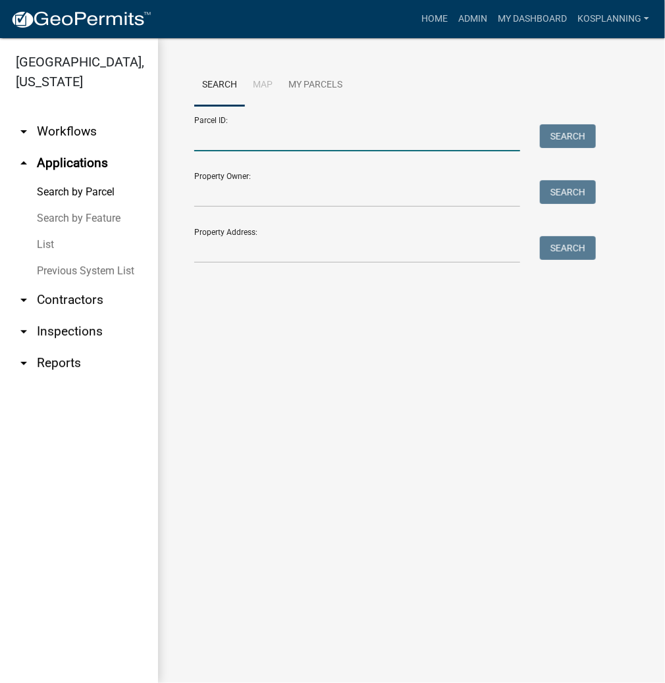
click at [238, 150] on input "Parcel ID:" at bounding box center [357, 137] width 326 height 27
paste input "[PHONE_NUMBER].A"
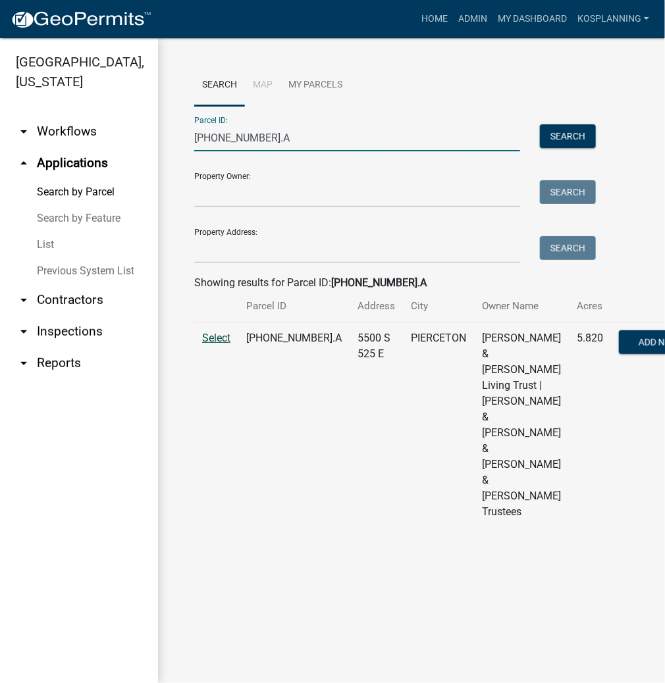
type input "[PHONE_NUMBER].A"
click at [216, 344] on span "Select" at bounding box center [216, 338] width 28 height 13
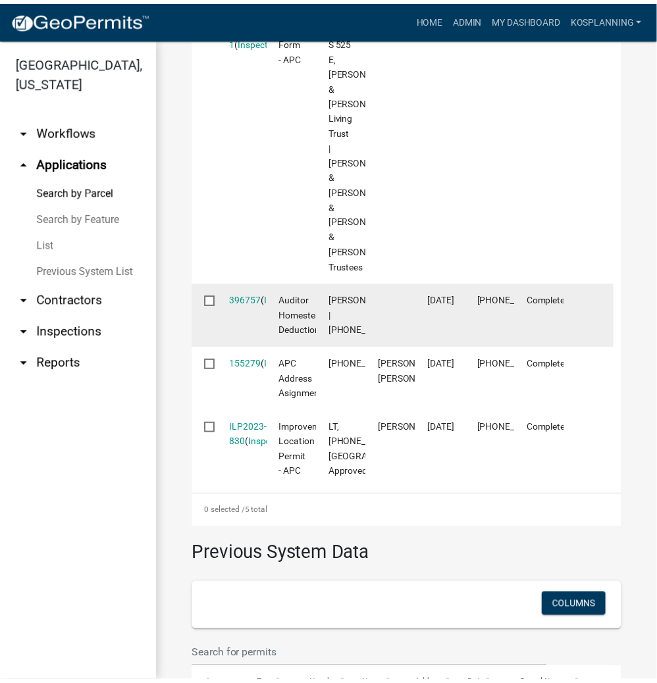
scroll to position [1053, 0]
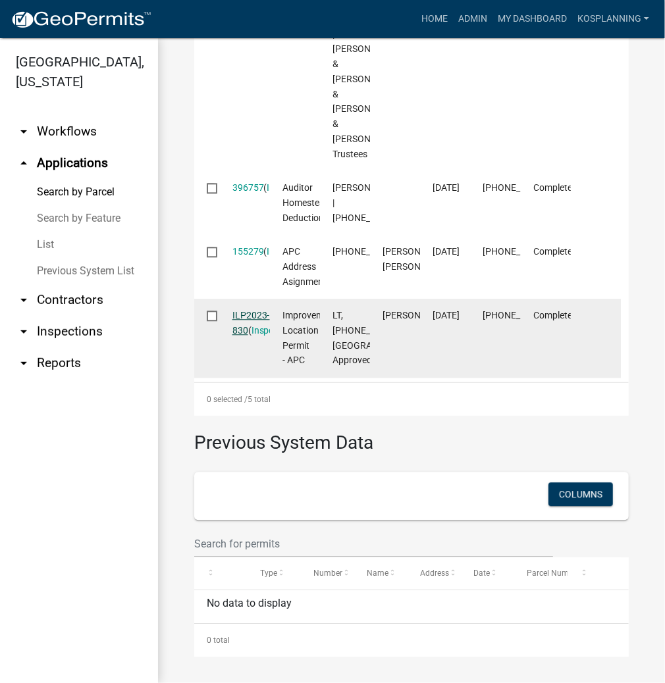
click at [255, 336] on link "ILP2023-830" at bounding box center [251, 323] width 38 height 26
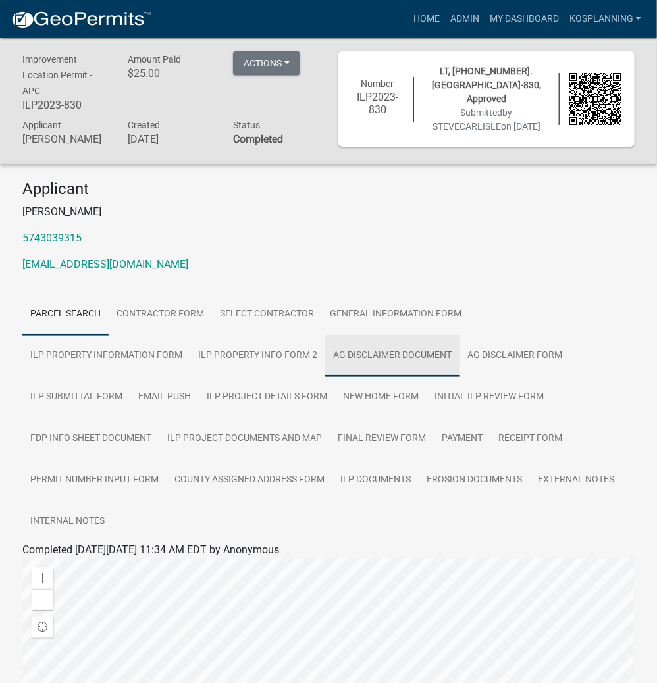
click at [325, 352] on link "Ag Disclaimer Document" at bounding box center [392, 356] width 134 height 42
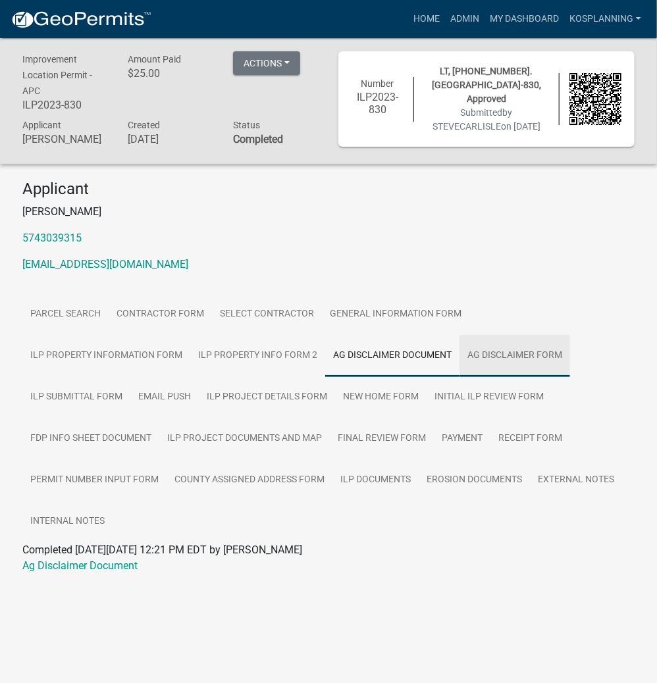
click at [460, 355] on link "Ag Disclaimer Form" at bounding box center [515, 356] width 111 height 42
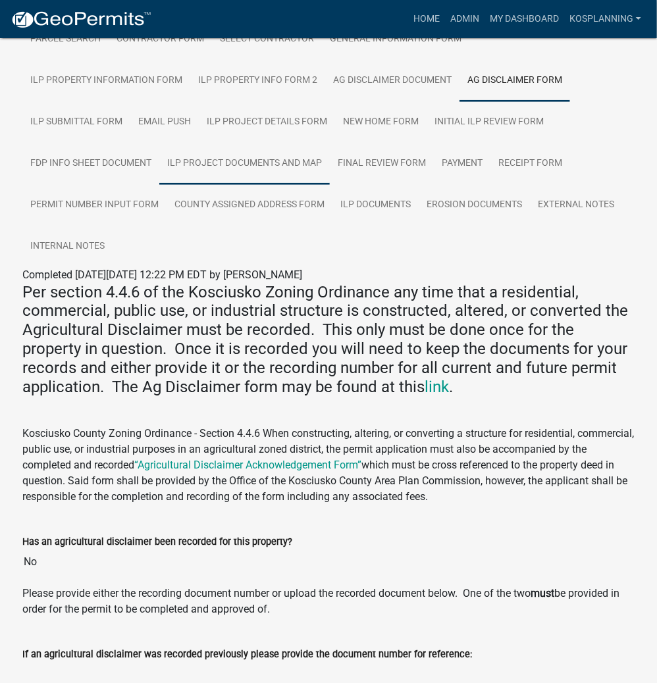
scroll to position [109, 0]
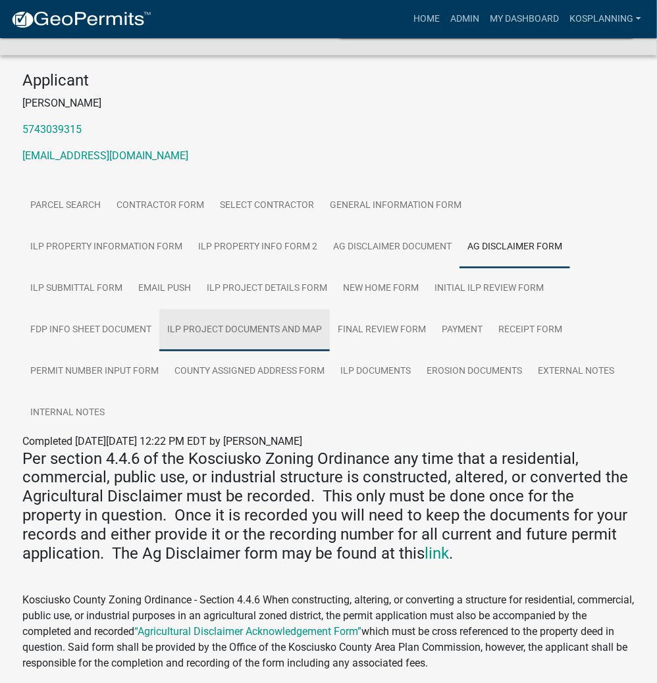
click at [159, 332] on link "ILP Project Documents and Map" at bounding box center [244, 330] width 171 height 42
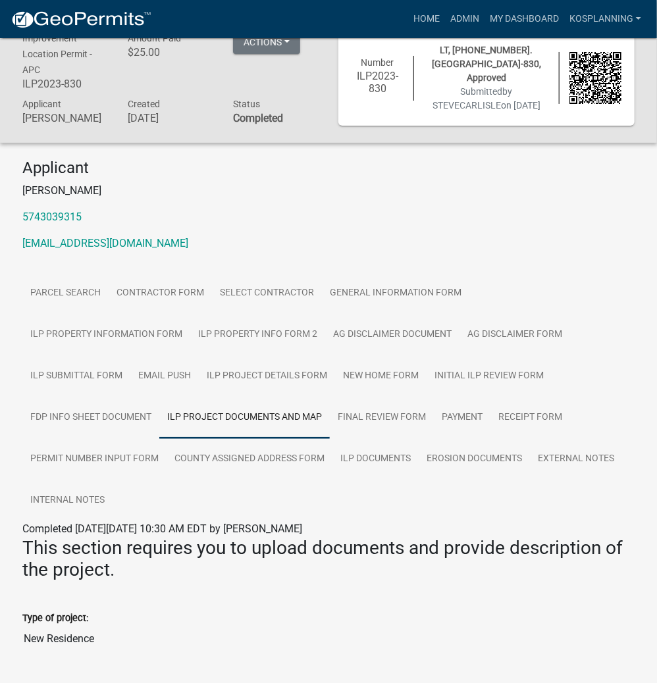
scroll to position [3, 0]
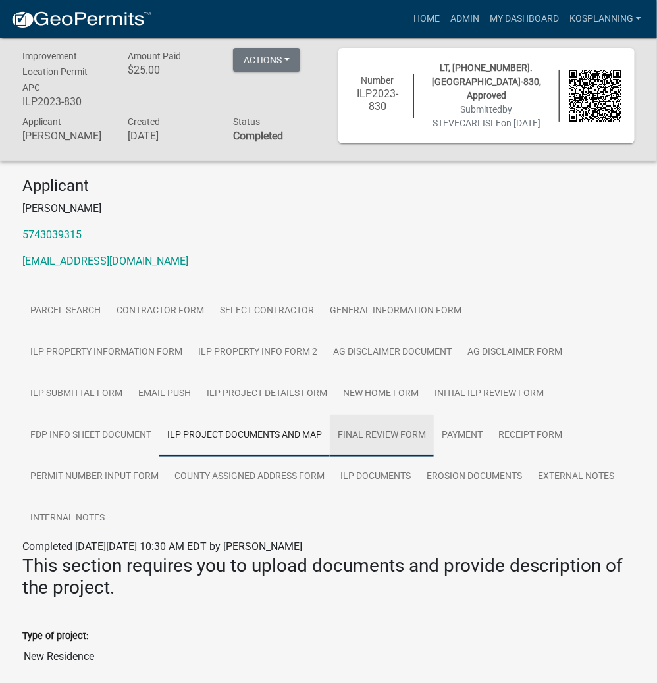
click at [330, 434] on link "Final Review Form" at bounding box center [382, 436] width 104 height 42
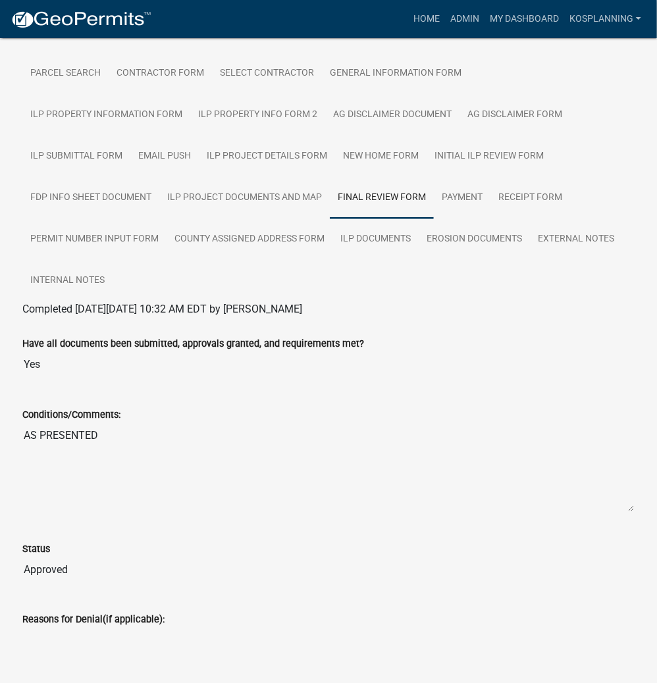
scroll to position [240, 0]
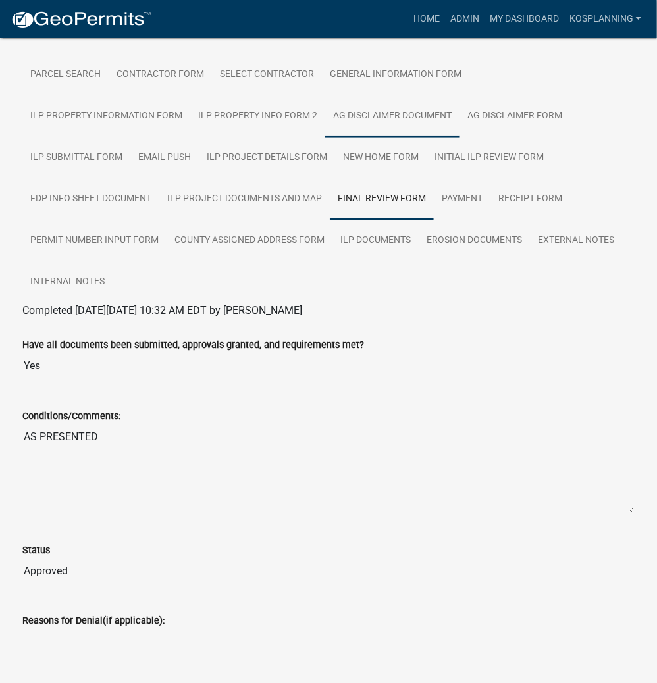
click at [325, 116] on link "Ag Disclaimer Document" at bounding box center [392, 116] width 134 height 42
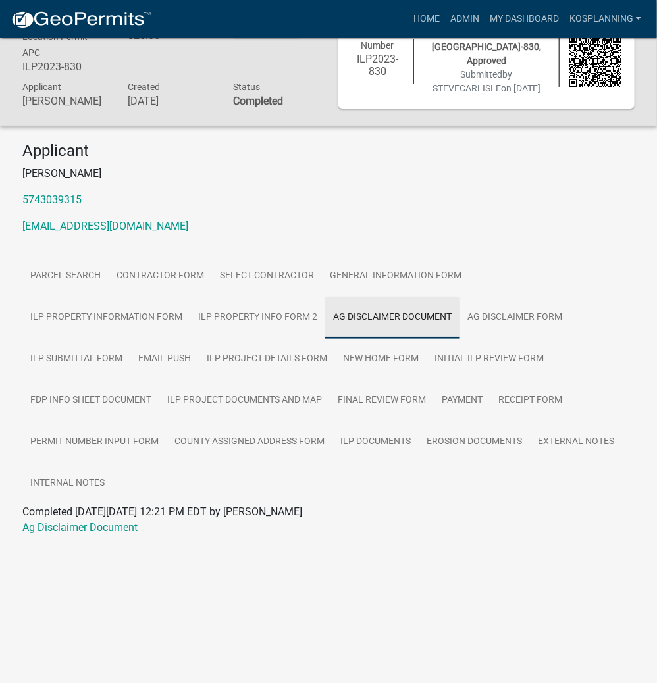
scroll to position [38, 0]
click at [460, 321] on link "Ag Disclaimer Form" at bounding box center [515, 318] width 111 height 42
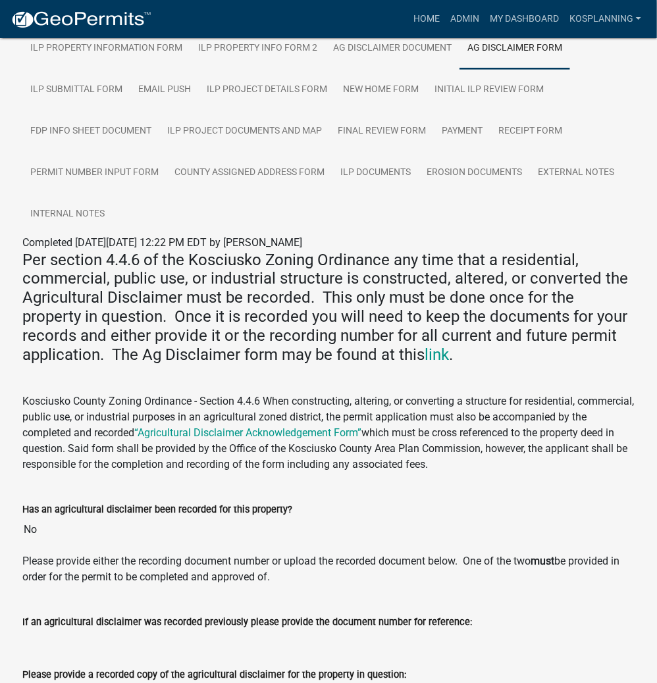
scroll to position [214, 0]
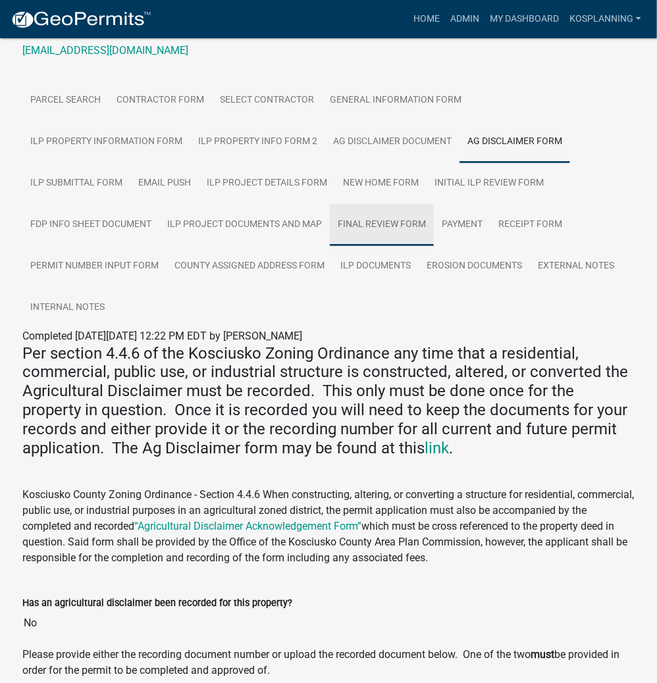
click at [330, 236] on link "Final Review Form" at bounding box center [382, 225] width 104 height 42
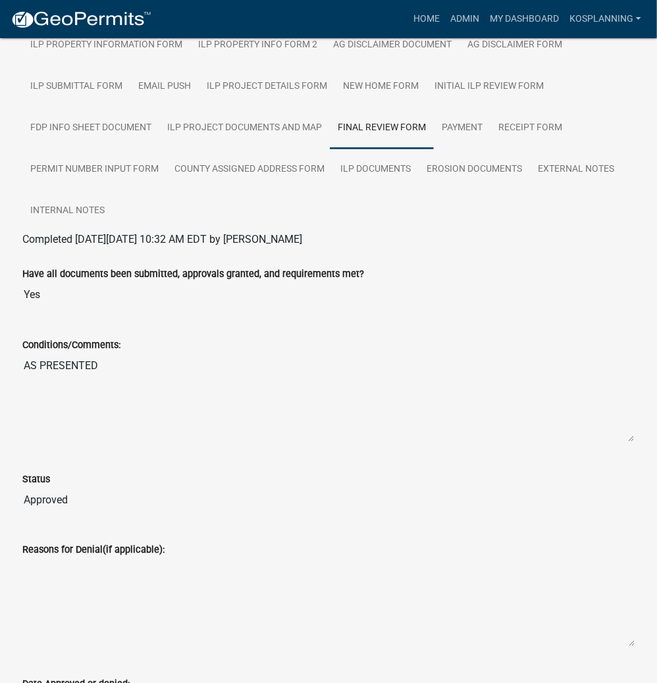
scroll to position [292, 0]
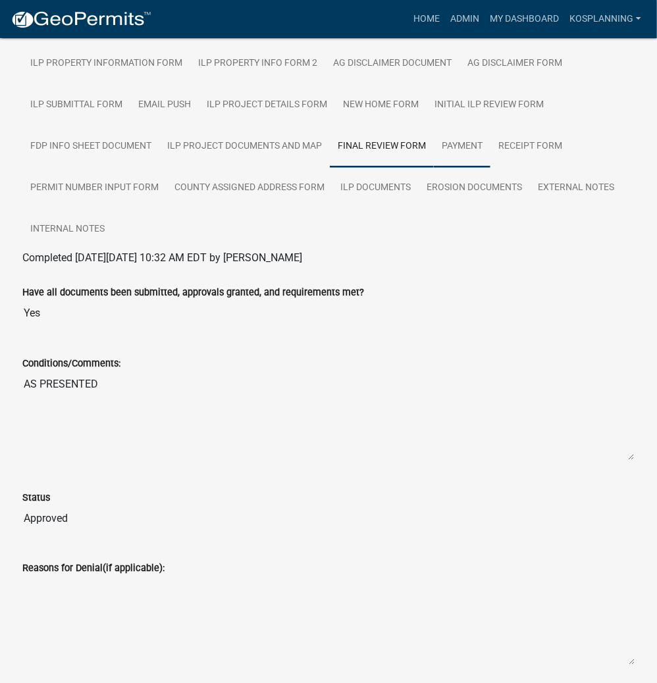
click at [434, 157] on link "Payment" at bounding box center [462, 147] width 57 height 42
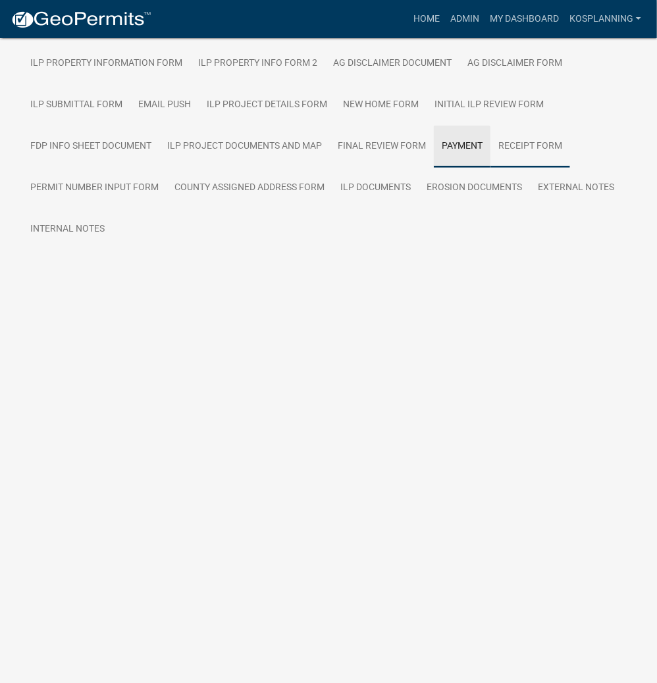
scroll to position [223, 0]
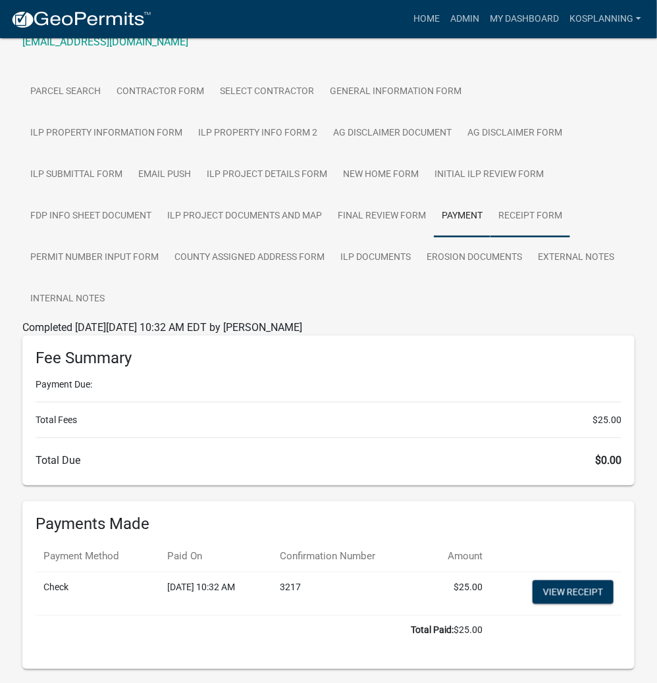
click at [490, 219] on link "Receipt Form" at bounding box center [530, 217] width 80 height 42
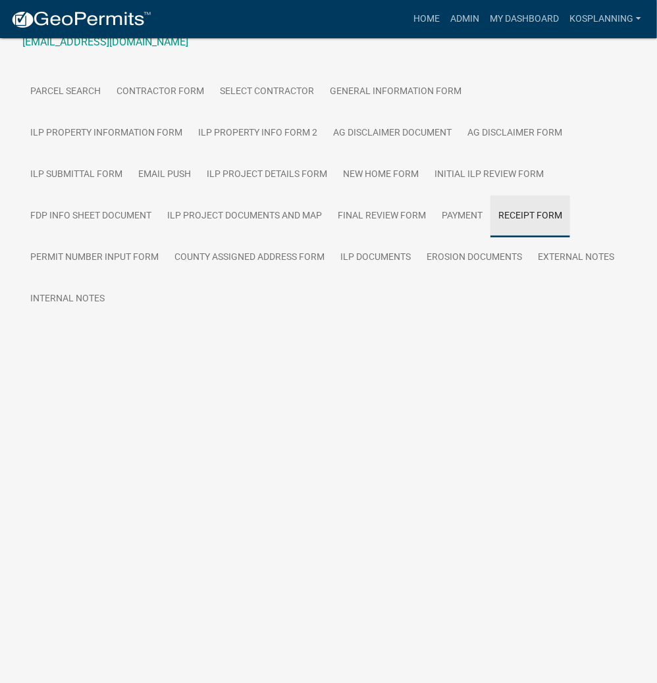
scroll to position [38, 0]
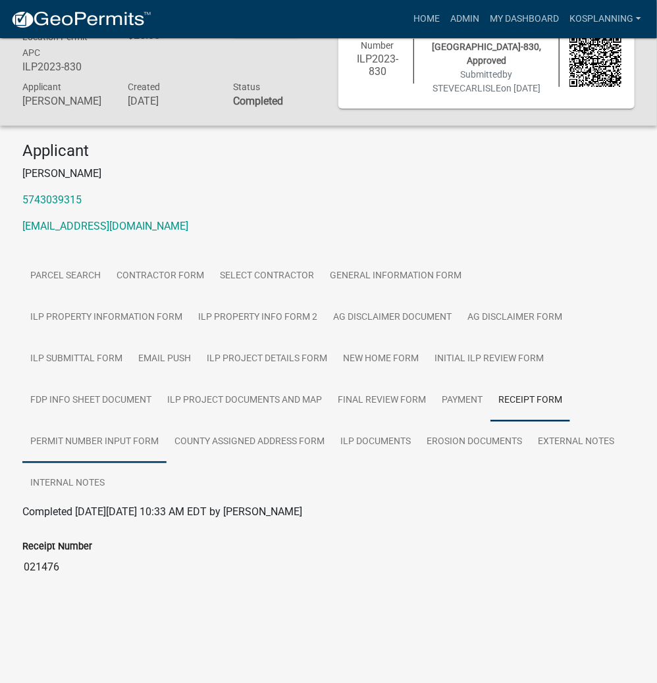
click at [167, 421] on link "Permit Number Input Form" at bounding box center [94, 442] width 144 height 42
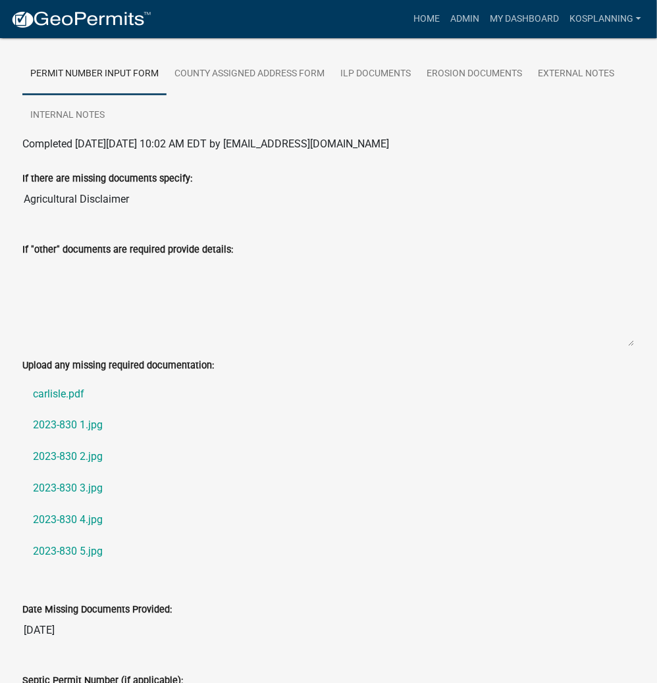
scroll to position [407, 0]
click at [58, 378] on link "carlisle.pdf" at bounding box center [328, 394] width 612 height 32
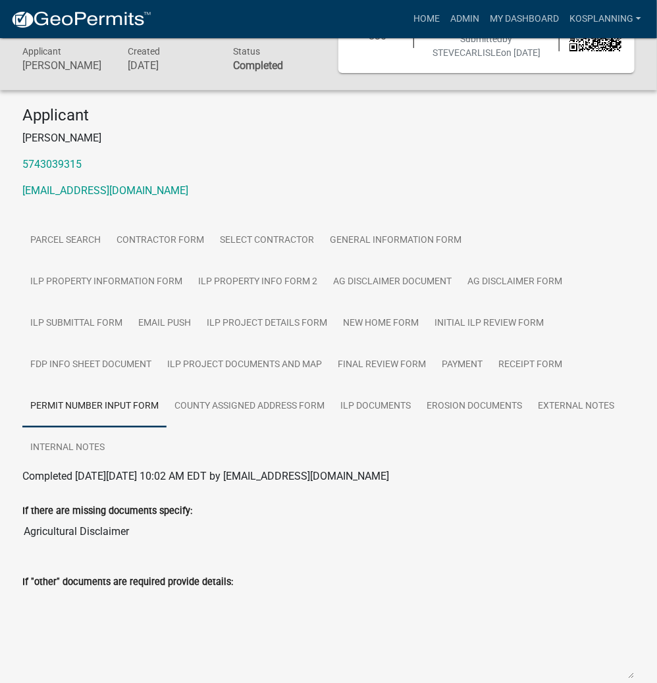
scroll to position [0, 0]
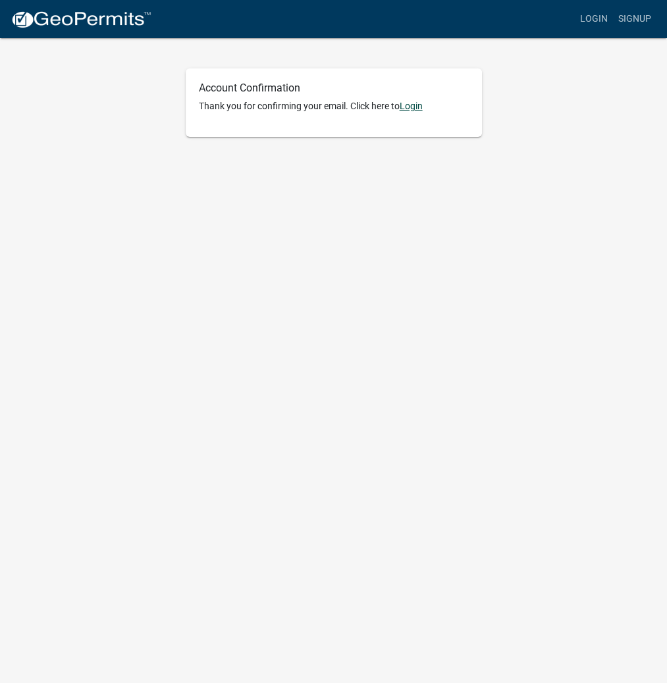
click at [415, 105] on link "Login" at bounding box center [411, 106] width 23 height 11
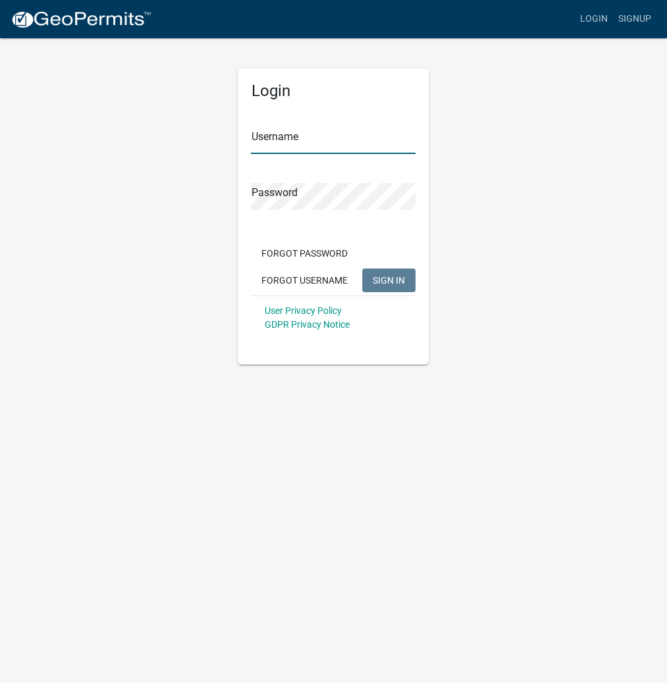
click at [286, 142] on input "Username" at bounding box center [333, 140] width 165 height 27
paste input "ROSALIESORG"
type input "ROSALIESORG"
click at [390, 280] on span "SIGN IN" at bounding box center [389, 280] width 32 height 11
